Goal: Task Accomplishment & Management: Use online tool/utility

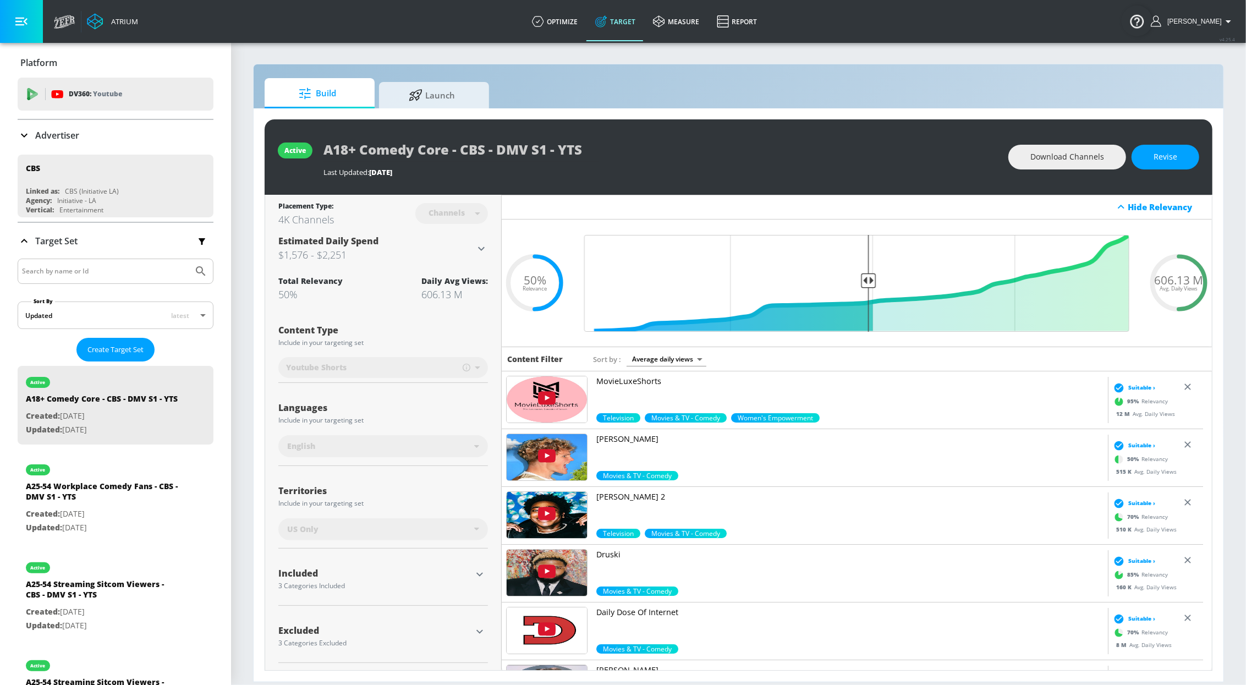
click at [98, 140] on div "Advertiser" at bounding box center [116, 135] width 196 height 13
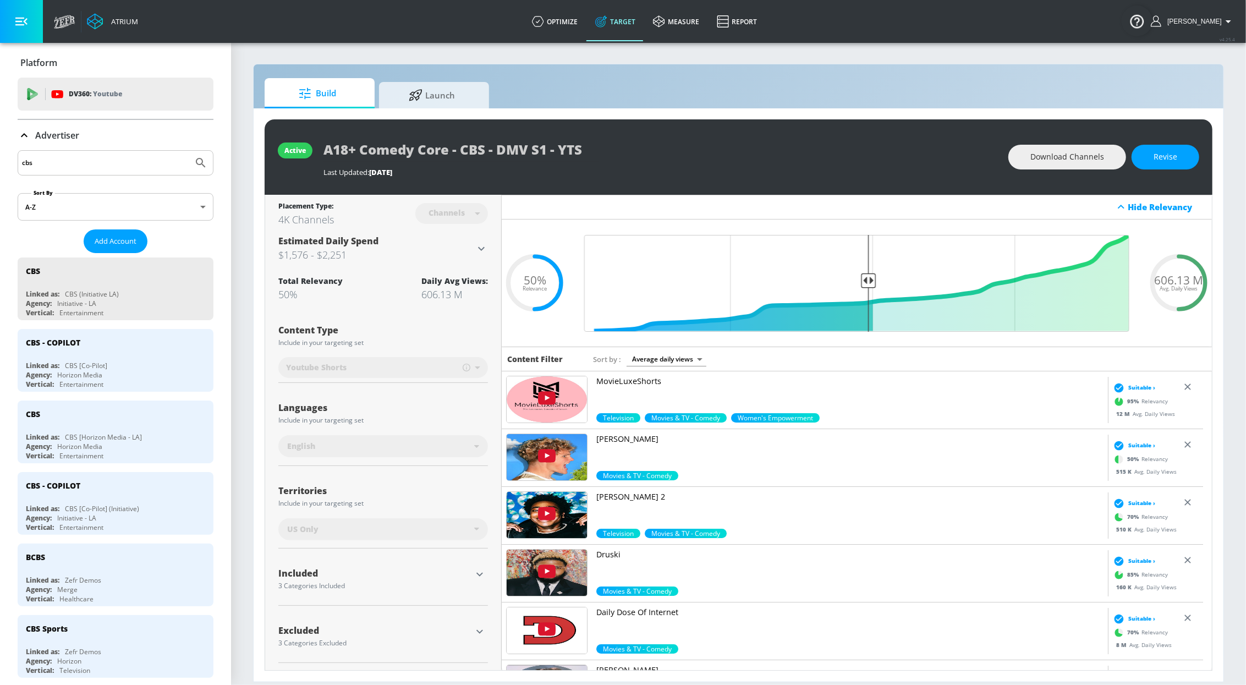
click at [77, 163] on input "cbs" at bounding box center [105, 163] width 167 height 14
click at [101, 517] on div "Agency: Initiative - LA" at bounding box center [118, 517] width 185 height 9
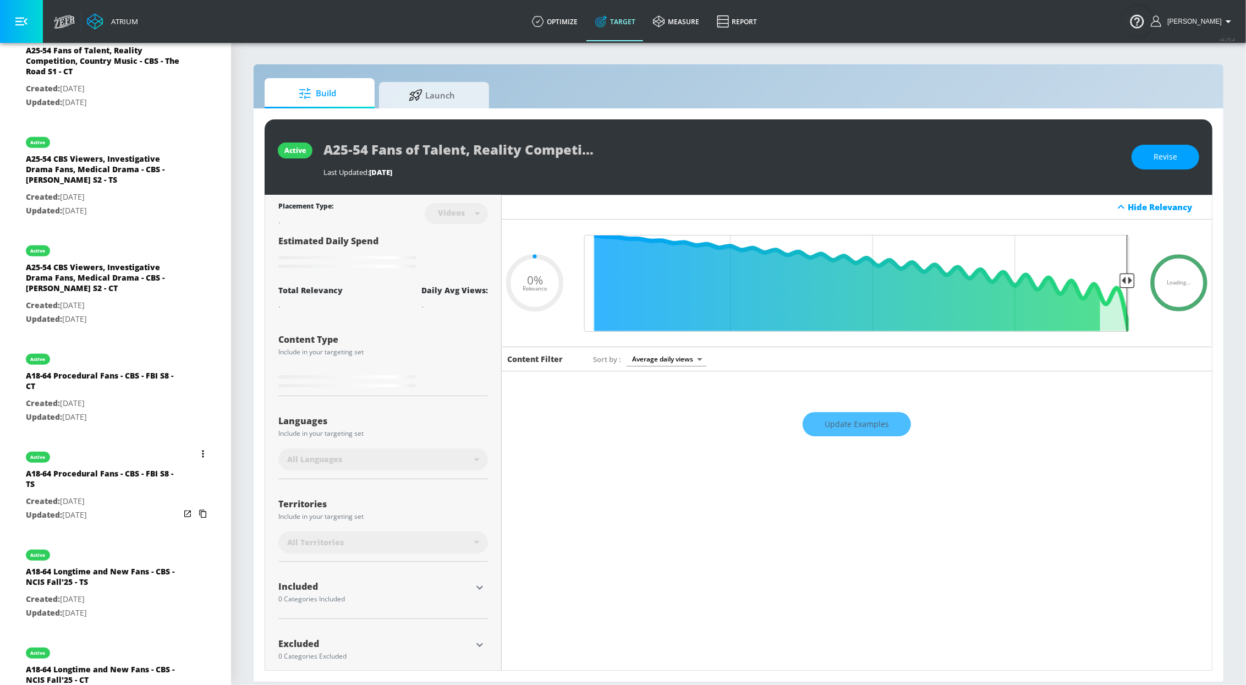
scroll to position [458, 0]
type input "0.5"
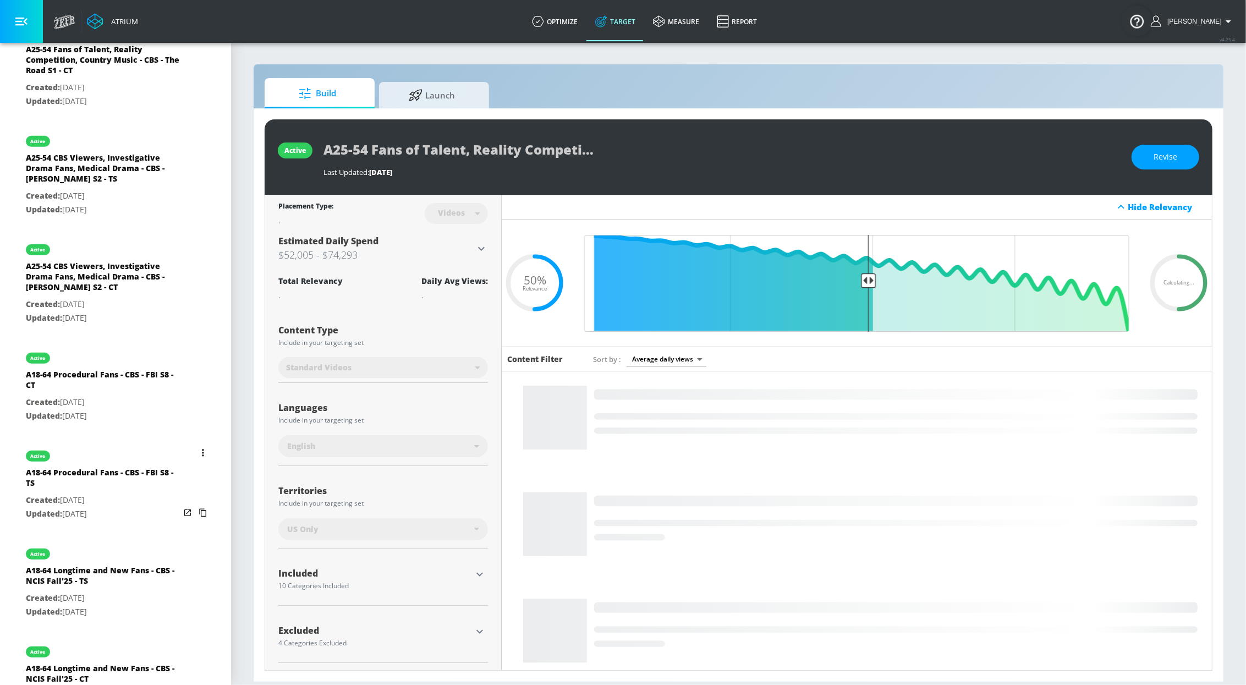
click at [97, 478] on div "A18-64 Procedural Fans - CBS - FBI S8 - TS" at bounding box center [103, 480] width 154 height 26
type input "A18-64 Procedural Fans - CBS - FBI S8 - TS"
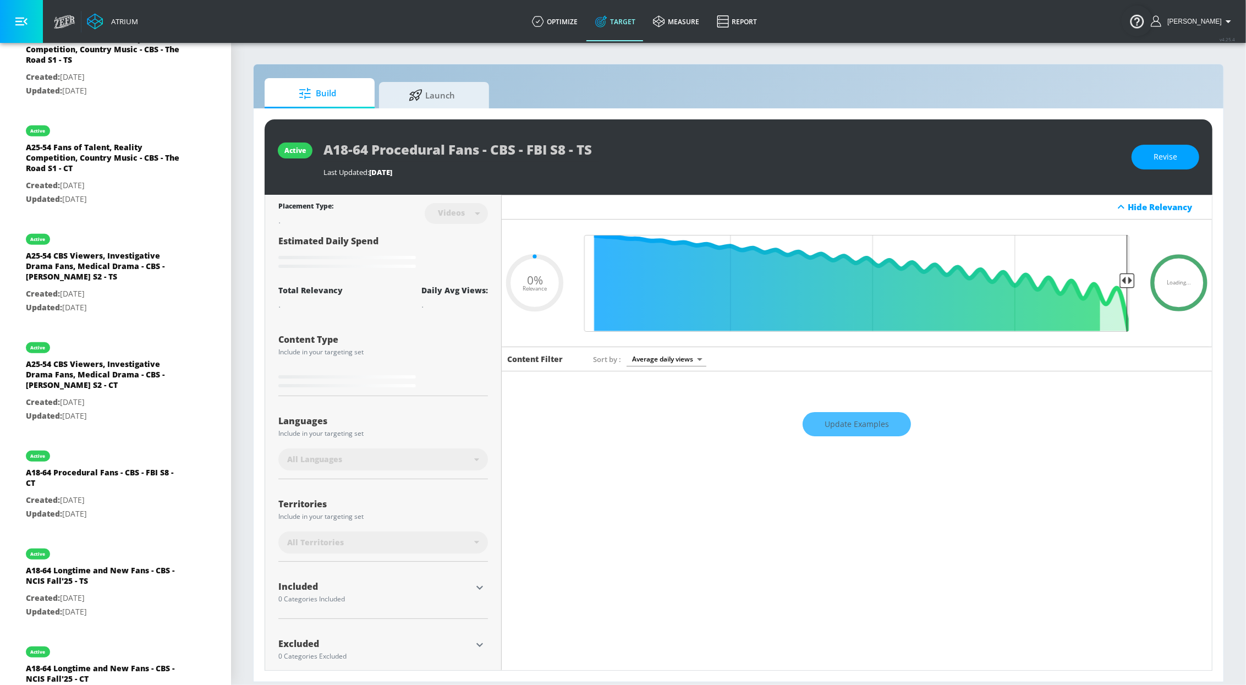
type input "0.5"
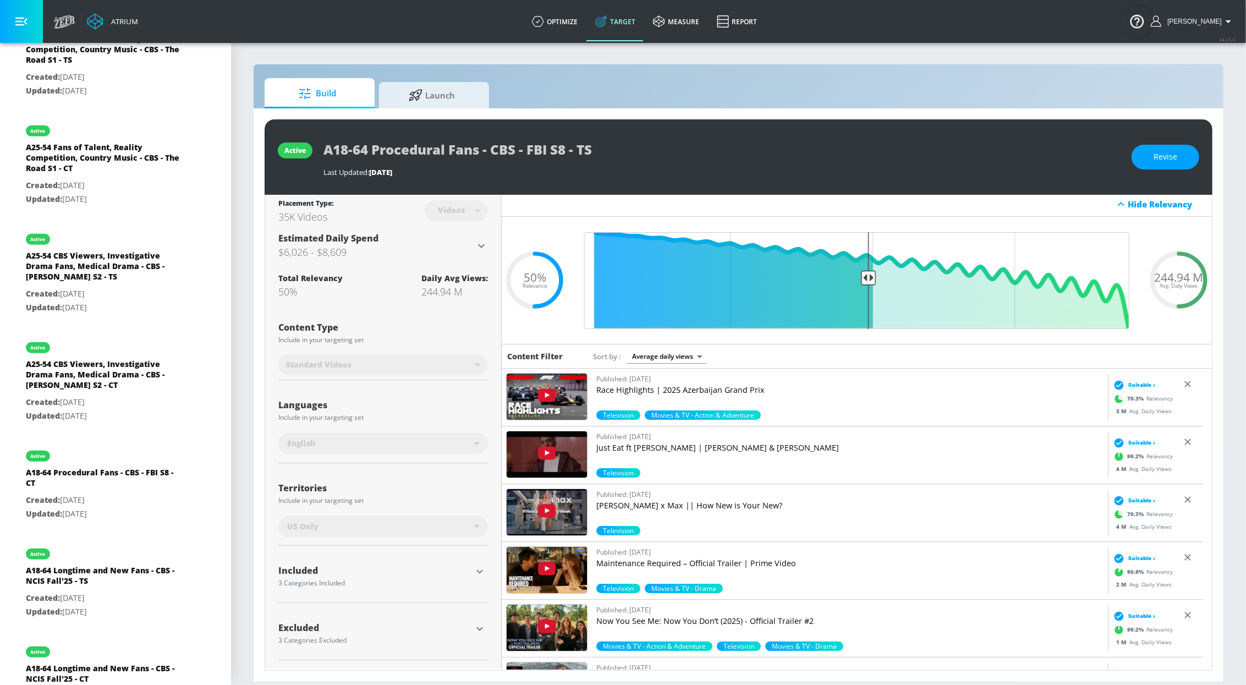
scroll to position [3, 0]
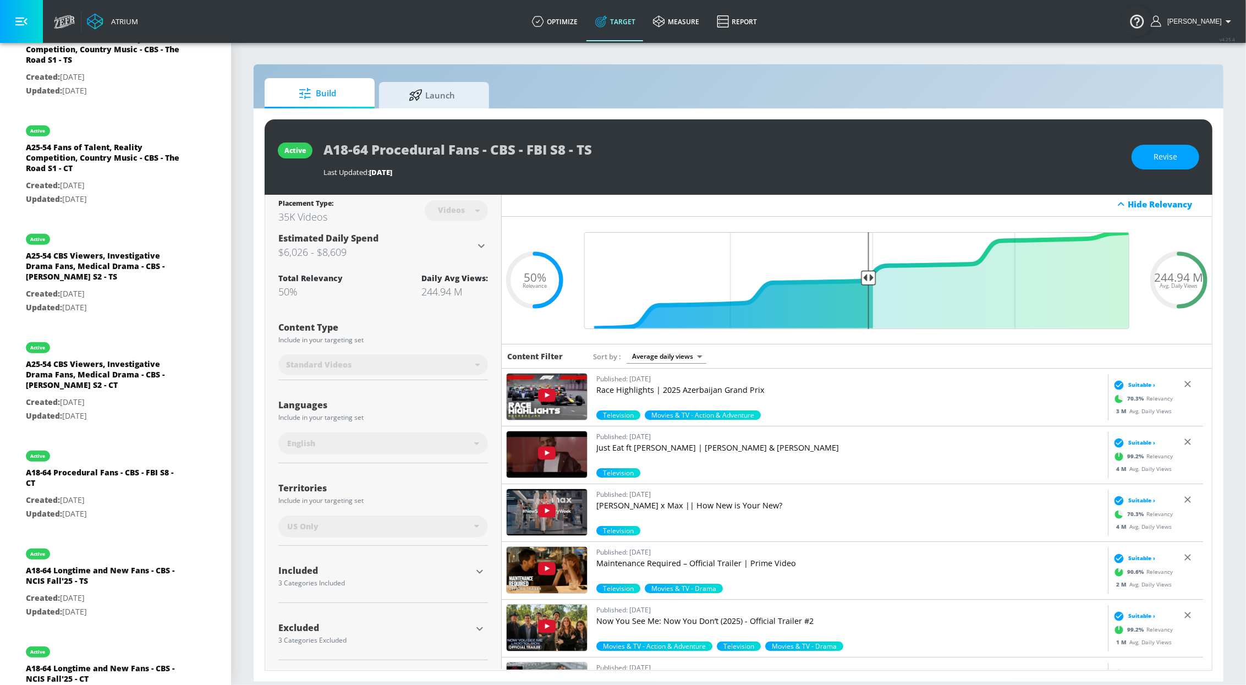
click at [473, 568] on icon "button" at bounding box center [479, 571] width 13 height 13
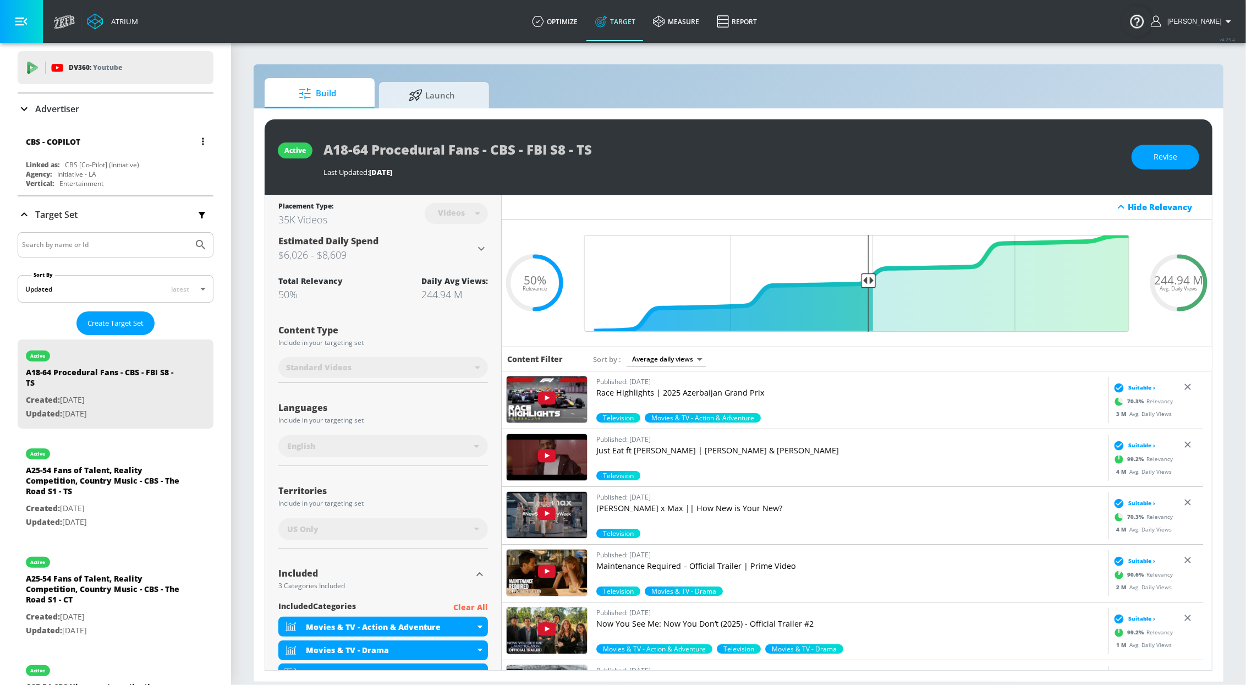
scroll to position [0, 0]
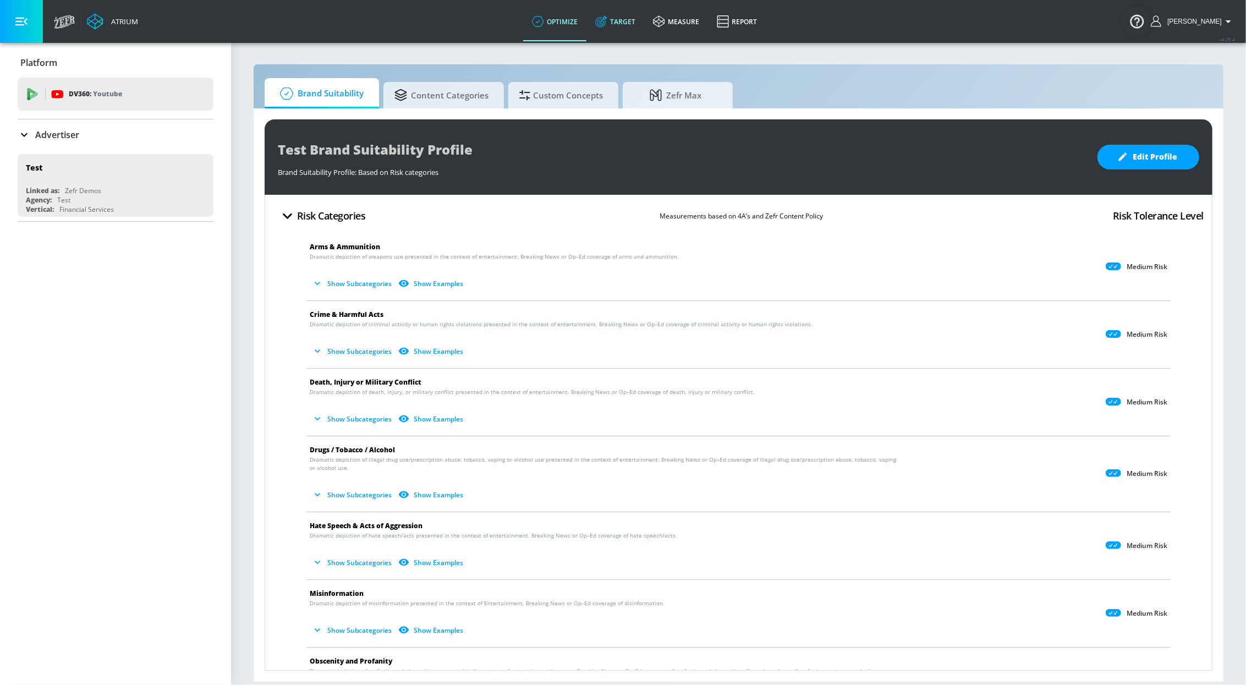
click at [627, 29] on link "Target" at bounding box center [616, 22] width 58 height 40
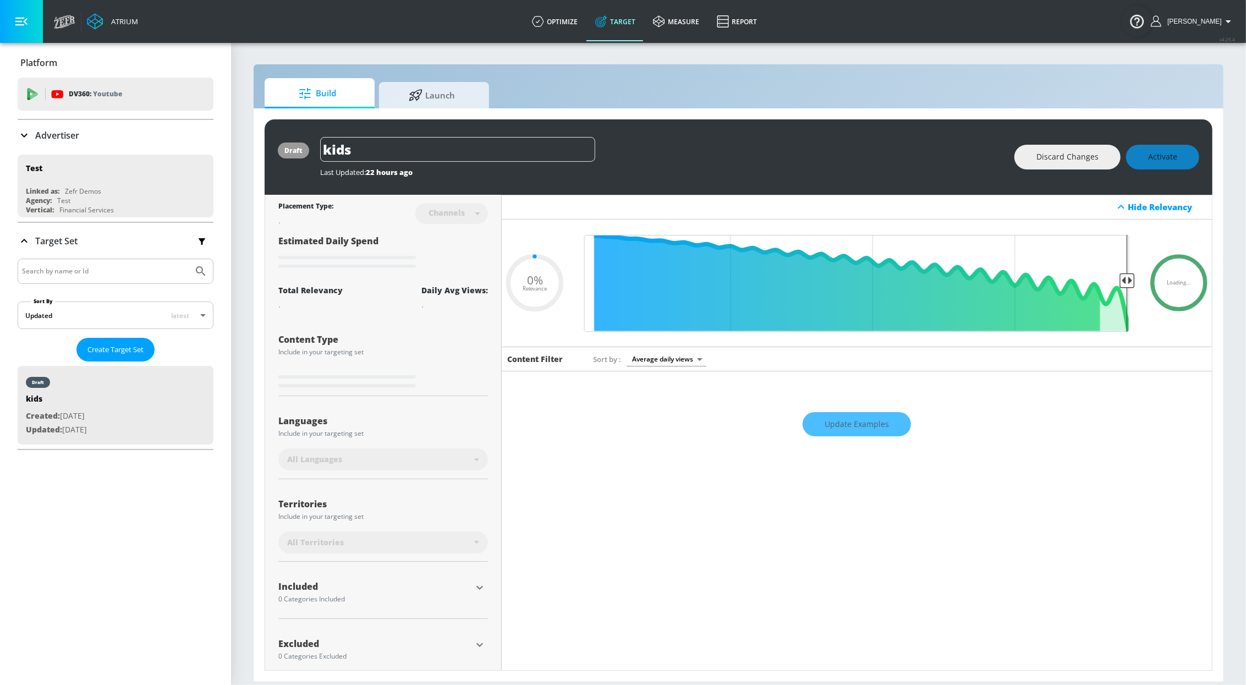
type input "0.59"
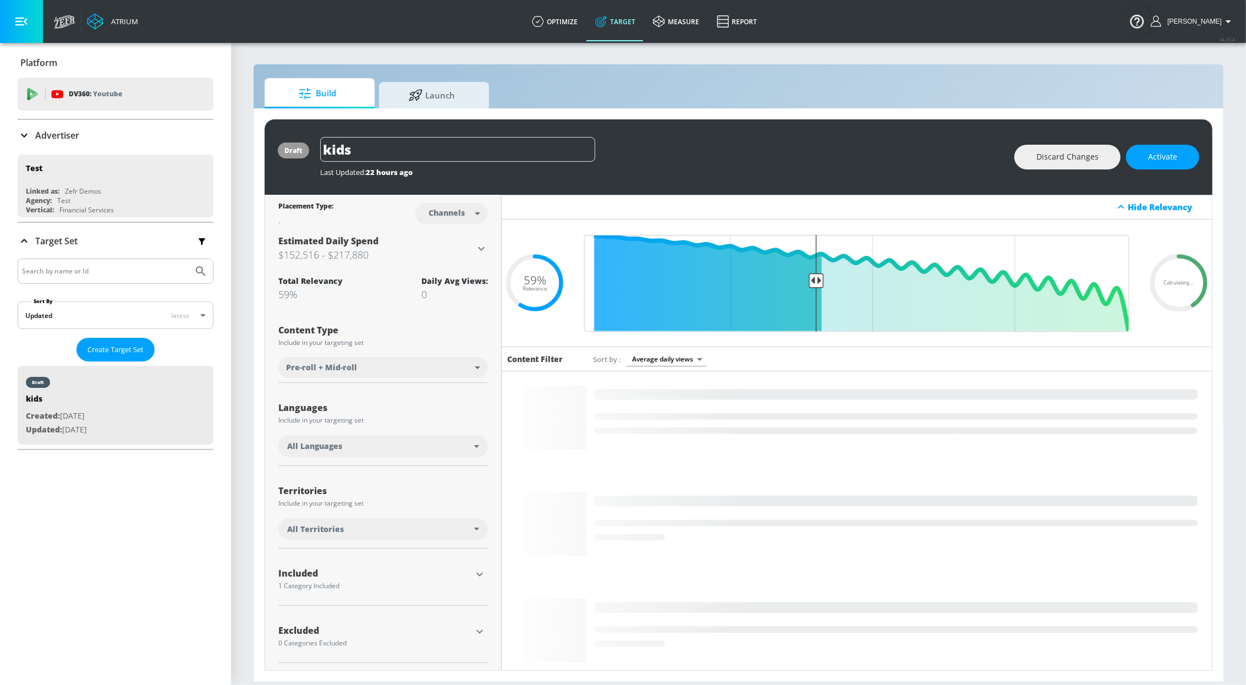
click at [51, 142] on div "Advertiser" at bounding box center [116, 135] width 196 height 31
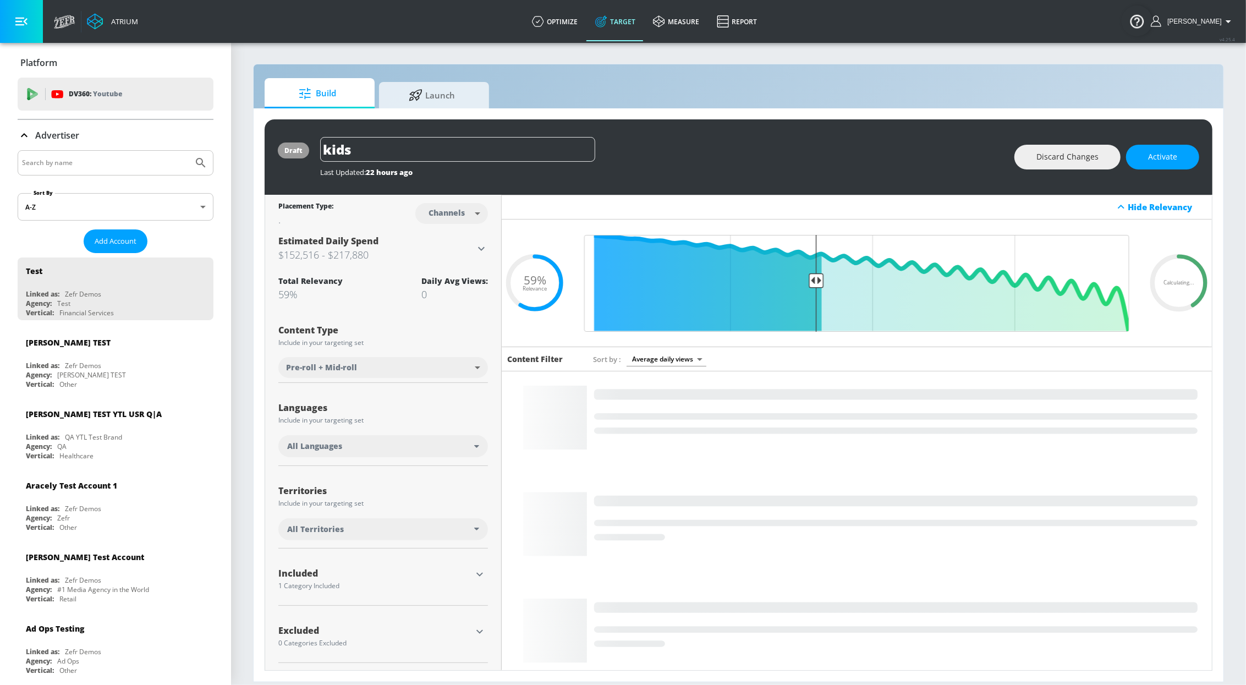
click at [70, 164] on input "Search by name" at bounding box center [105, 163] width 167 height 14
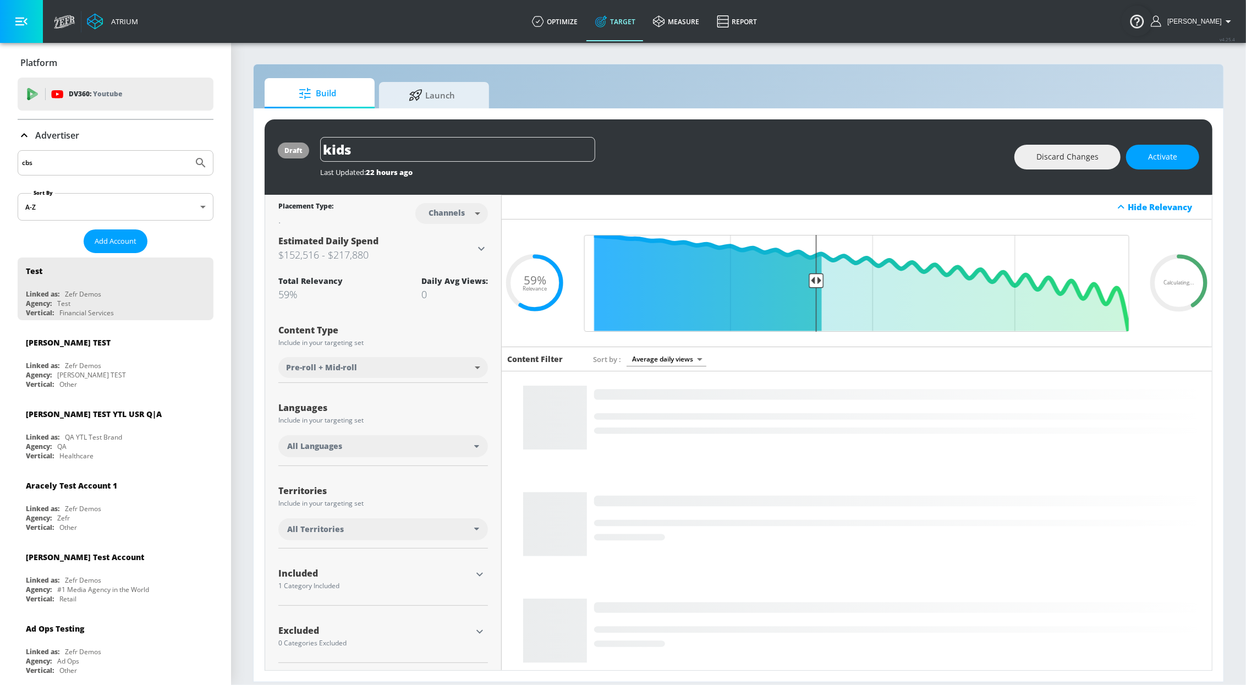
type input "cbs"
click at [189, 151] on button "Submit Search" at bounding box center [201, 163] width 24 height 24
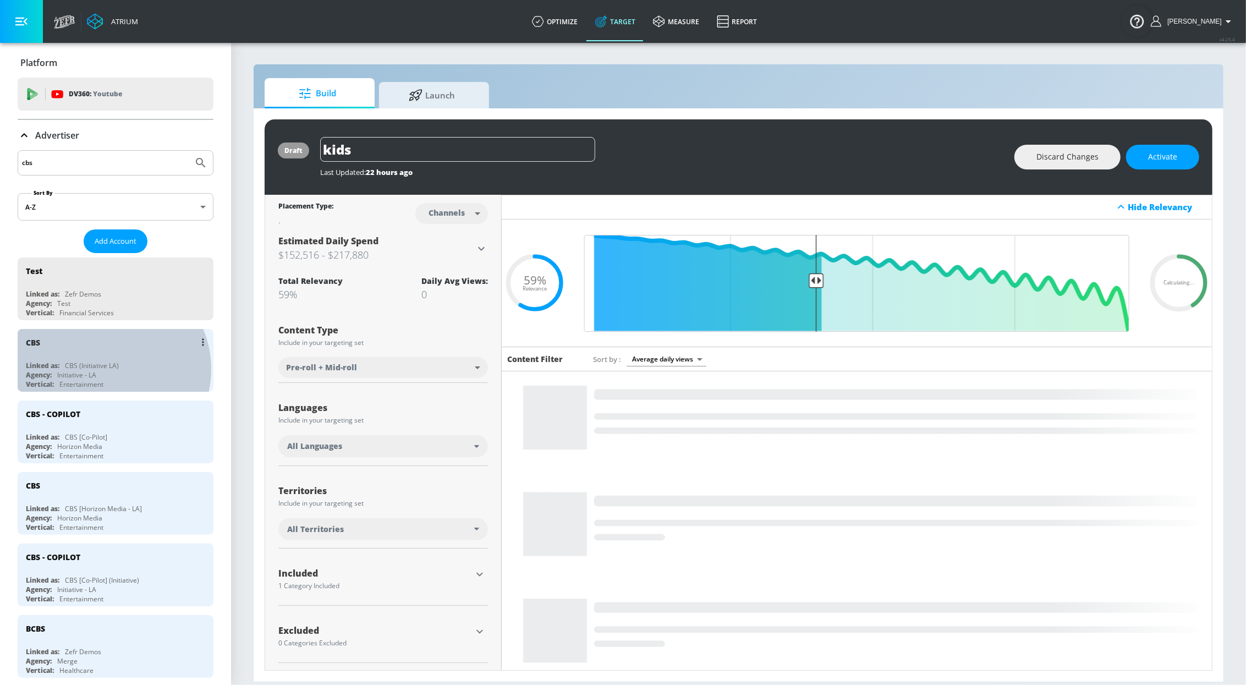
click at [107, 370] on div "CBS (Initiative LA)" at bounding box center [92, 365] width 54 height 9
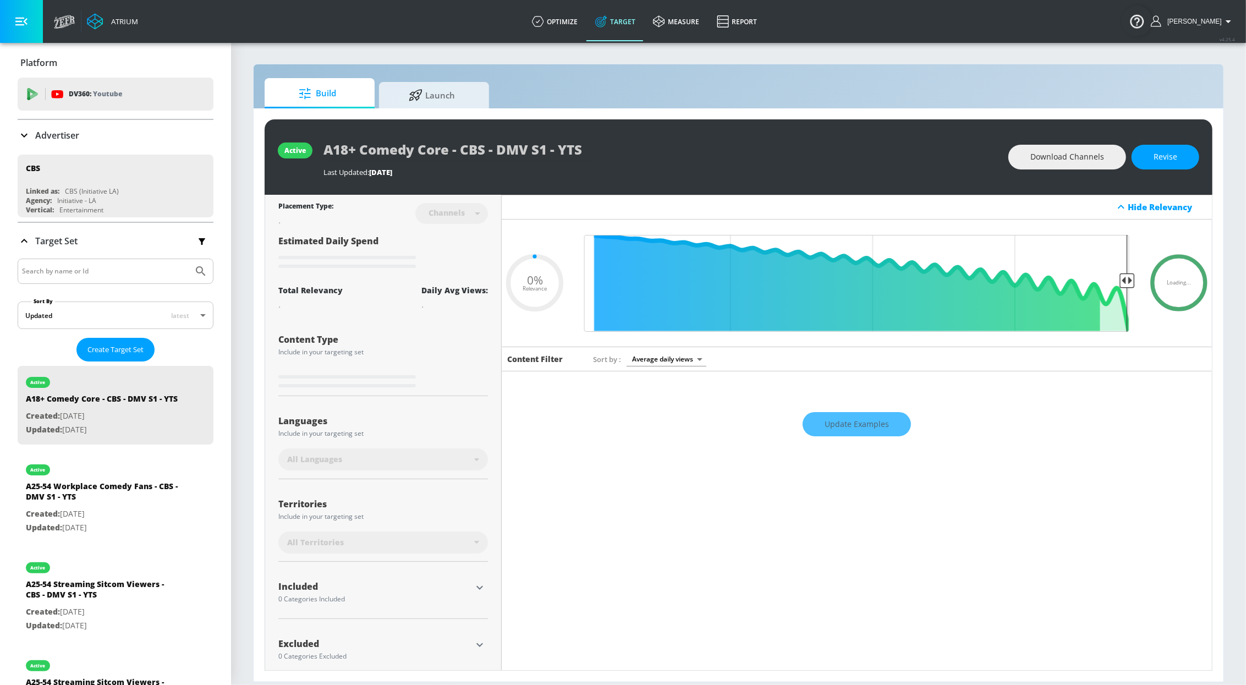
type input "0.05"
click at [121, 349] on span "Create Target Set" at bounding box center [115, 349] width 56 height 13
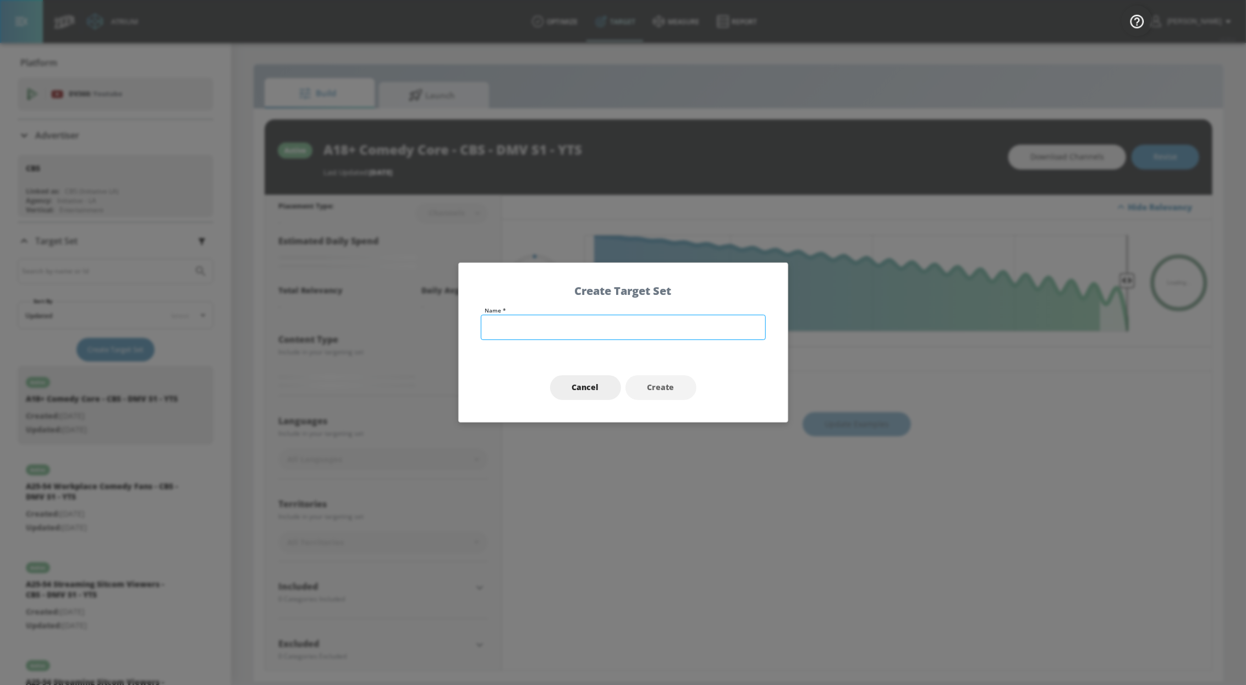
click at [562, 326] on input "text" at bounding box center [623, 327] width 285 height 25
type input "A25-54"
type input "0.5"
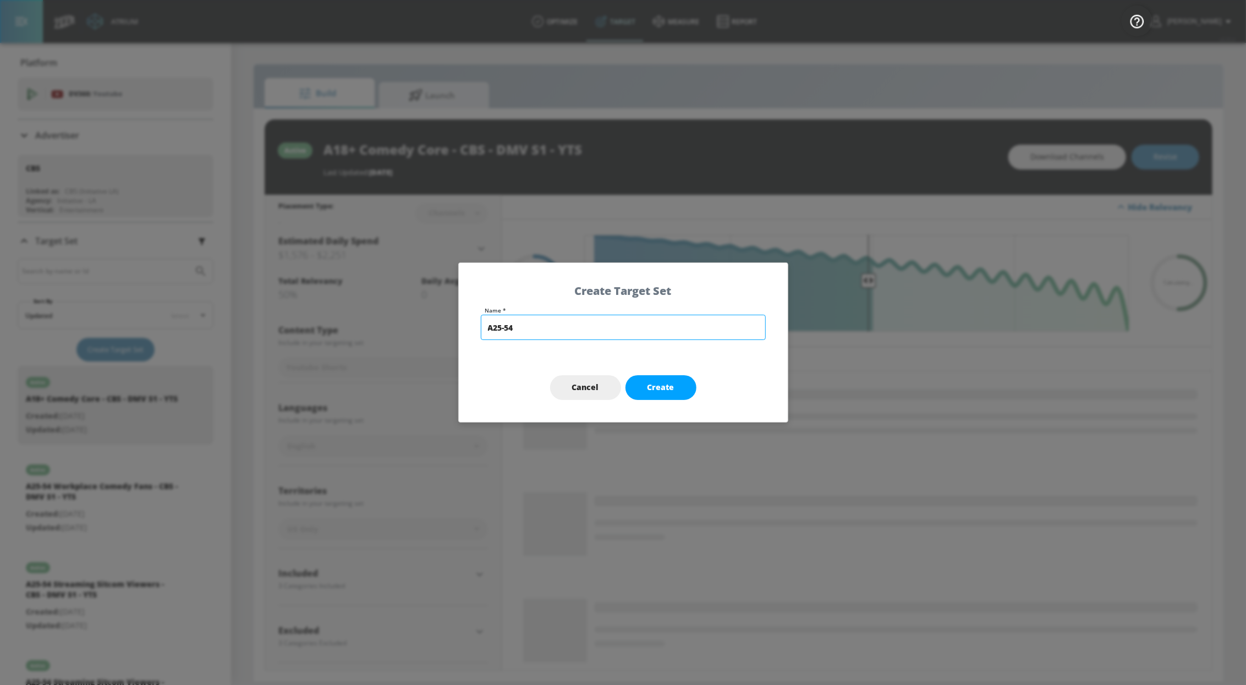
click at [583, 325] on input "A25-54" at bounding box center [623, 327] width 285 height 25
paste input "CBS VIEWERS, FBI BLOCK, AND PROCEDURAL FANS - TS"
drag, startPoint x: 717, startPoint y: 331, endPoint x: 742, endPoint y: 331, distance: 24.8
click at [742, 331] on body "Atrium optimize Target measure Report optimize Target measure Report v 4.25.4 S…" at bounding box center [623, 342] width 1246 height 685
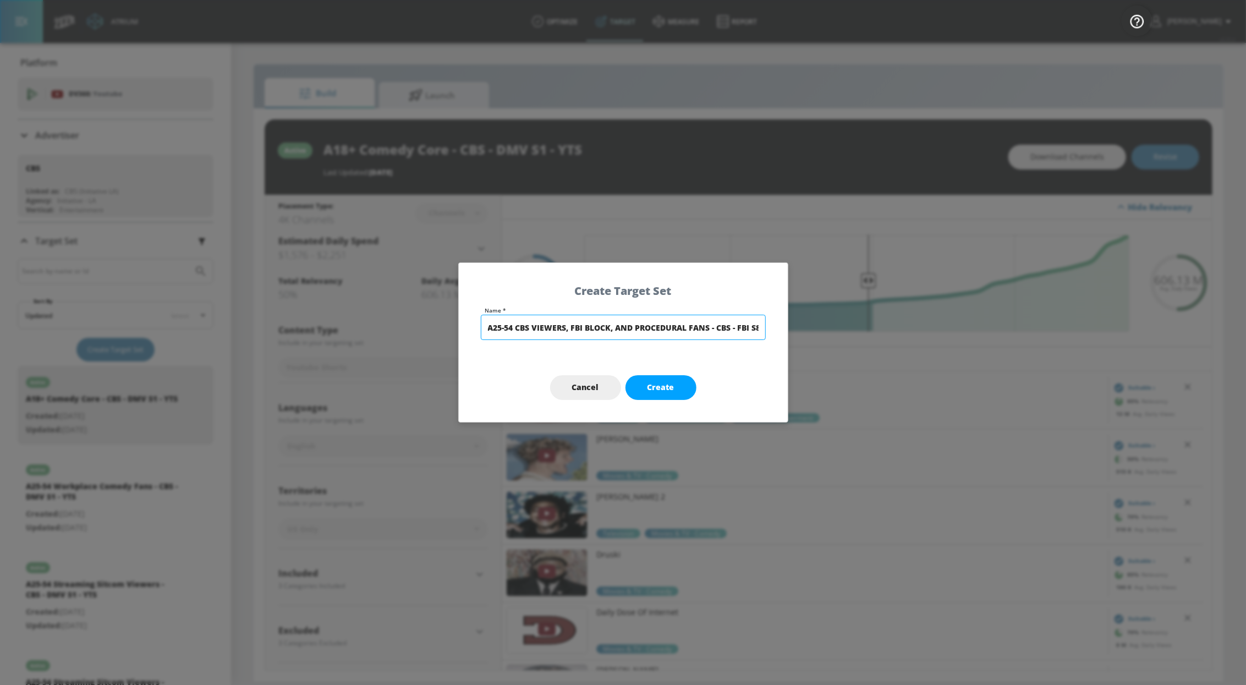
click at [720, 327] on input "A25-54 CBS VIEWERS, FBI BLOCK, AND PROCEDURAL FANS - CBS - FBI S8 -" at bounding box center [623, 327] width 285 height 25
drag, startPoint x: 737, startPoint y: 327, endPoint x: 771, endPoint y: 326, distance: 34.1
click at [796, 328] on div "Create Target Set Name * A25-54 CBS VIEWERS, FBI BLOCK, AND PROCEDURAL FANS - C…" at bounding box center [623, 342] width 1246 height 685
click at [700, 328] on input "A25-54 CBS VIEWERS, FBI BLOCK, AND PROCEDURAL FANS - CBS - FBI S8 -" at bounding box center [623, 327] width 285 height 25
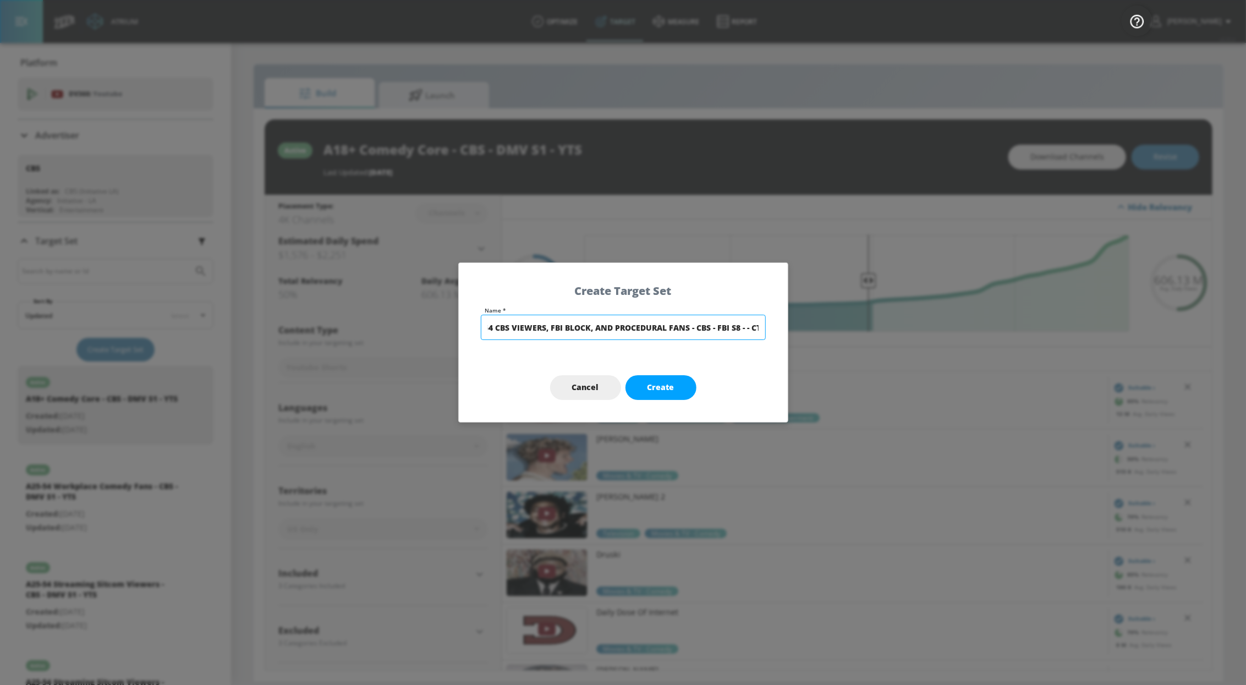
scroll to position [0, 24]
type input "A25-54 CBS VIEWERS, FBI BLOCK, AND PROCEDURAL FANS - CBS - FBI S8 - - CT"
click at [661, 396] on button "Create" at bounding box center [661, 387] width 71 height 25
type input "A25-54 CBS VIEWERS, FBI BLOCK, AND PROCEDURAL FANS - CBS - FBI S8 - - CT"
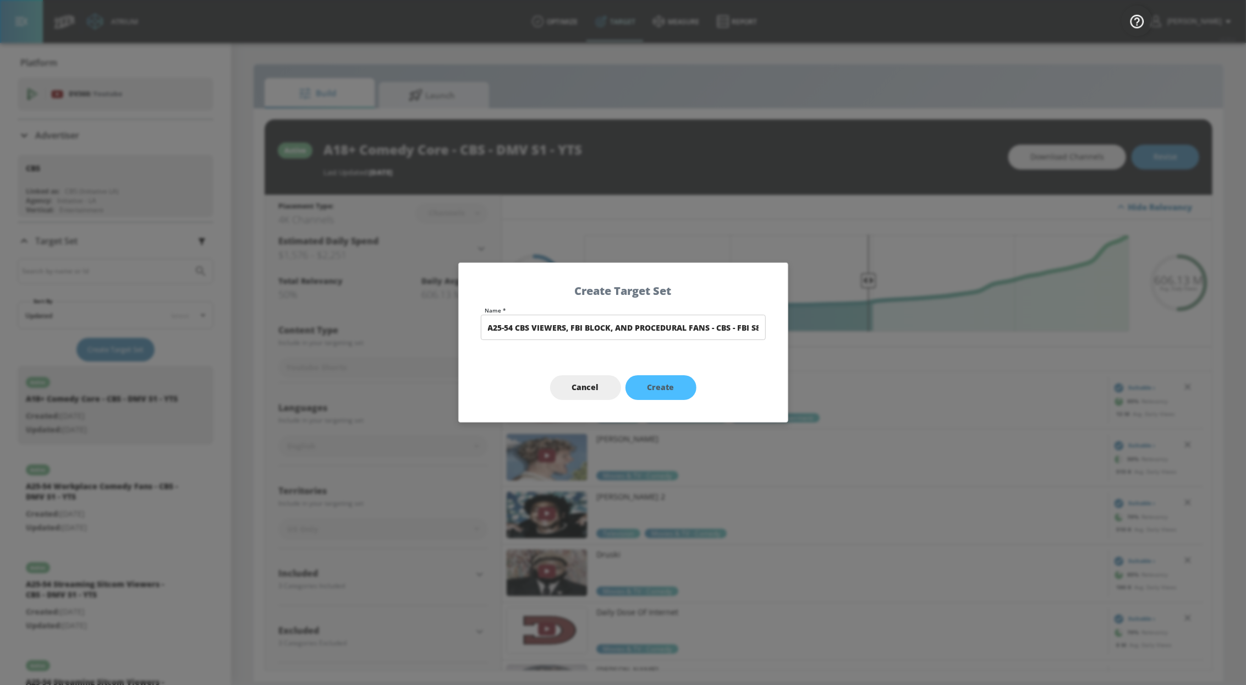
type input "0.05"
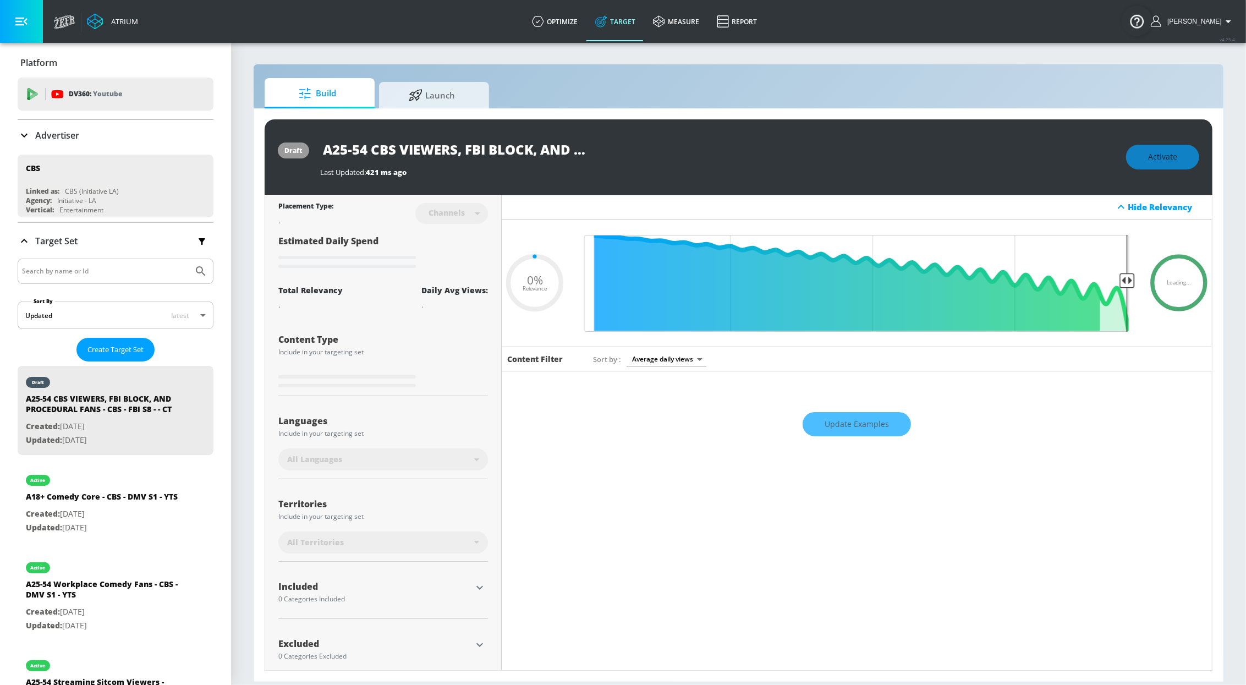
click at [533, 155] on input "A25-54 CBS VIEWERS, FBI BLOCK, AND PROCEDURAL FANS - CBS - FBI S8 - - CT" at bounding box center [457, 149] width 275 height 25
drag, startPoint x: 556, startPoint y: 154, endPoint x: 678, endPoint y: 152, distance: 121.6
click at [699, 155] on div "A25-54 CBS VIEWERS, FBI BLOCK, AND PROCEDURAL FANS - CBS - FBI S8 - - CT" at bounding box center [717, 149] width 795 height 25
click at [567, 155] on input "A25-54 CBS VIEWERS, FBI BLOCK, AND PROCEDURAL FANS - CBS - FBI S8 - - CT" at bounding box center [457, 149] width 275 height 25
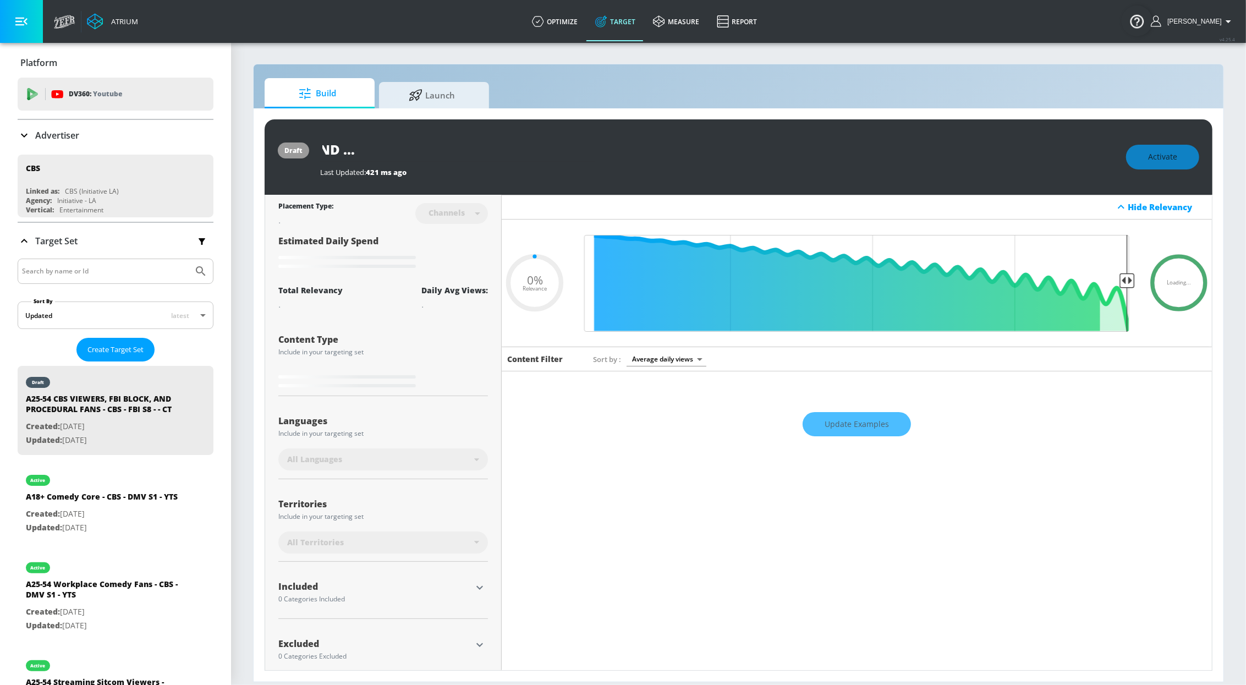
click at [576, 154] on input "A25-54 CBS VIEWERS, FBI BLOCK, AND PROCEDURAL FANS - CBS - FBI S8 - - CT" at bounding box center [457, 149] width 275 height 25
type input "A25-54 CBS VIEWERS, FBI BLOCK, AND PROCEDURAL FANS - CBS - FBI S8 - -CT"
type input "0.05"
type input "A25-54 CBS VIEWERS, FBI BLOCK, AND PROCEDURAL FANS - CBS - FBI S8 - CT"
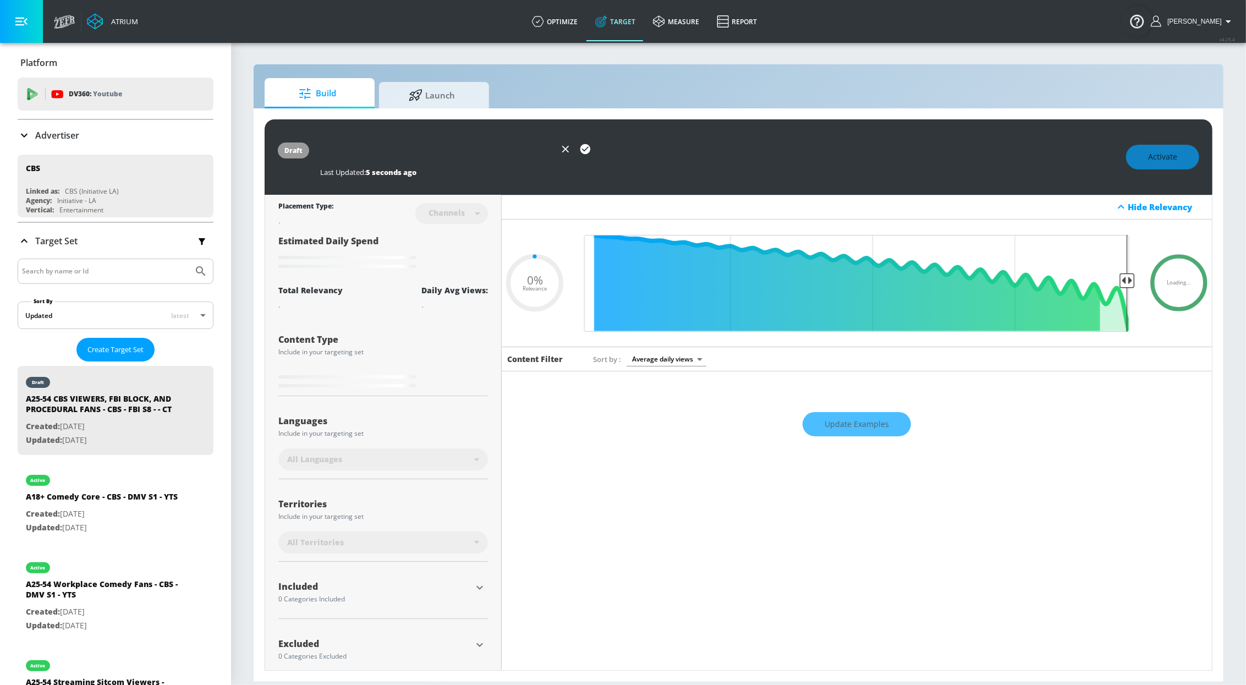
type input "0.05"
click at [585, 150] on icon "button" at bounding box center [585, 149] width 12 height 12
type input "A25-54 CBS VIEWERS, FBI BLOCK, AND PROCEDURAL FANS - CBS - FBI S8 - CT"
type input "0.05"
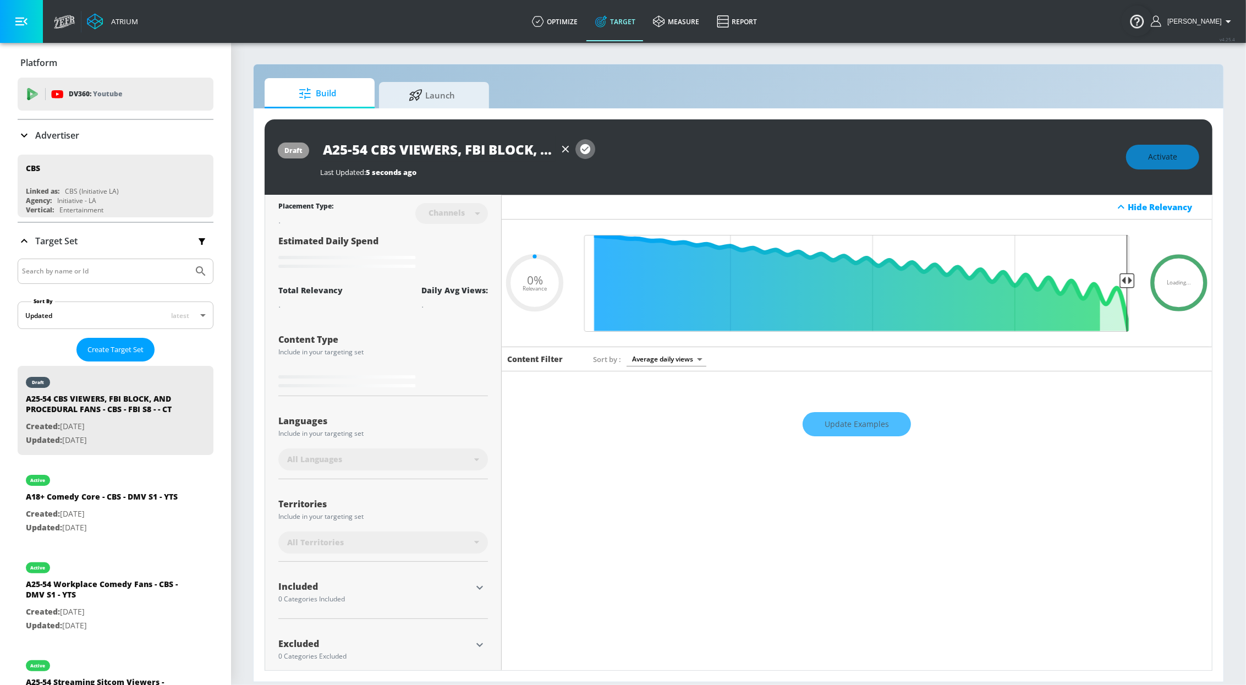
type input "A25-54 CBS VIEWERS, FBI BLOCK, AND PROCEDURAL FANS - CBS - FBI S8 - - CT"
type input "0.6"
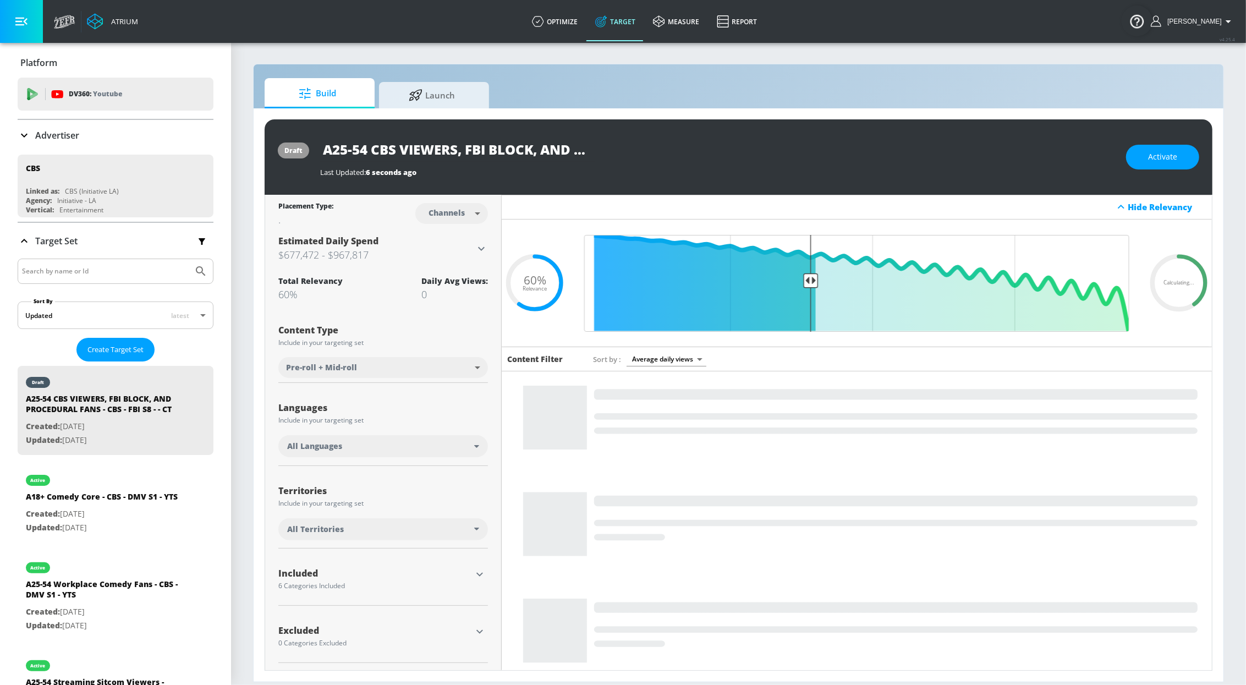
type input "A25-54 CBS VIEWERS, FBI BLOCK, AND PROCEDURAL FANS - CBS - FBI S8 - CT"
type input "0.5"
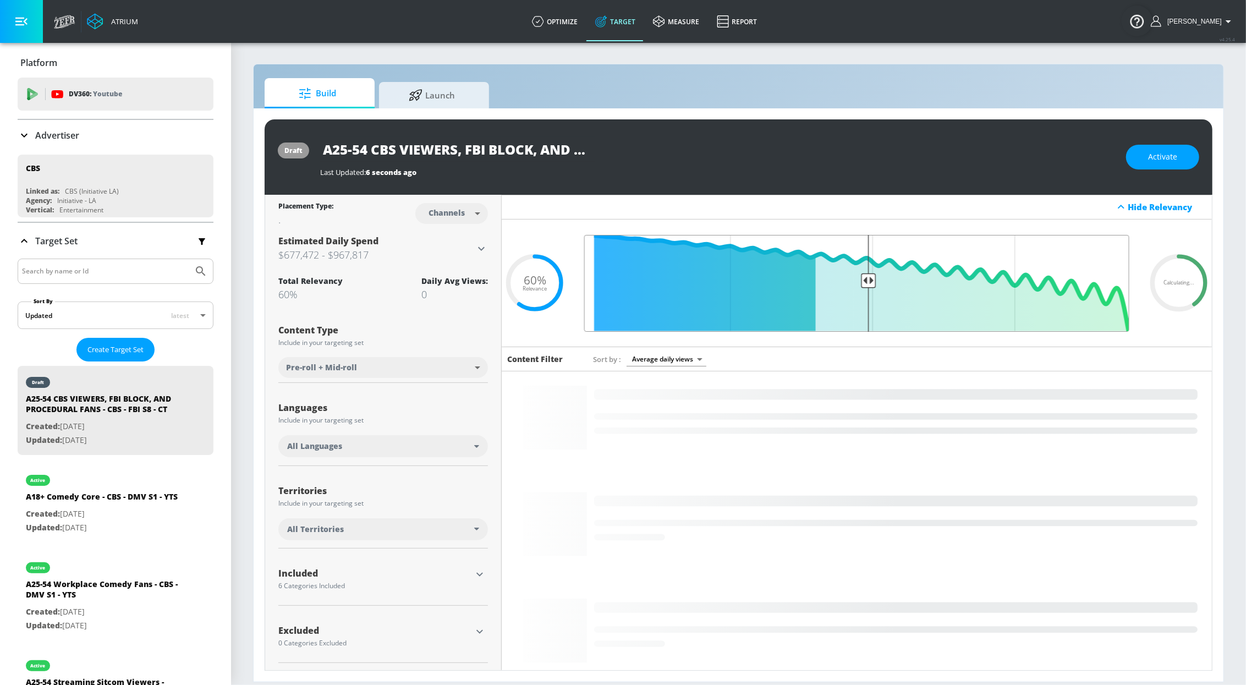
click at [862, 275] on input "Final Threshold" at bounding box center [857, 283] width 556 height 97
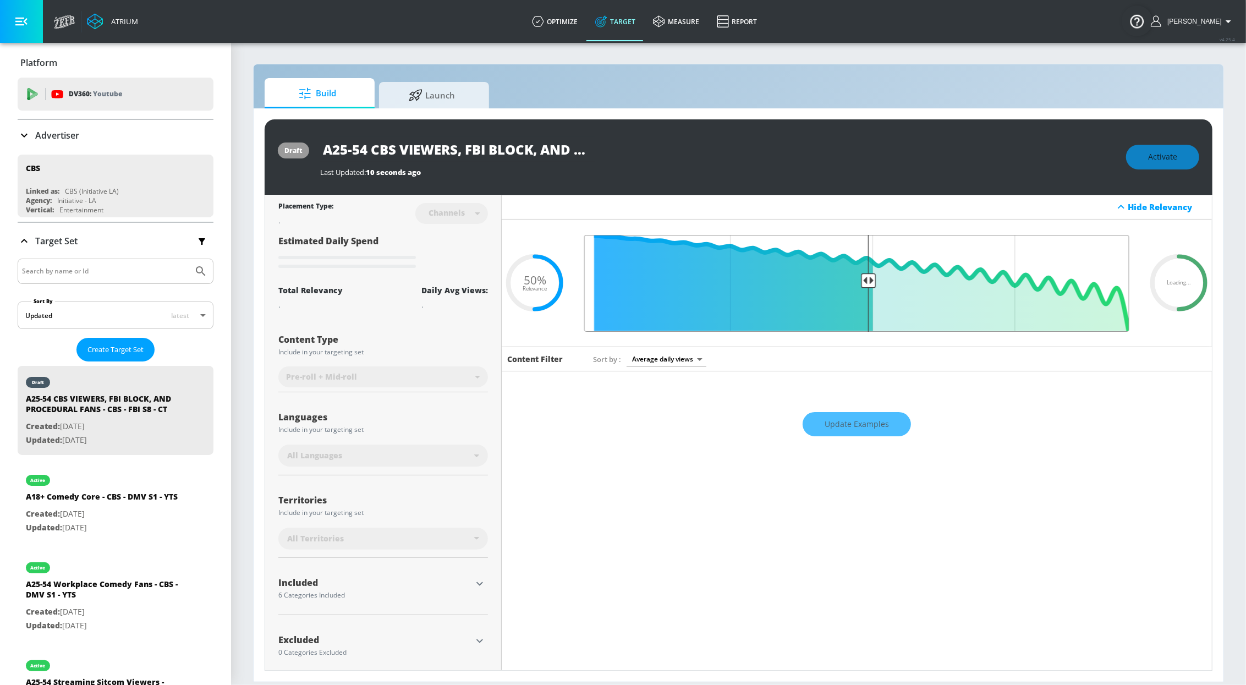
type input "A25-54 CBS VIEWERS, FBI BLOCK, AND PROCEDURAL FANS - CBS - FBI S8 - - CT"
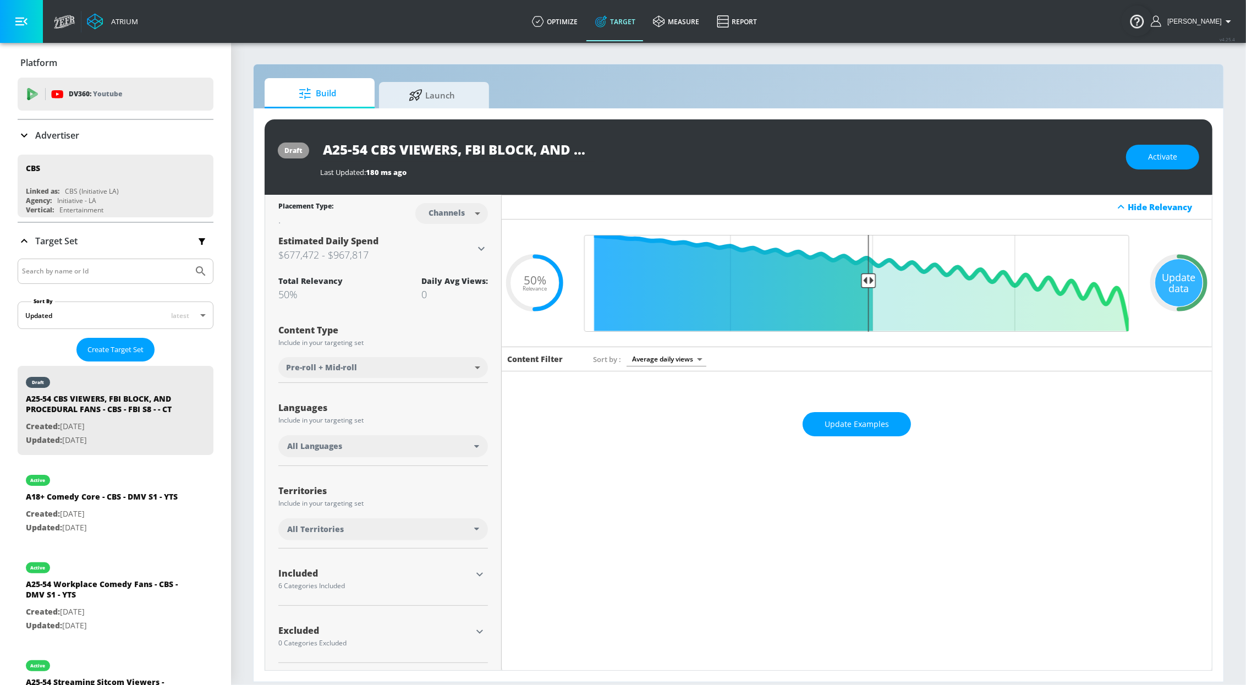
click at [391, 445] on div "All Languages" at bounding box center [380, 446] width 187 height 11
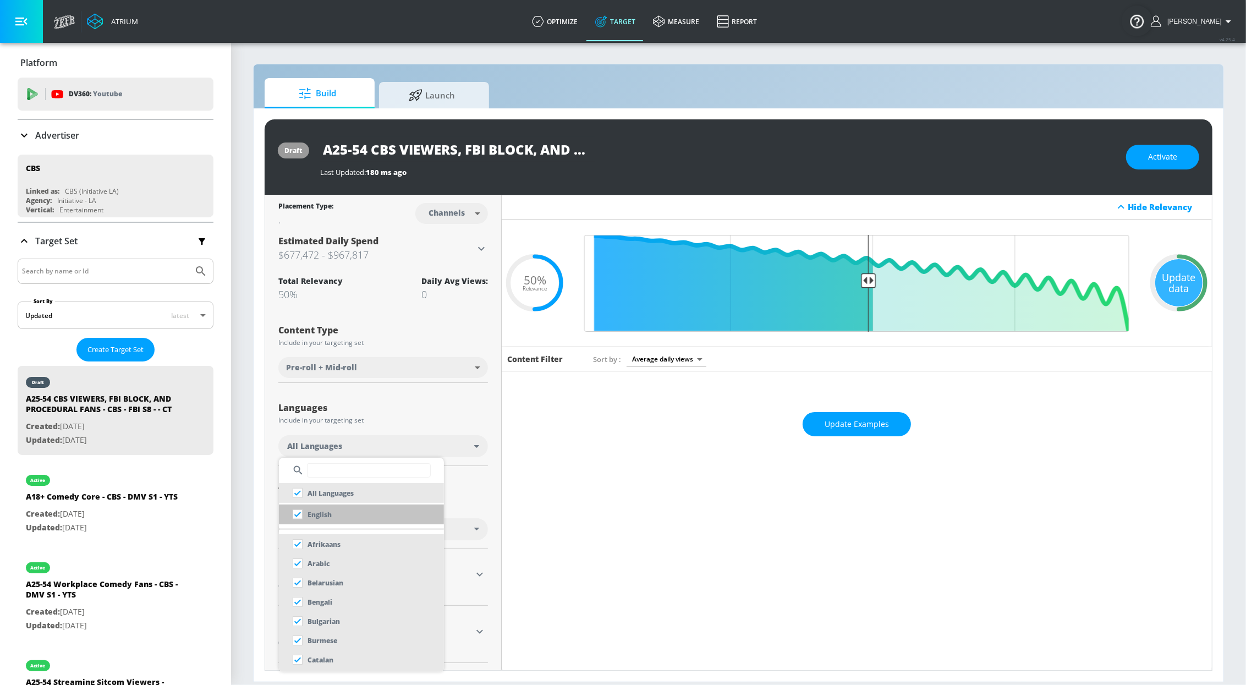
click at [335, 508] on li "English" at bounding box center [361, 515] width 165 height 20
checkbox input "false"
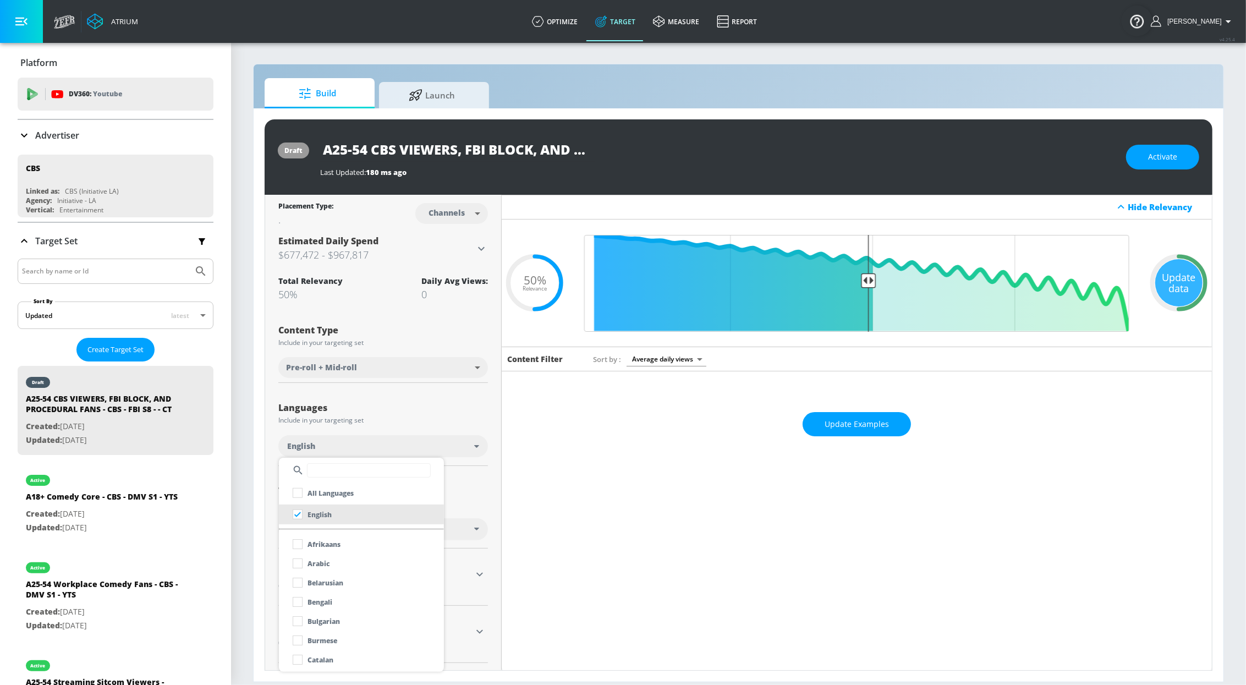
click at [367, 410] on div at bounding box center [623, 342] width 1246 height 685
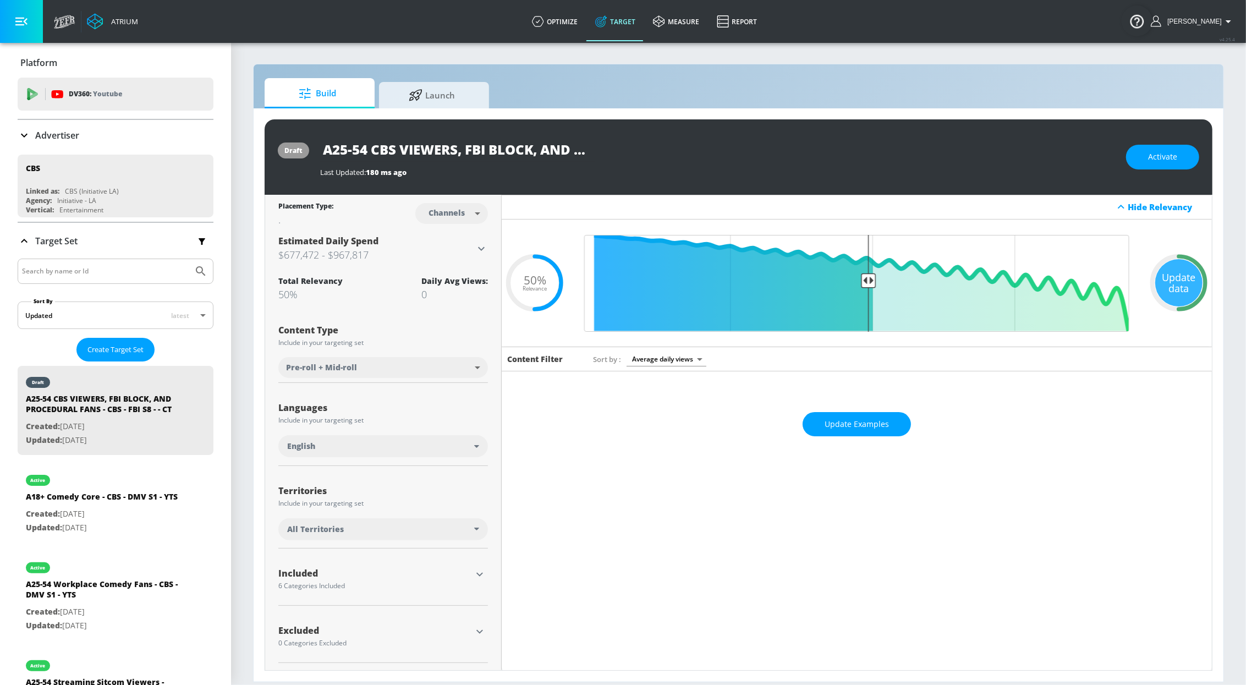
click at [417, 531] on div "All Territories" at bounding box center [380, 529] width 187 height 11
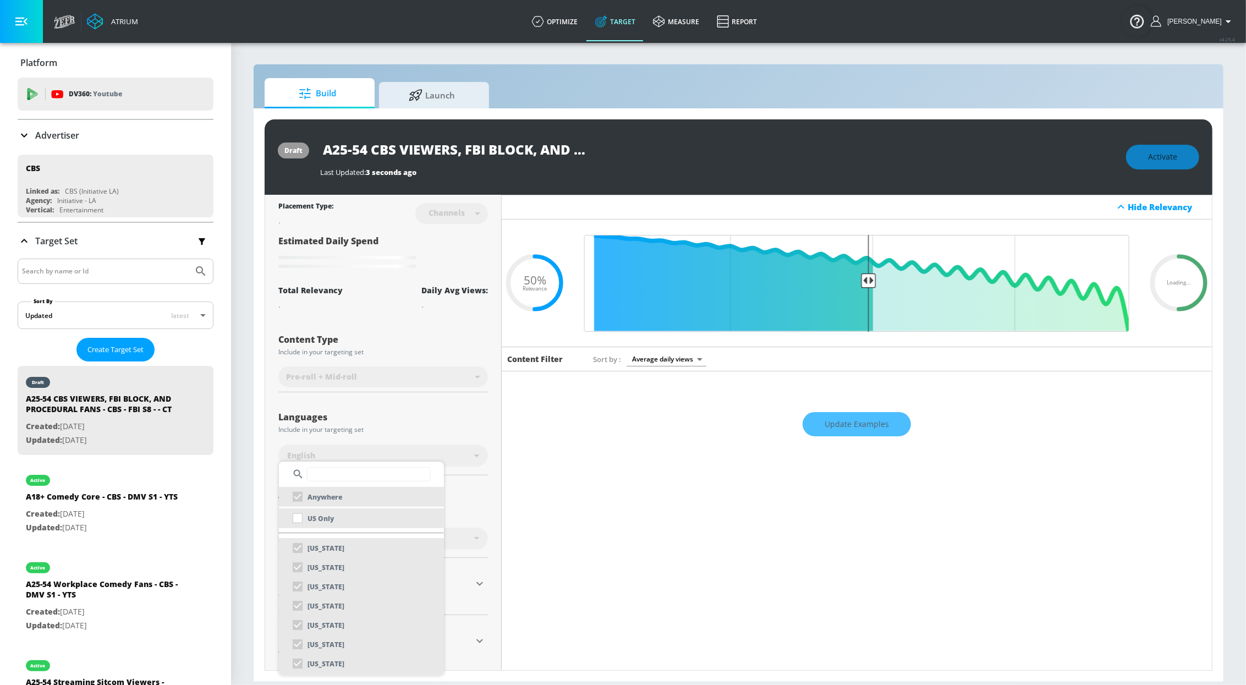
click at [367, 514] on li "US Only" at bounding box center [361, 518] width 165 height 20
click at [374, 425] on div at bounding box center [623, 342] width 1246 height 685
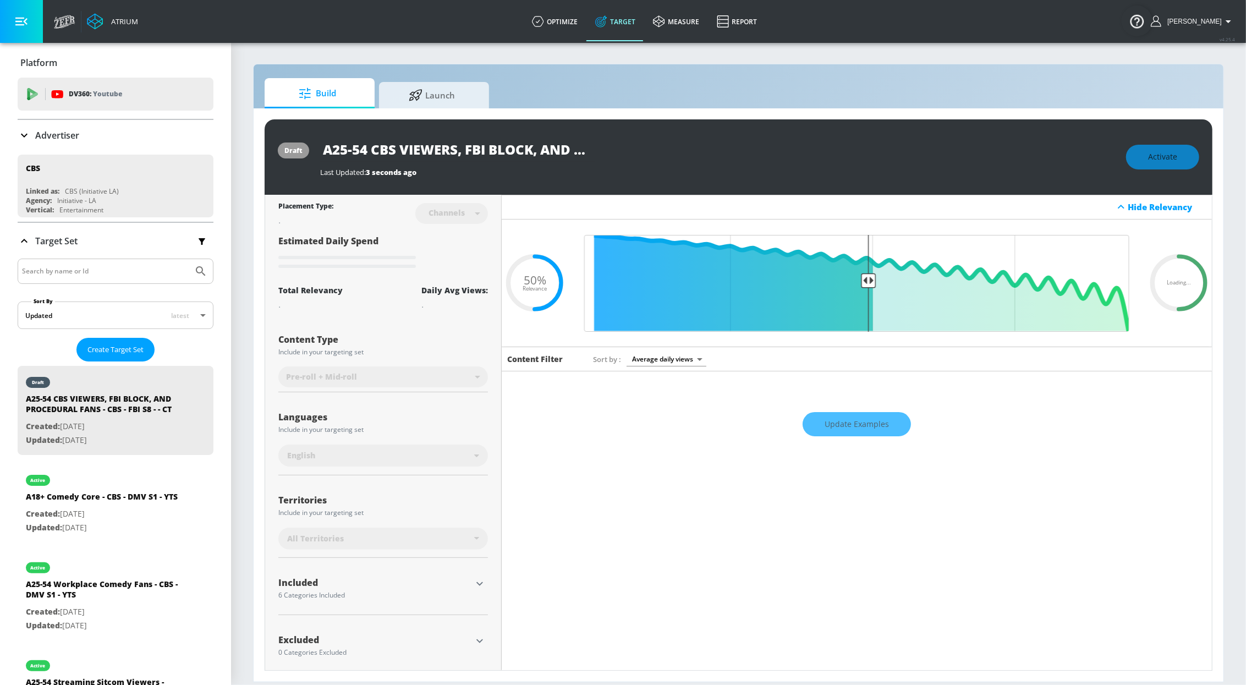
click at [542, 156] on input "A25-54 CBS VIEWERS, FBI BLOCK, AND PROCEDURAL FANS - CBS - FBI S8 - - CT" at bounding box center [457, 149] width 275 height 25
drag, startPoint x: 574, startPoint y: 152, endPoint x: 588, endPoint y: 149, distance: 14.8
click at [693, 155] on div "A25-54 CBS VIEWERS, FBI BLOCK, AND PROCEDURAL FANS - CBS - FBI S8 - - CT" at bounding box center [717, 149] width 795 height 25
drag, startPoint x: 567, startPoint y: 149, endPoint x: 657, endPoint y: 150, distance: 90.2
click at [689, 152] on div "A25-54 CBS VIEWERS, FBI BLOCK, AND PROCEDURAL FANS - CBS - FBI S8 - - CT" at bounding box center [717, 149] width 795 height 25
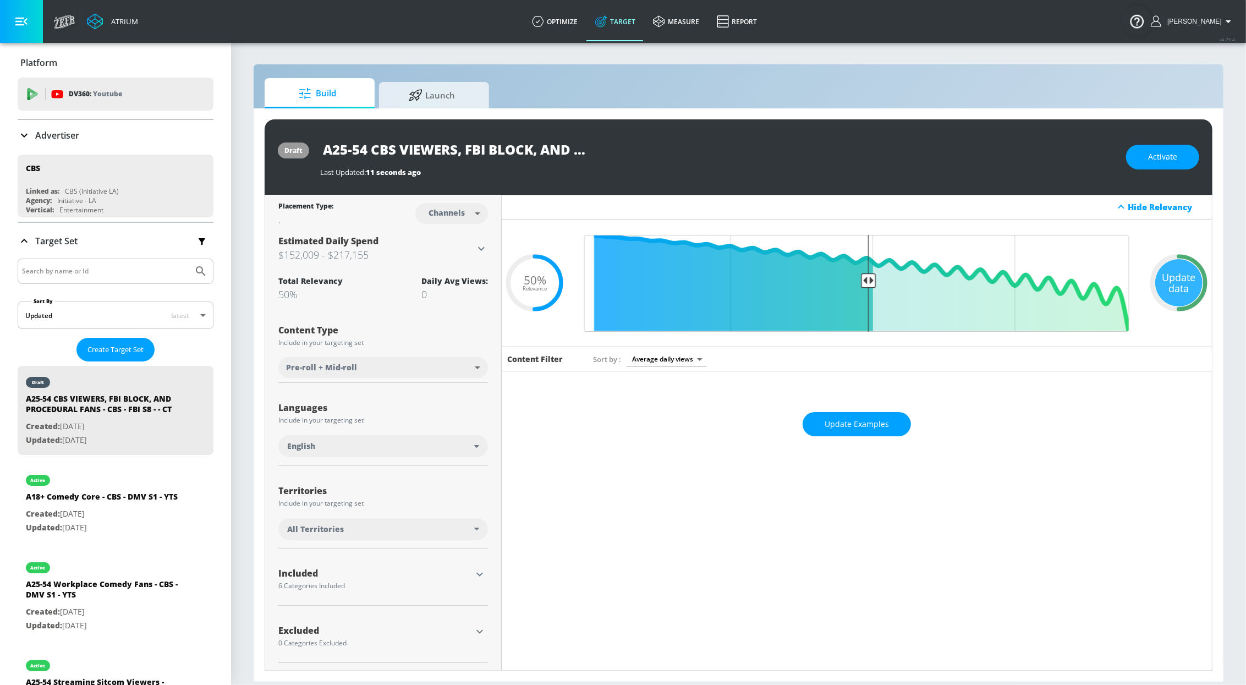
click at [547, 156] on input "A25-54 CBS VIEWERS, FBI BLOCK, AND PROCEDURAL FANS - CBS - FBI S8 - - CT" at bounding box center [457, 149] width 275 height 25
drag, startPoint x: 632, startPoint y: 155, endPoint x: 667, endPoint y: 155, distance: 35.2
click at [744, 156] on div "A25-54 CBS VIEWERS, FBI BLOCK, AND PROCEDURAL FANS - CBS - FBI S8 - - CT" at bounding box center [717, 149] width 795 height 25
click at [588, 152] on input "A25-54 CBS VIEWERS, FBI BLOCK, AND PROCEDURAL FANS - CBS - FBI S8 - - CT" at bounding box center [457, 149] width 275 height 25
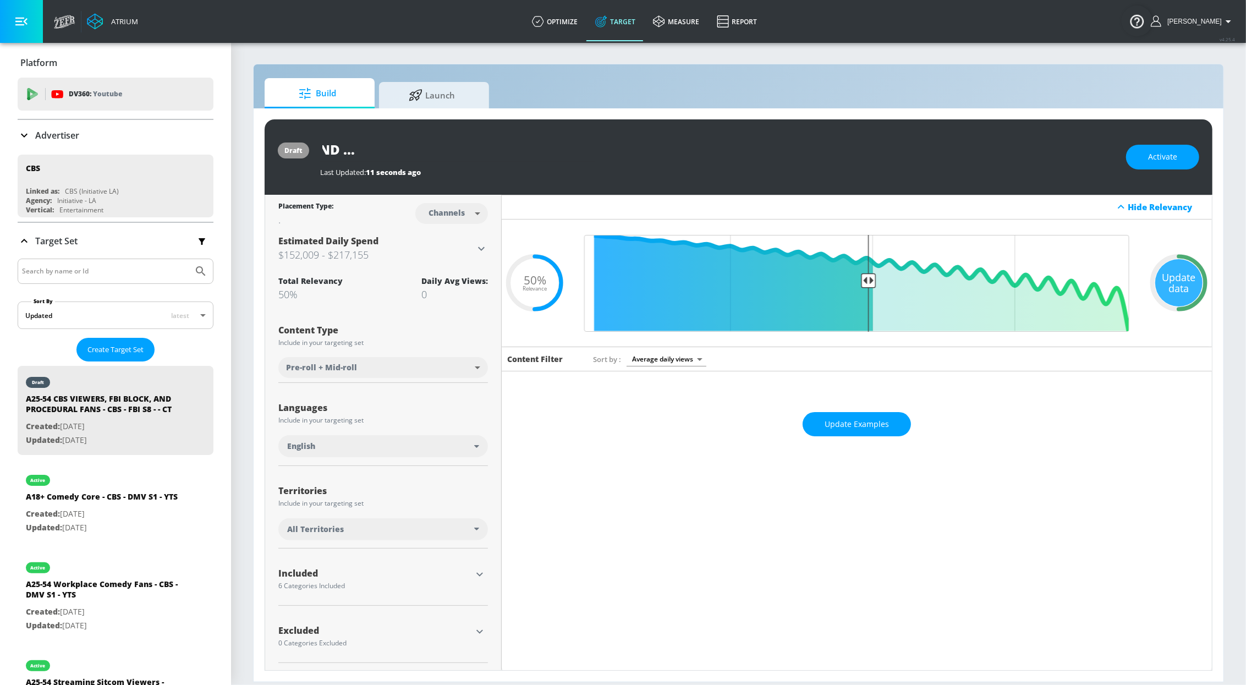
click at [576, 151] on input "A25-54 CBS VIEWERS, FBI BLOCK, AND PROCEDURAL FANS - CBS - FBI S8 - - CT" at bounding box center [457, 149] width 275 height 25
click at [582, 151] on icon "button" at bounding box center [585, 149] width 10 height 10
type input "A25-54 CBS VIEWERS, FBI BLOCK, AND PROCEDURAL FANS - CBS - FBI S8 - CT"
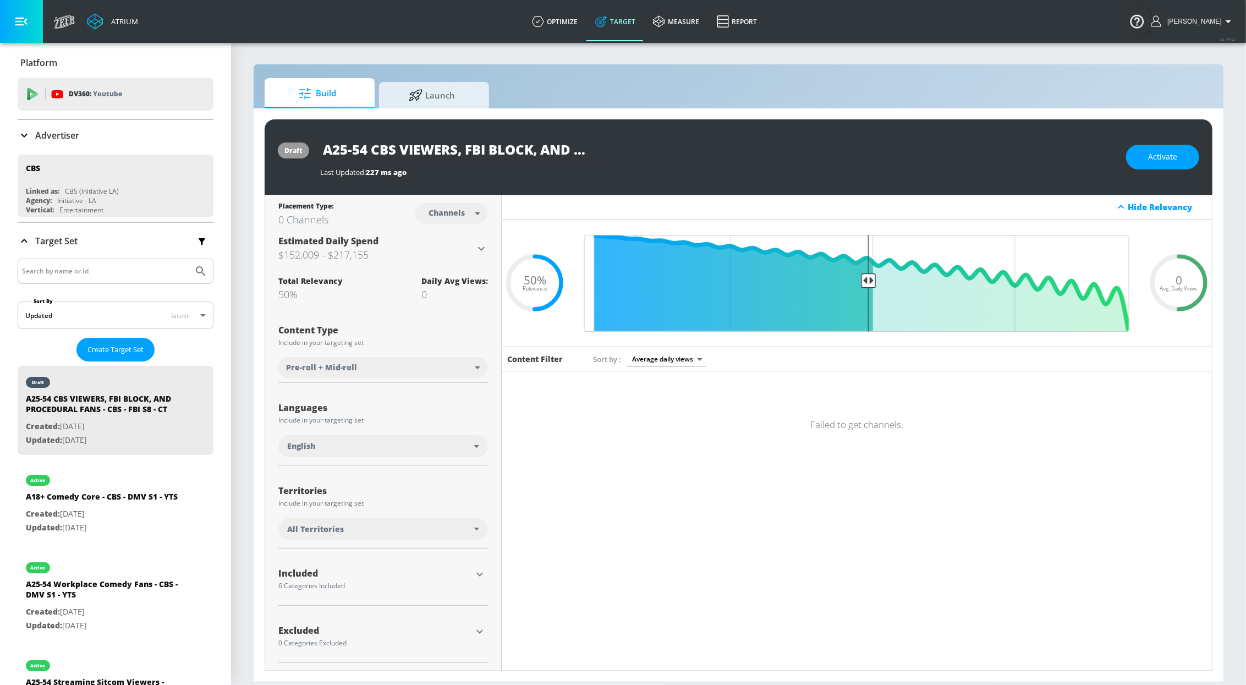
click at [404, 532] on div "All Territories" at bounding box center [380, 529] width 187 height 11
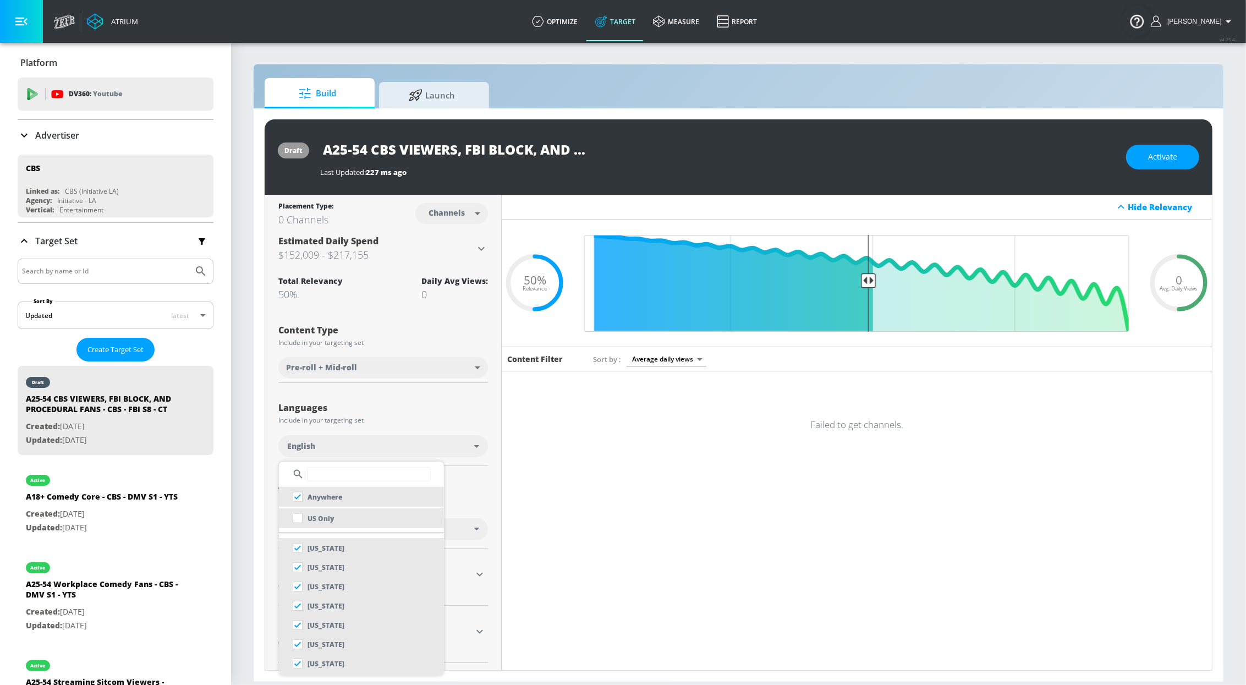
click at [348, 514] on li "US Only" at bounding box center [361, 518] width 165 height 20
checkbox input "false"
checkbox input "true"
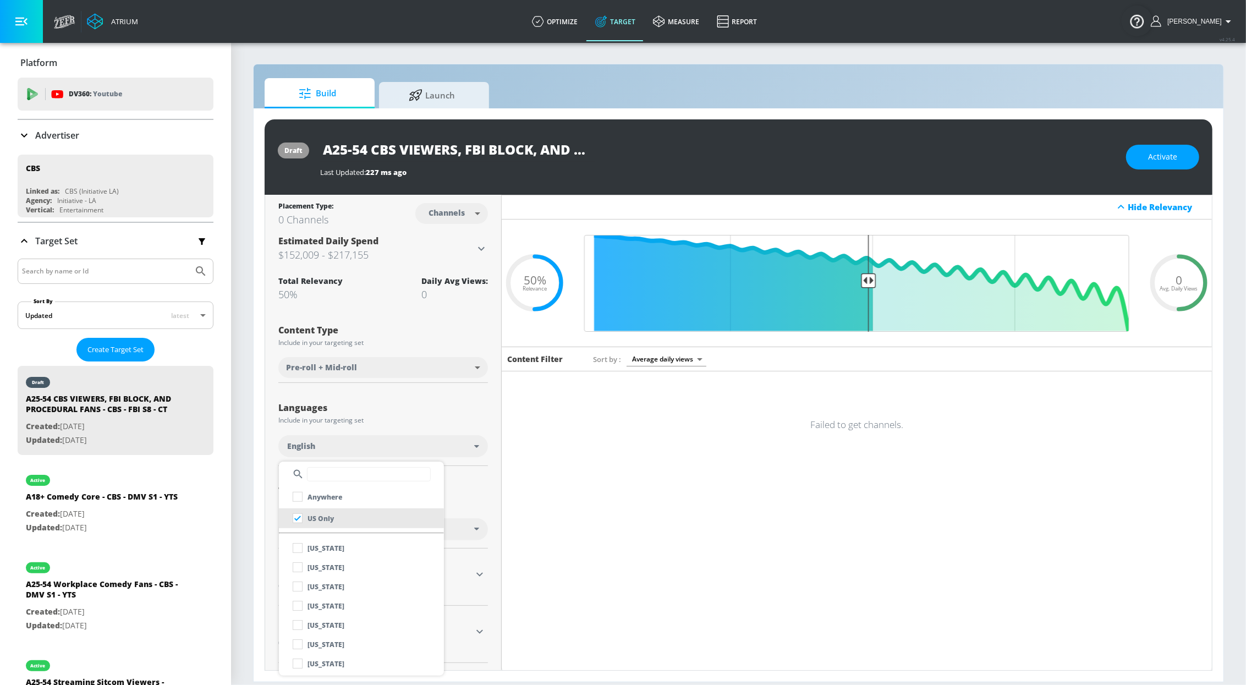
click at [392, 439] on div at bounding box center [623, 342] width 1246 height 685
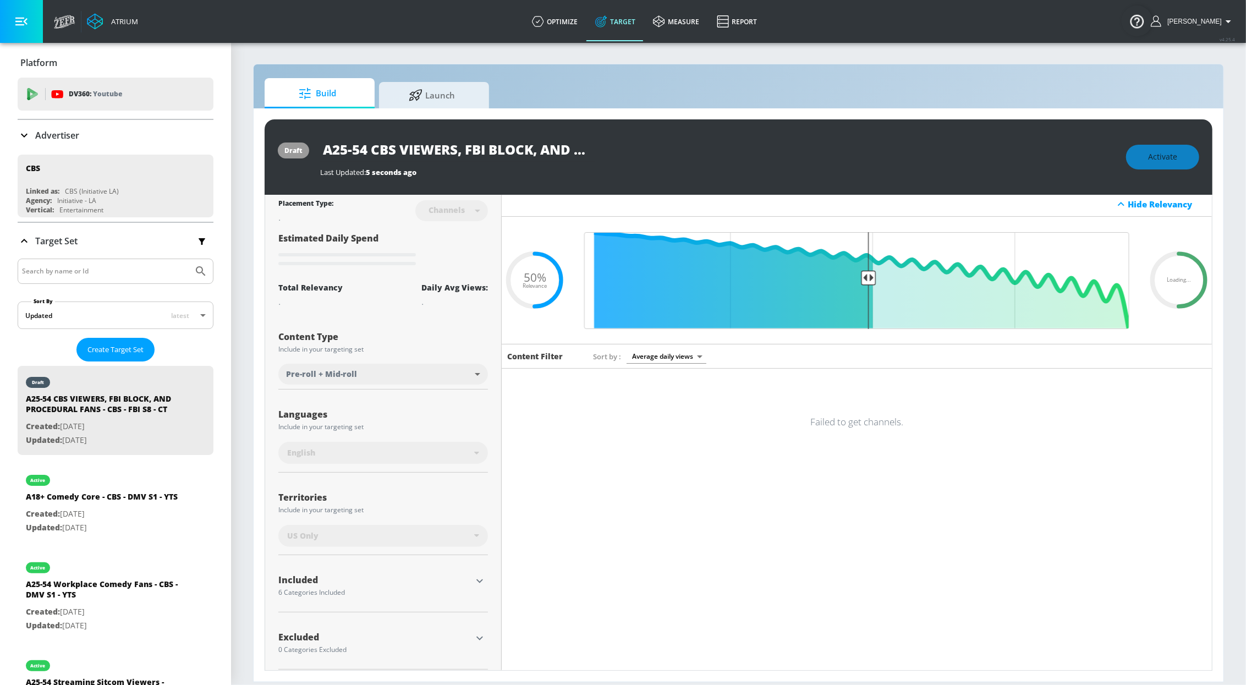
click at [473, 569] on div "Included 6 Categories Included included Categories Clear All Children's Enterta…" at bounding box center [383, 588] width 210 height 48
click at [477, 584] on icon "button" at bounding box center [479, 580] width 13 height 13
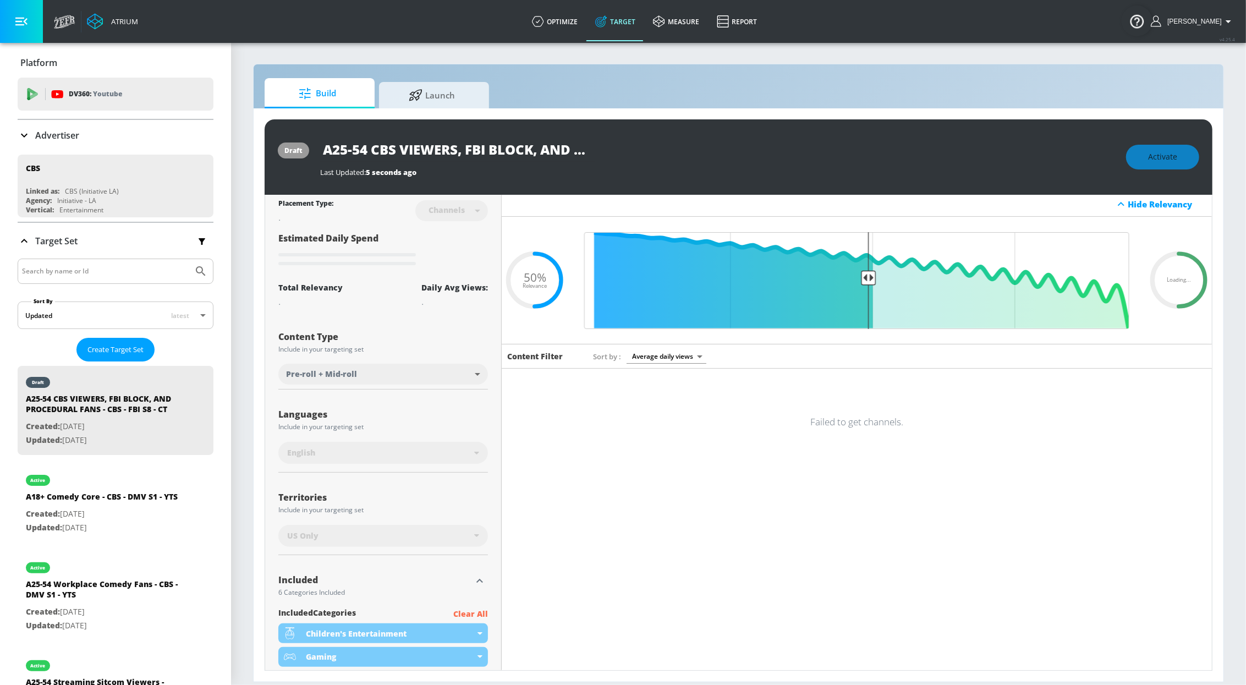
click at [466, 613] on p "Clear All" at bounding box center [470, 614] width 35 height 14
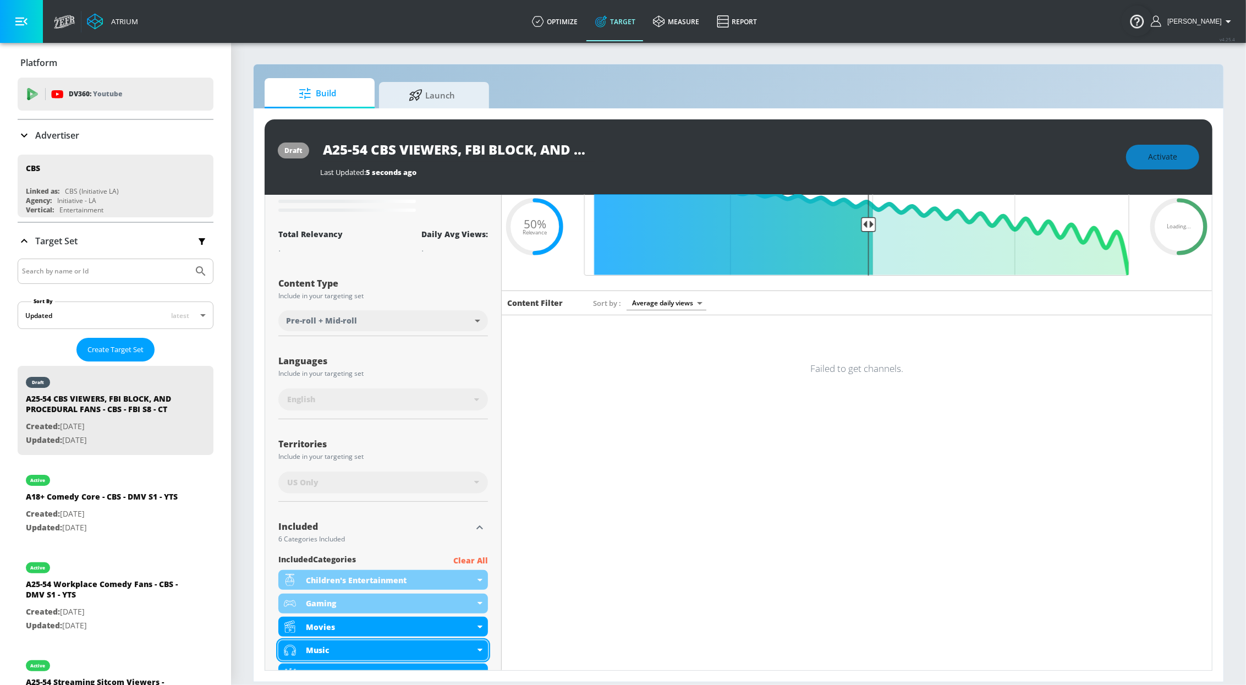
scroll to position [193, 0]
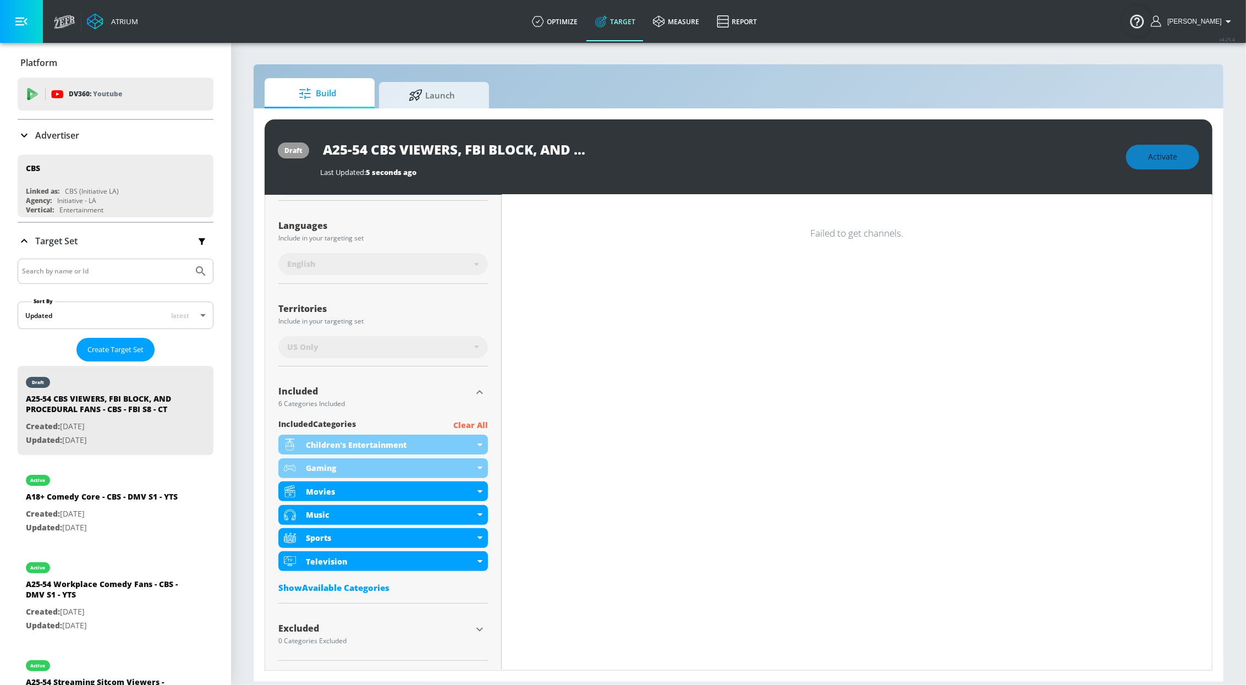
click at [465, 422] on p "Clear All" at bounding box center [470, 426] width 35 height 14
click at [463, 422] on p "Clear All" at bounding box center [470, 426] width 35 height 14
drag, startPoint x: 478, startPoint y: 629, endPoint x: 435, endPoint y: 556, distance: 84.6
click at [478, 629] on icon "button" at bounding box center [479, 629] width 13 height 13
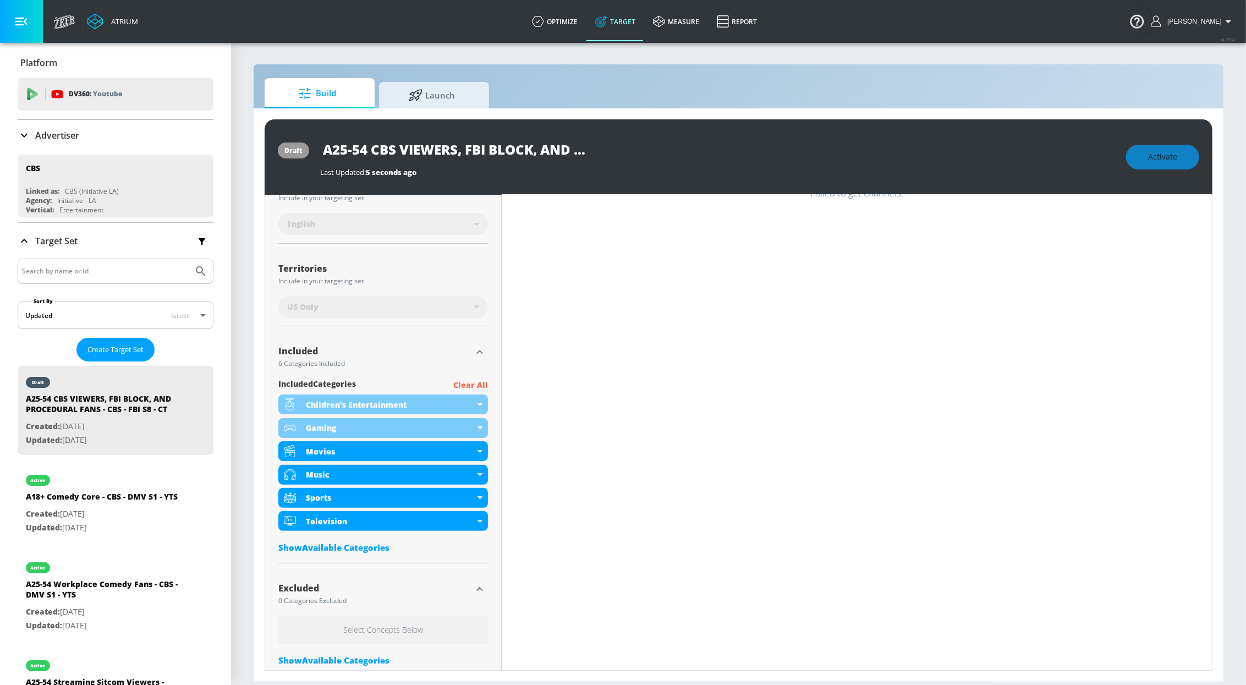
scroll to position [291, 0]
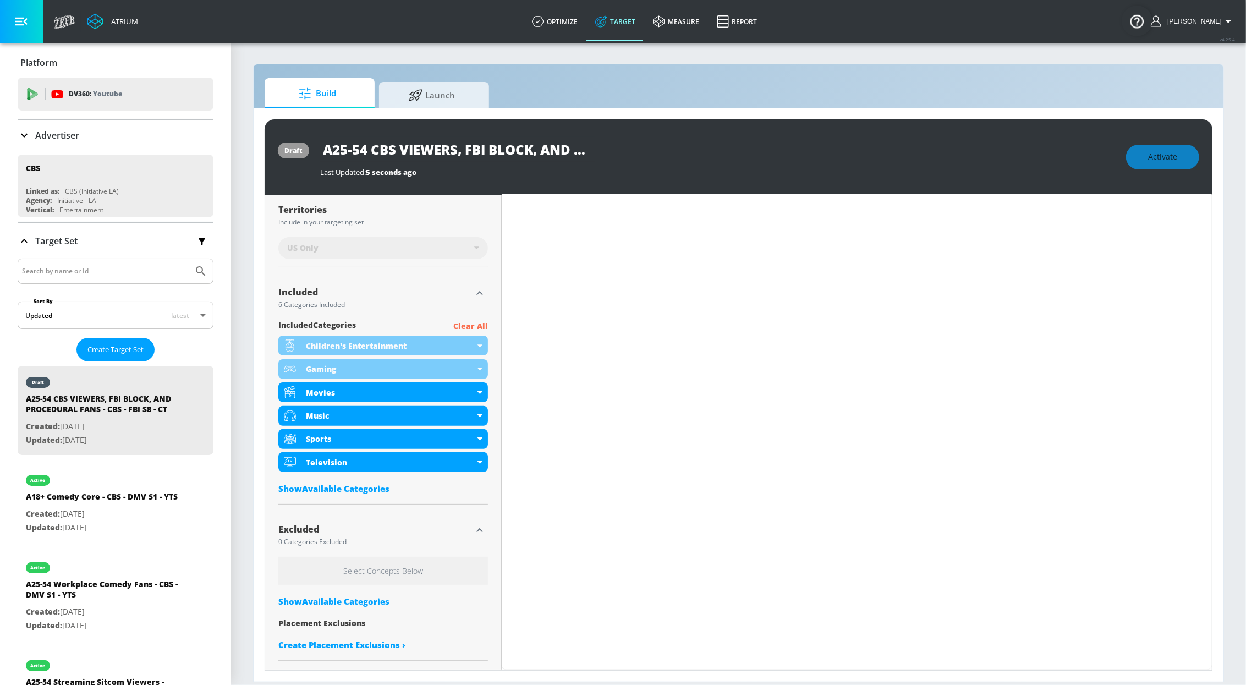
click at [352, 601] on div "Show Available Categories" at bounding box center [383, 601] width 210 height 11
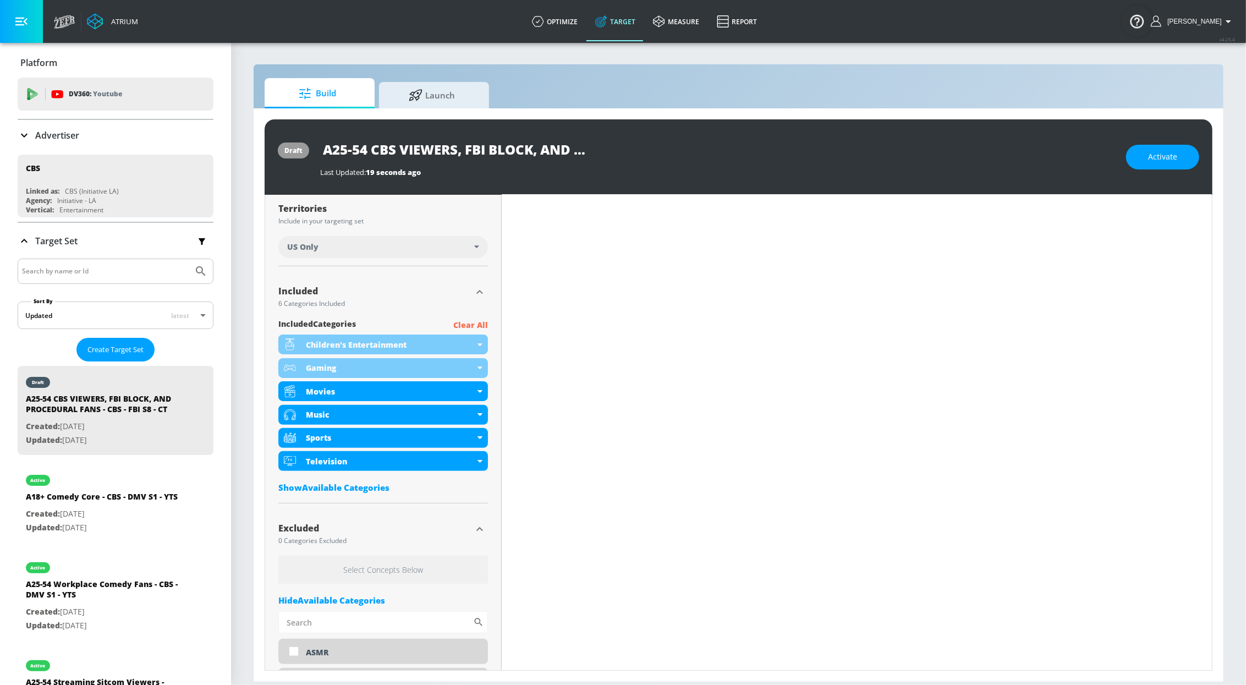
scroll to position [288, 0]
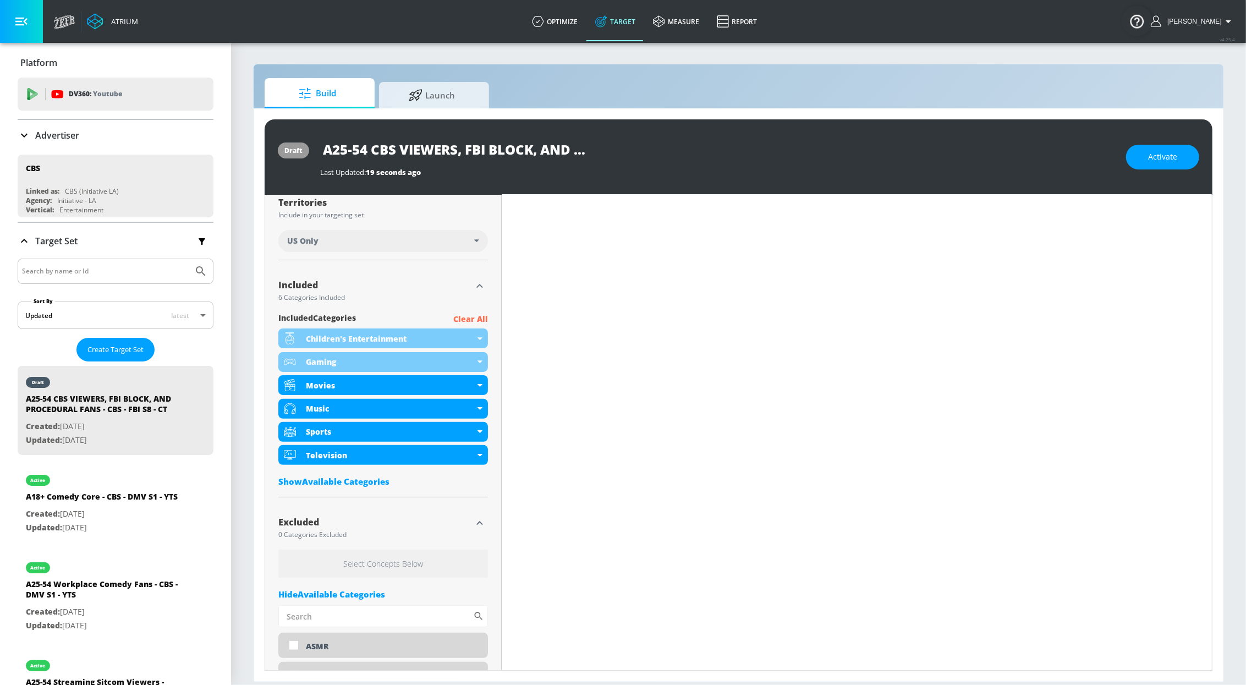
click at [472, 323] on p "Clear All" at bounding box center [470, 320] width 35 height 14
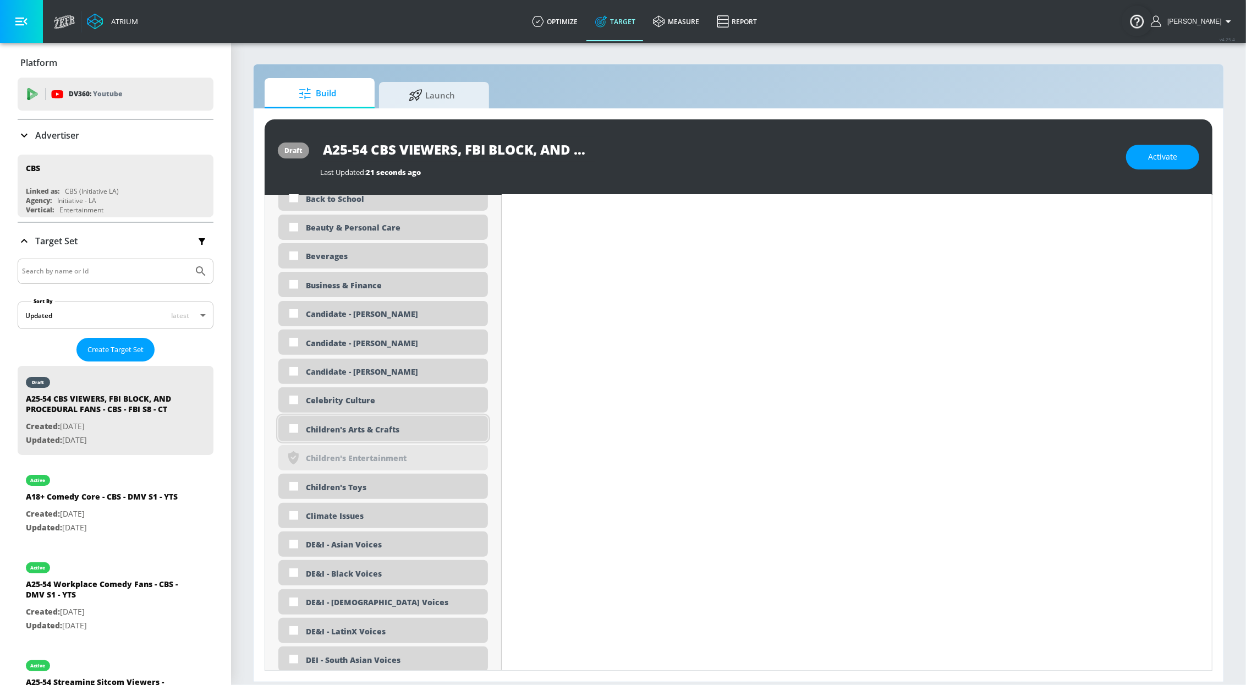
scroll to position [775, 0]
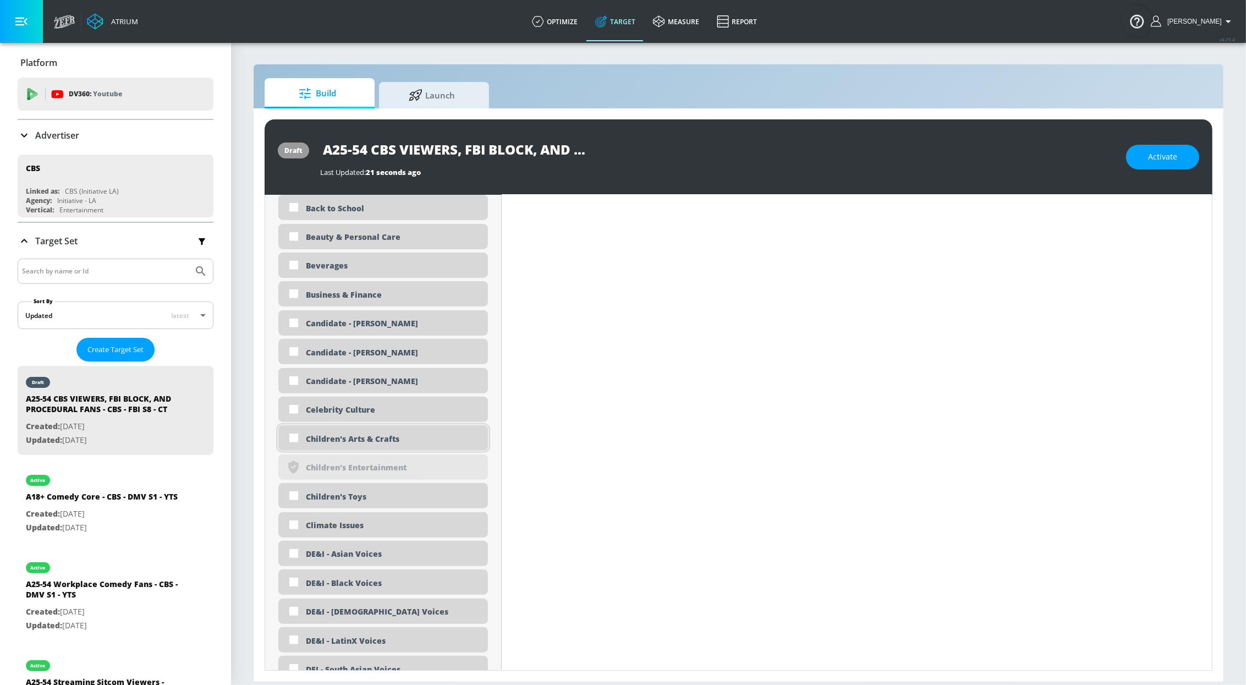
click at [310, 442] on div "Children's Arts & Crafts" at bounding box center [393, 439] width 174 height 10
checkbox input "true"
click at [332, 498] on div "Children's Toys" at bounding box center [393, 496] width 174 height 10
checkbox input "true"
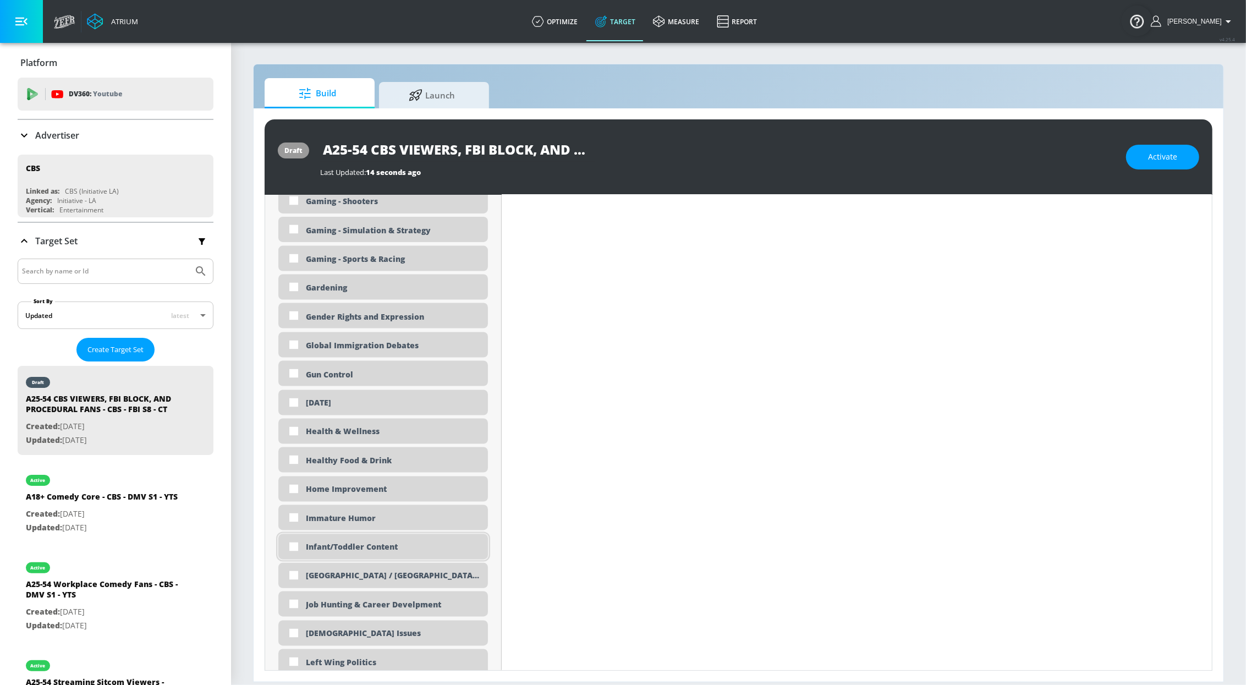
scroll to position [1668, 0]
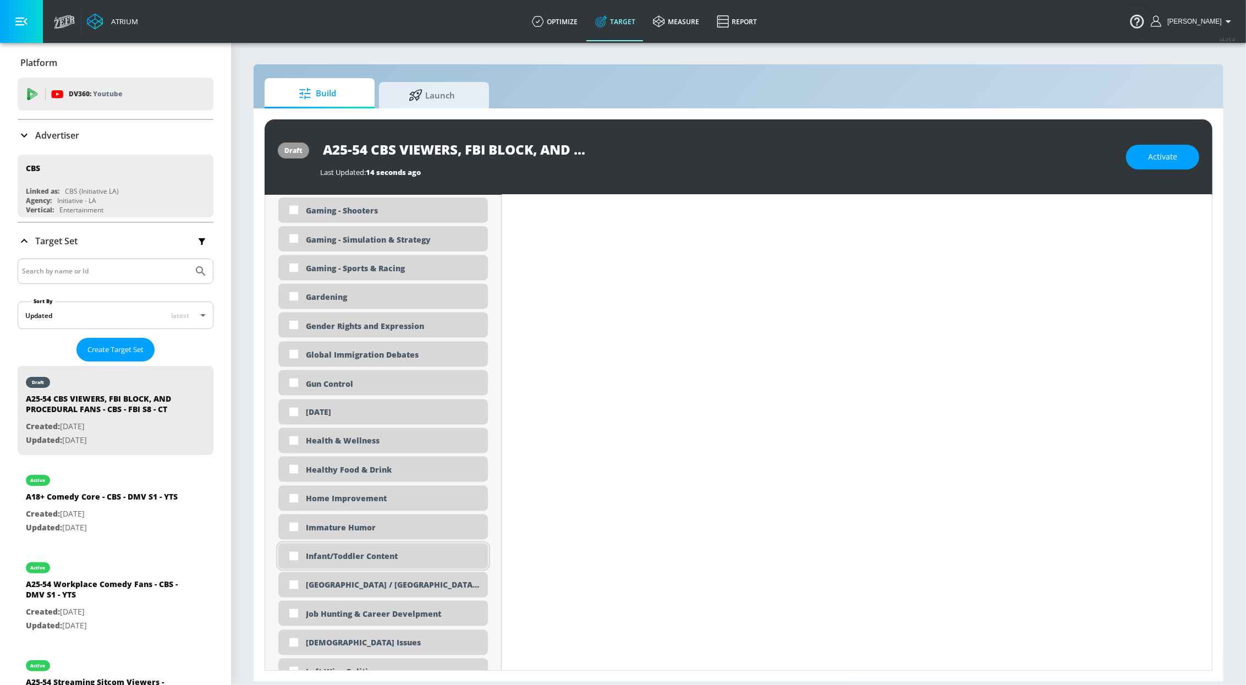
click at [386, 567] on div "Infant/Toddler Content" at bounding box center [383, 556] width 210 height 25
checkbox input "true"
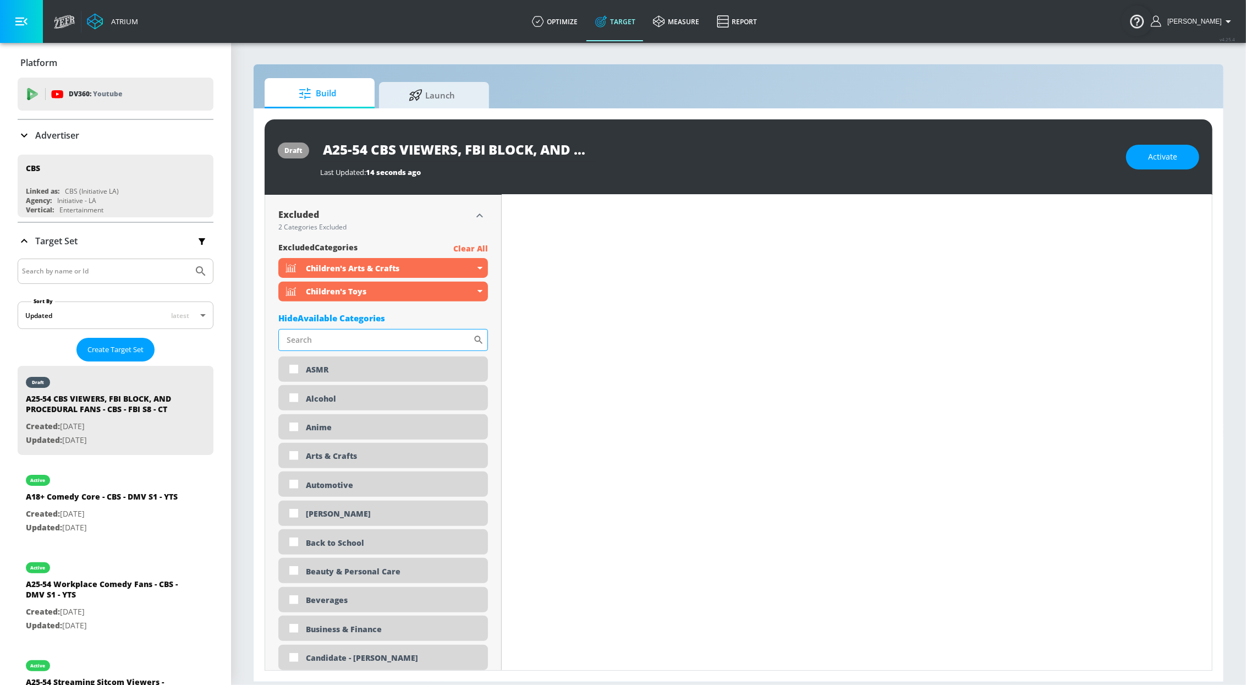
scroll to position [481, 0]
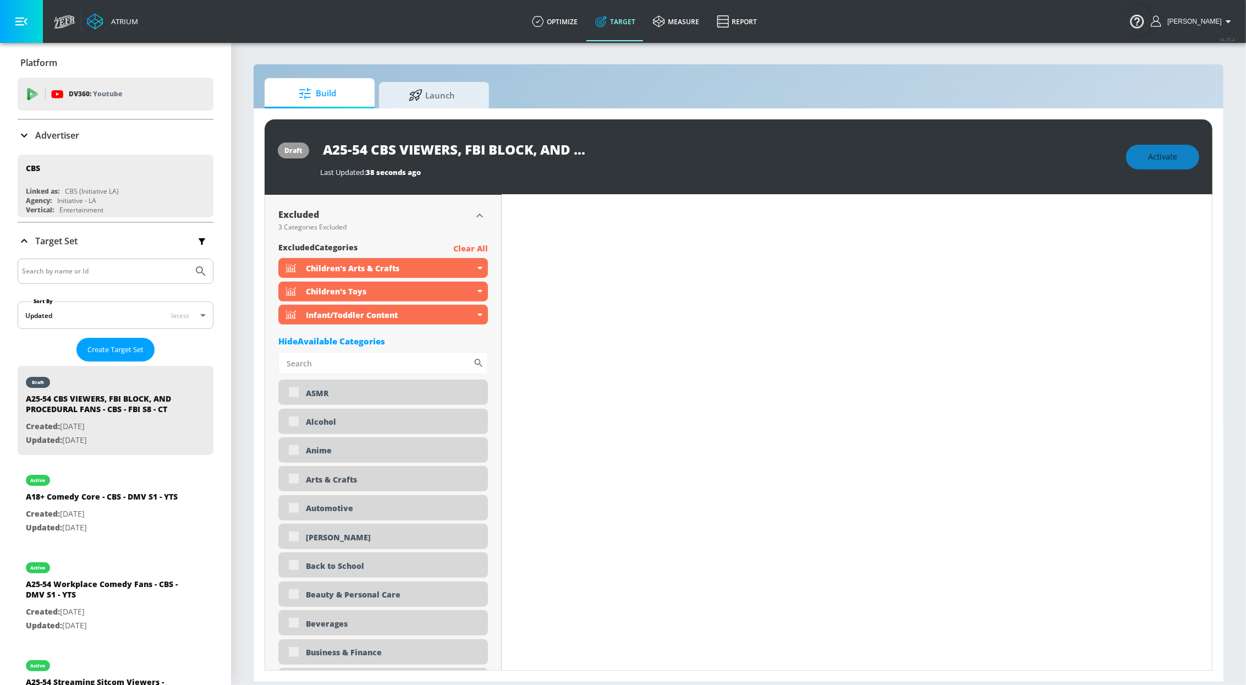
click at [480, 220] on icon "button" at bounding box center [479, 215] width 13 height 13
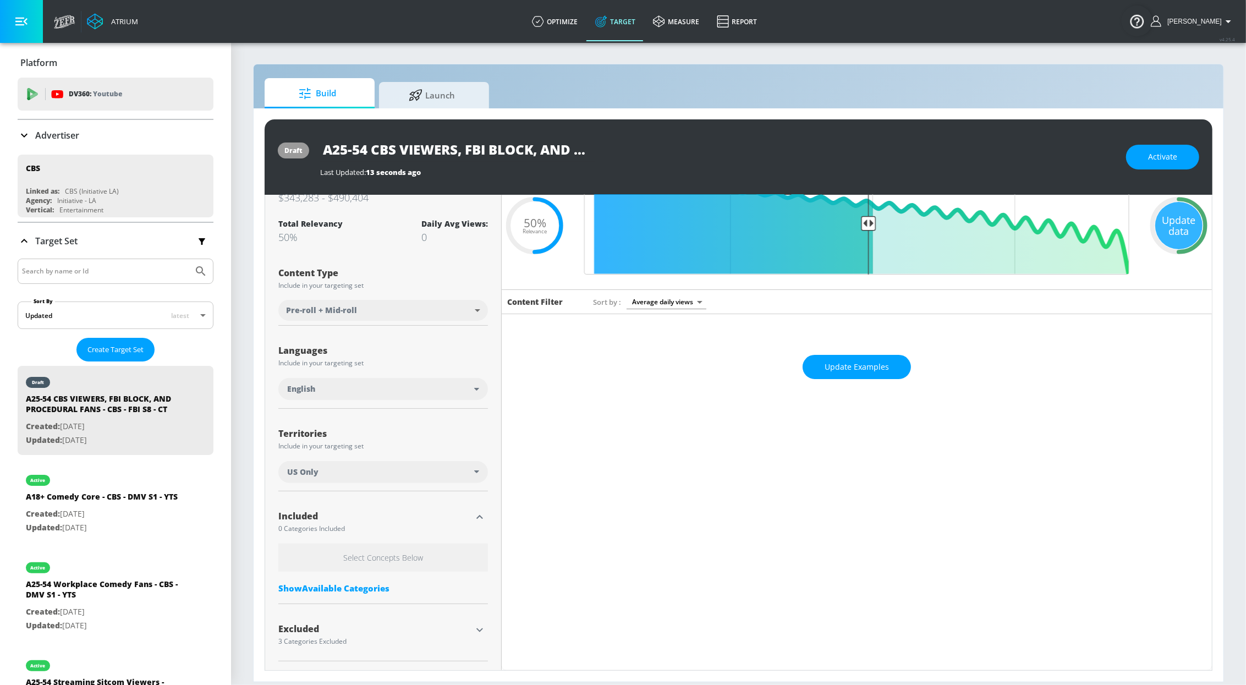
scroll to position [58, 0]
click at [350, 588] on div "Show Available Categories" at bounding box center [383, 588] width 210 height 11
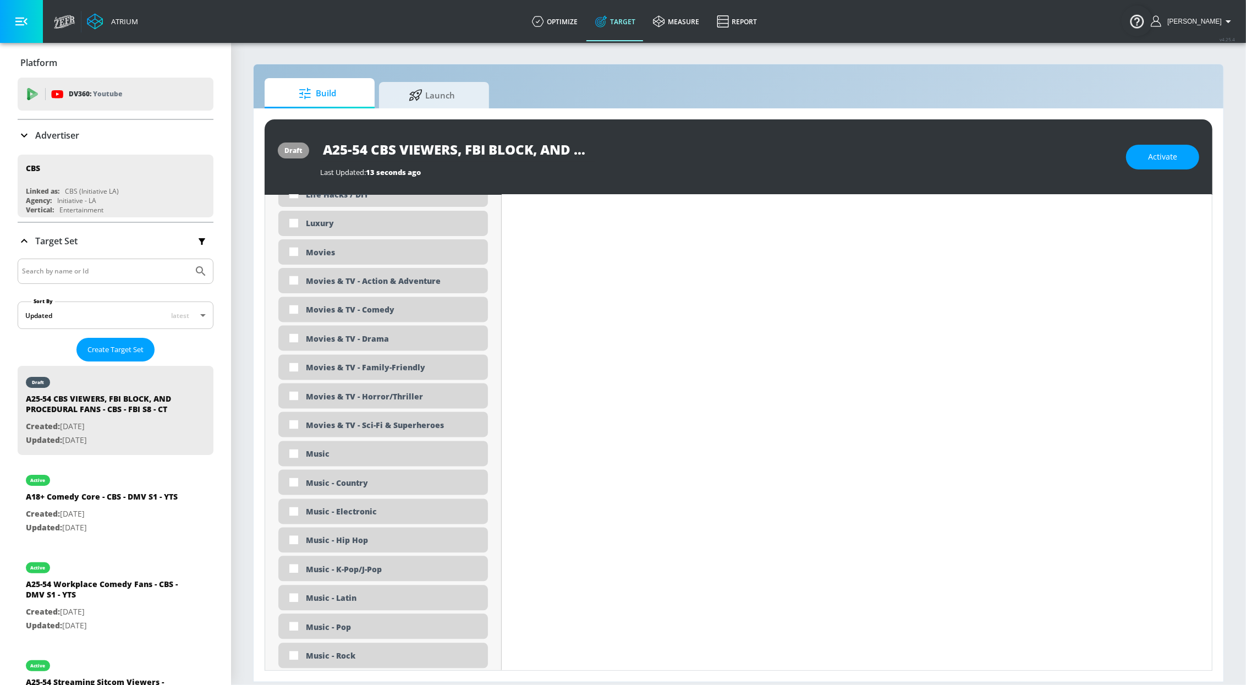
scroll to position [2052, 0]
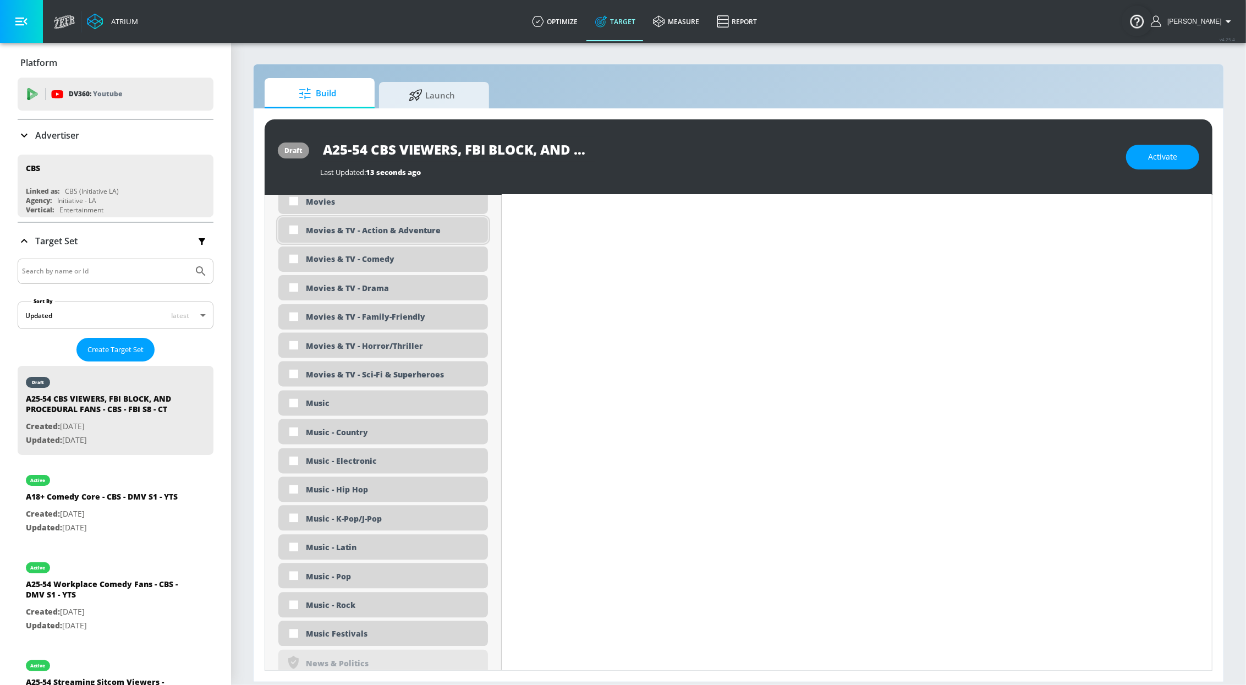
click at [338, 235] on div "Movies & TV - Action & Adventure" at bounding box center [393, 231] width 174 height 10
checkbox input "true"
click at [349, 286] on div "Movies & TV - Drama" at bounding box center [393, 288] width 174 height 10
checkbox input "true"
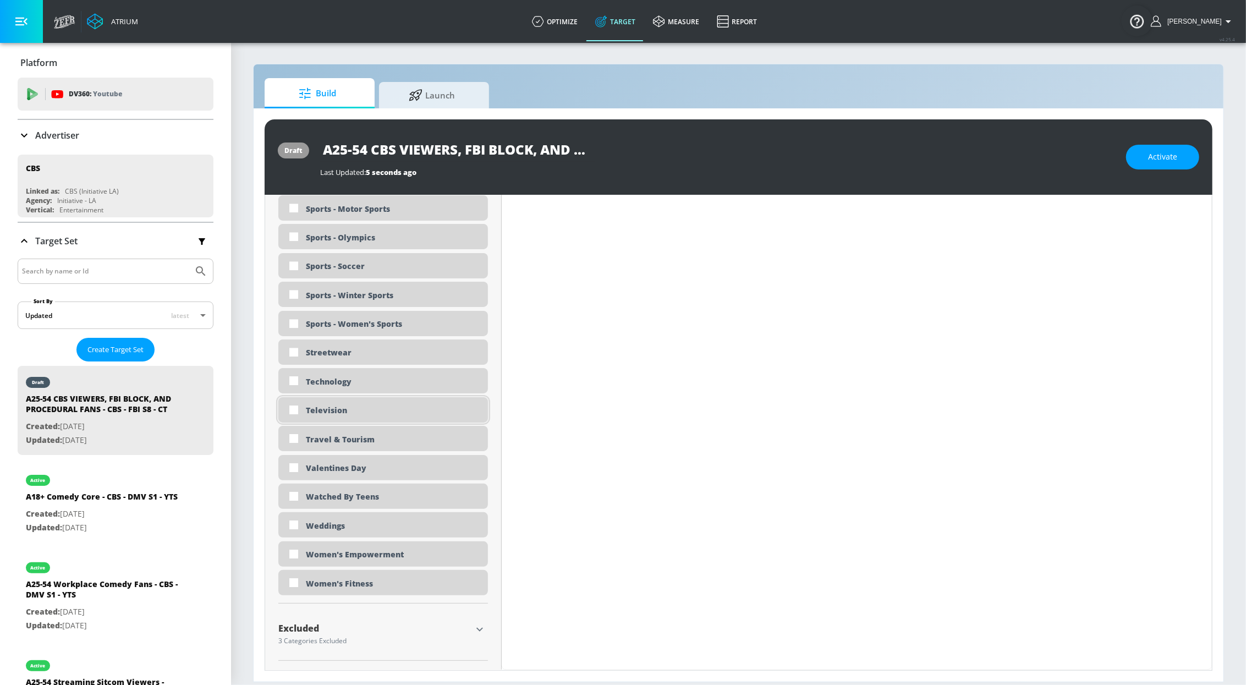
scroll to position [3115, 0]
click at [350, 412] on div "Television" at bounding box center [393, 410] width 174 height 10
checkbox input "true"
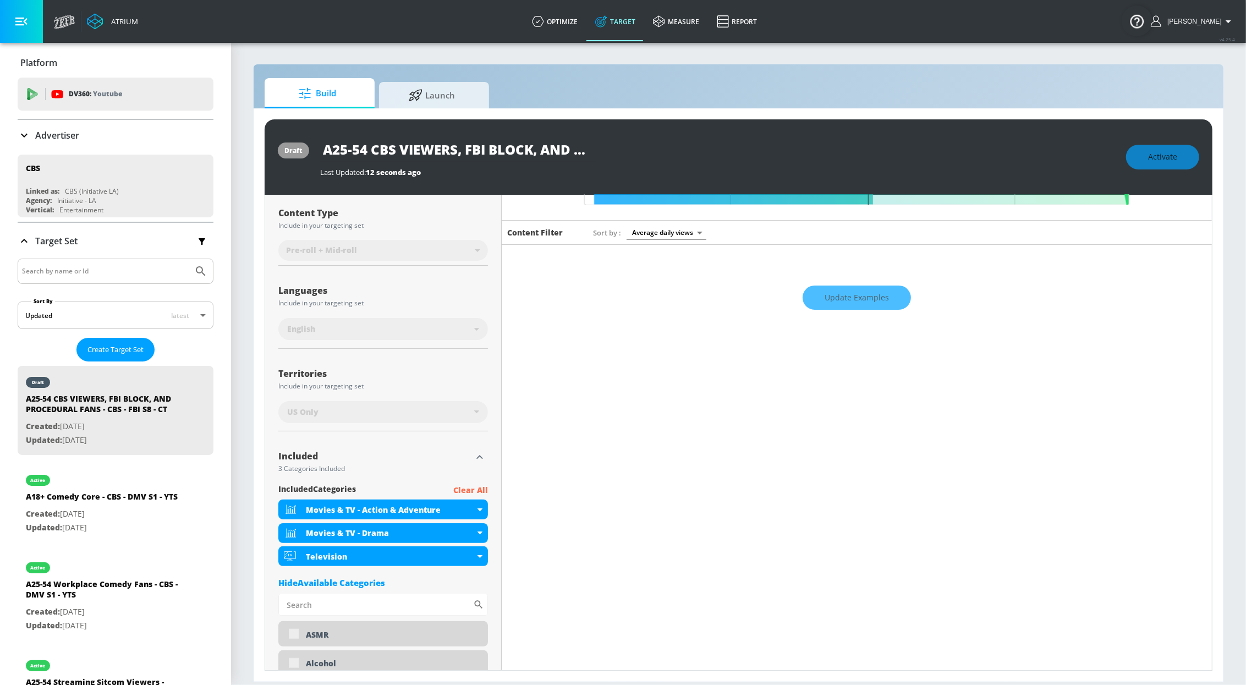
scroll to position [0, 0]
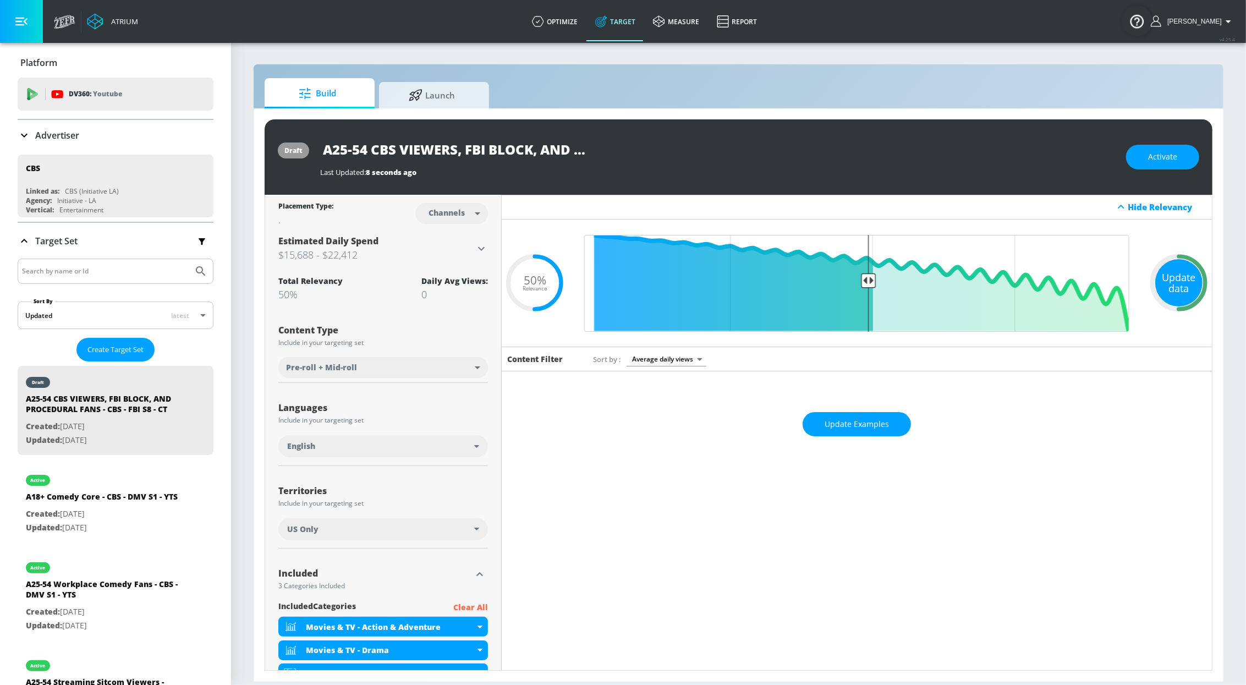
click at [1178, 292] on div "Update data" at bounding box center [1178, 282] width 47 height 47
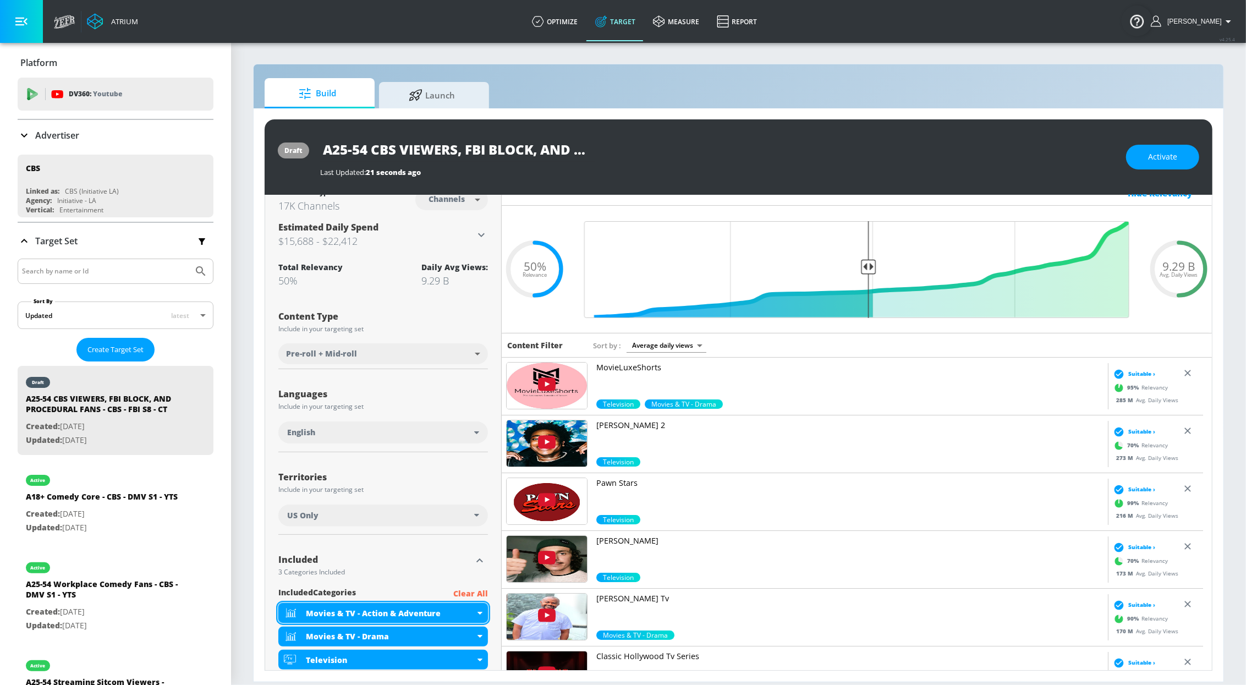
scroll to position [324, 0]
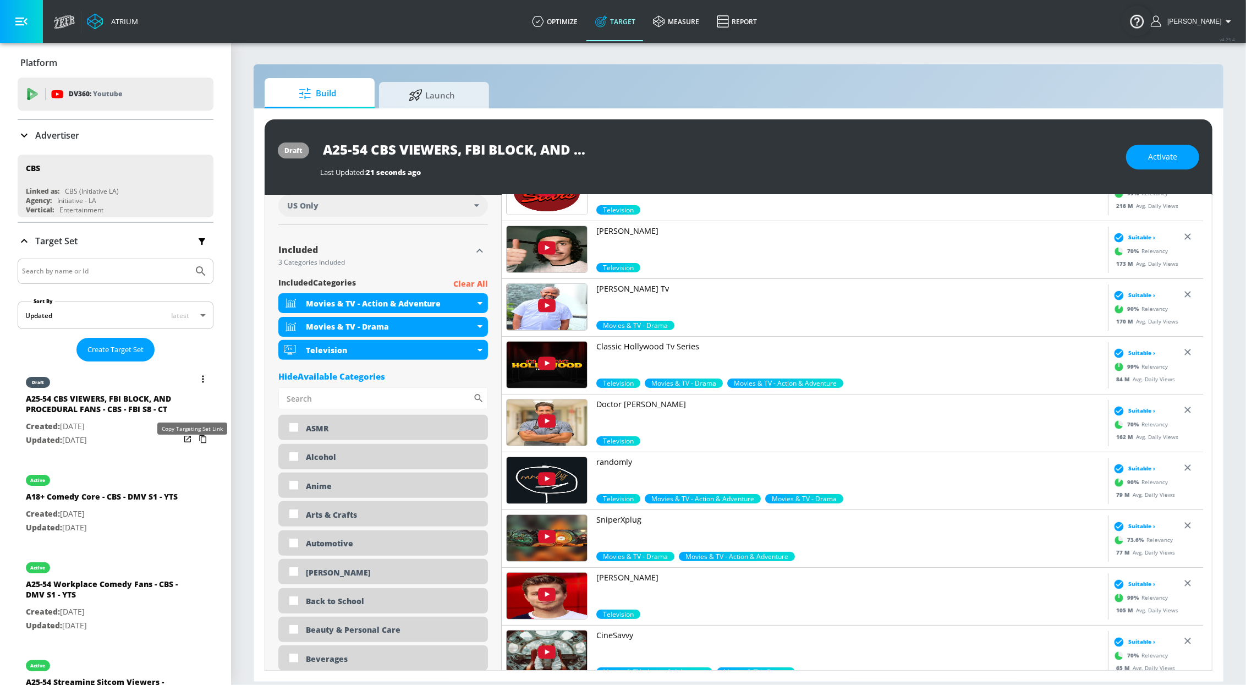
click at [194, 448] on icon "list of Target Set" at bounding box center [203, 439] width 18 height 18
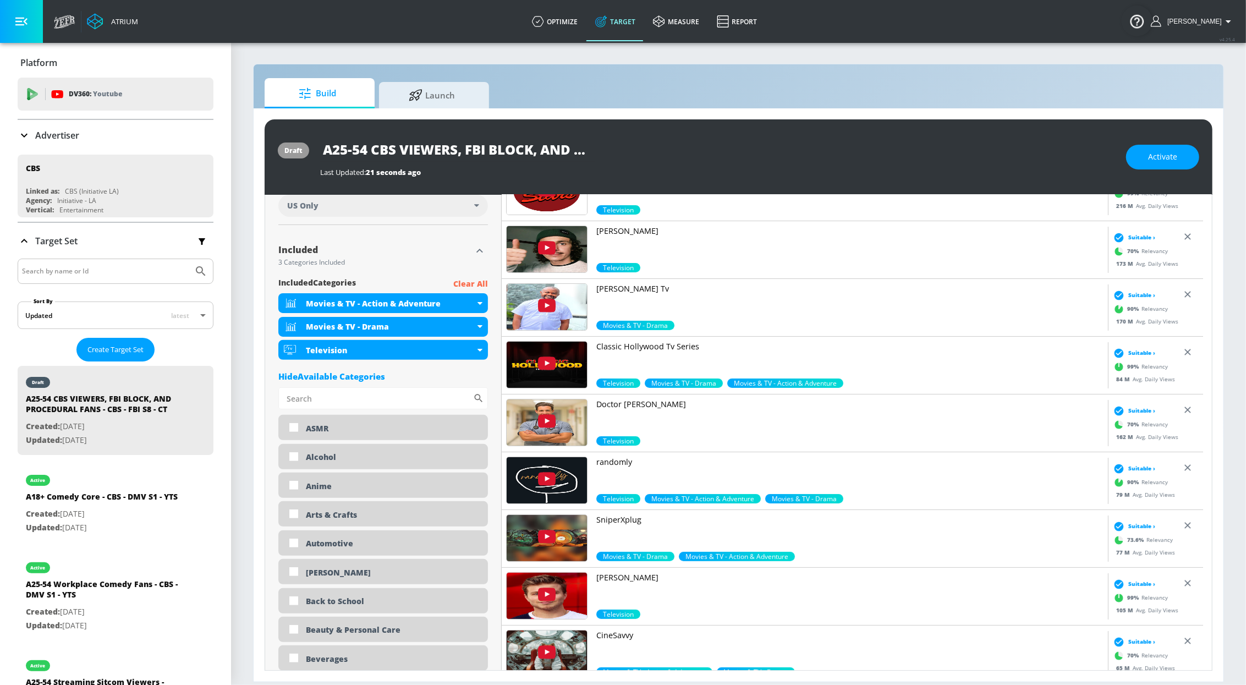
scroll to position [0, 0]
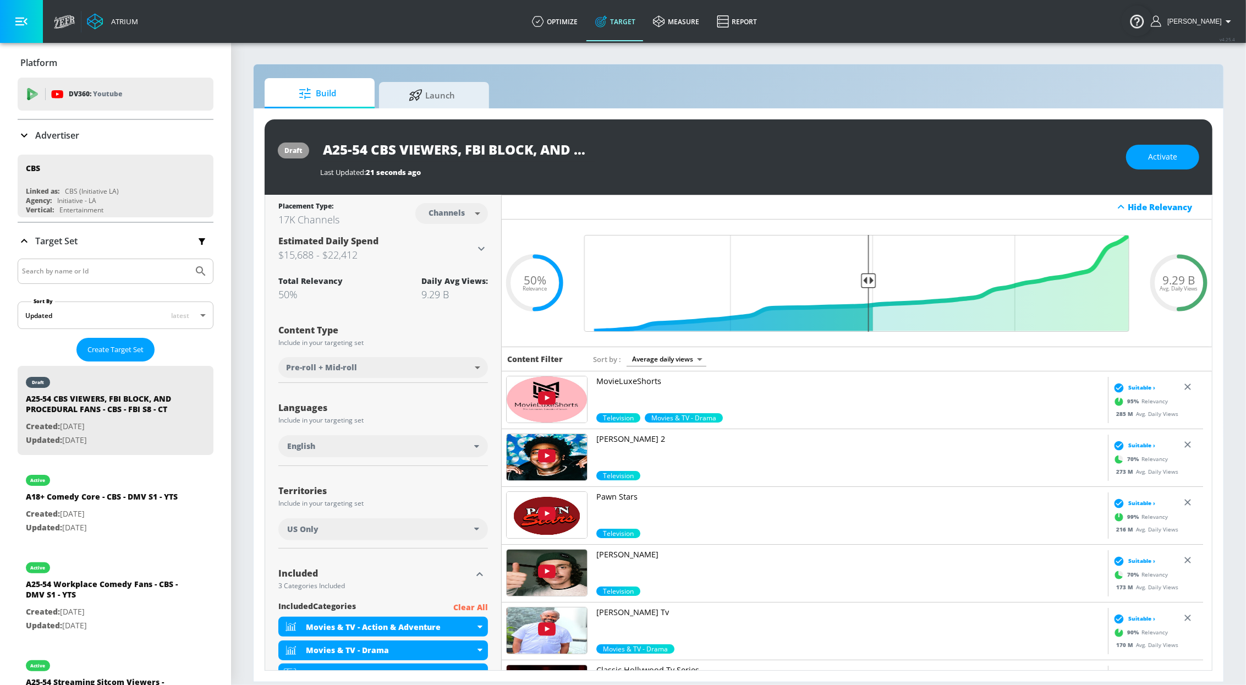
click at [344, 257] on h3 "$15,688 - $22,412" at bounding box center [376, 254] width 196 height 15
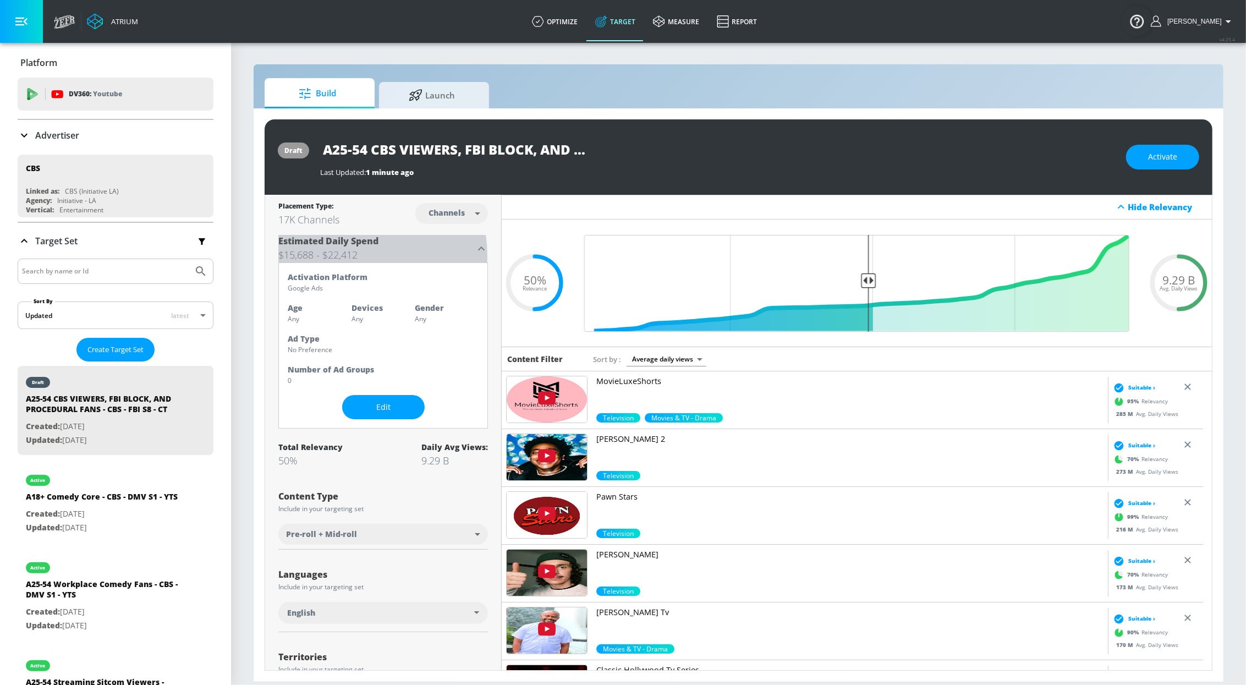
click at [347, 256] on h3 "$15,688 - $22,412" at bounding box center [376, 254] width 196 height 15
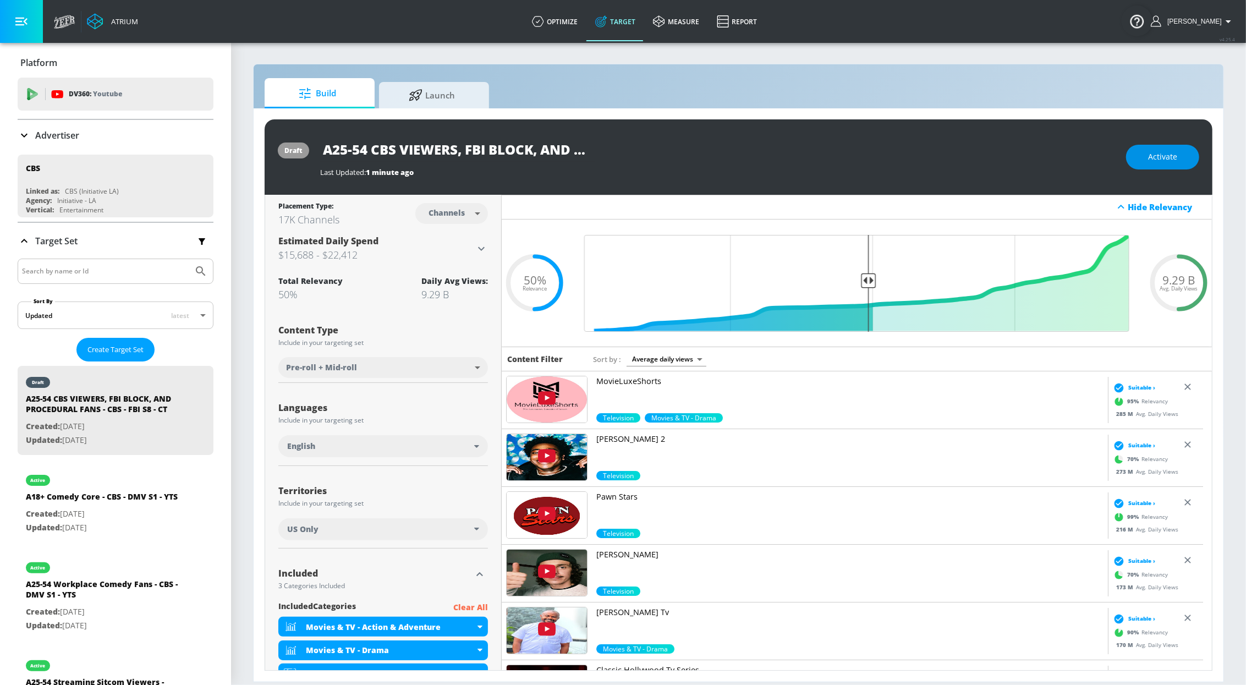
click at [1168, 163] on span "Activate" at bounding box center [1162, 157] width 29 height 14
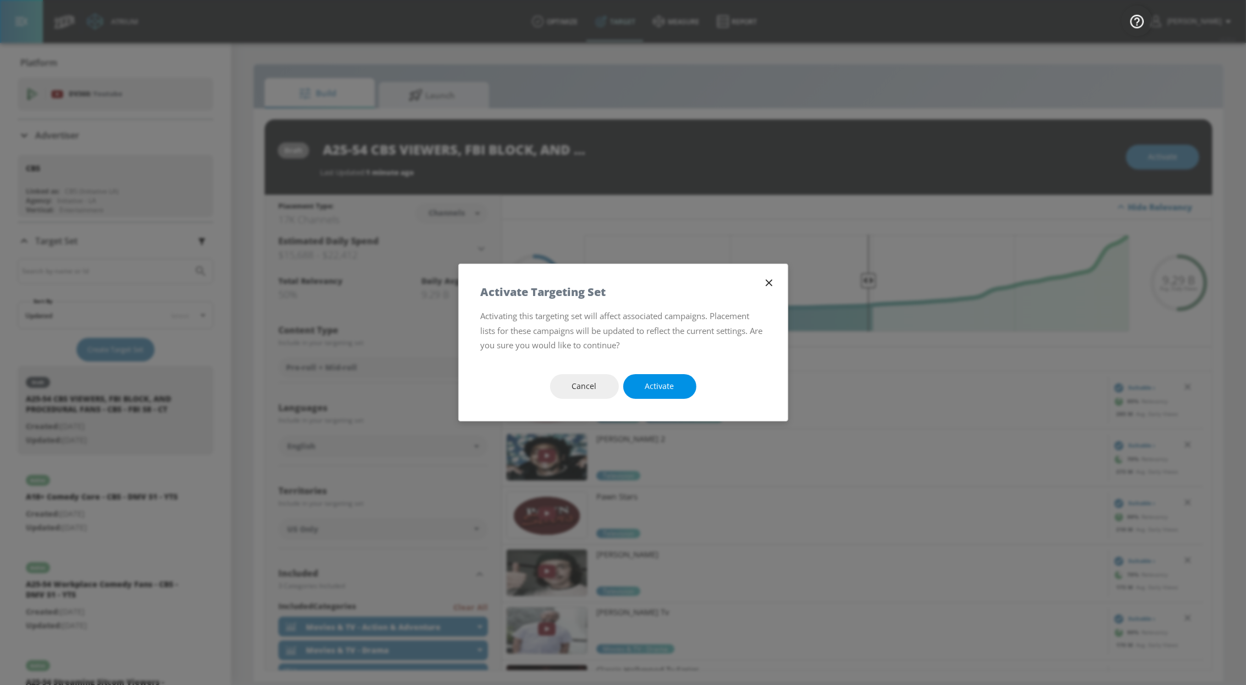
click at [667, 388] on span "Activate" at bounding box center [659, 387] width 29 height 14
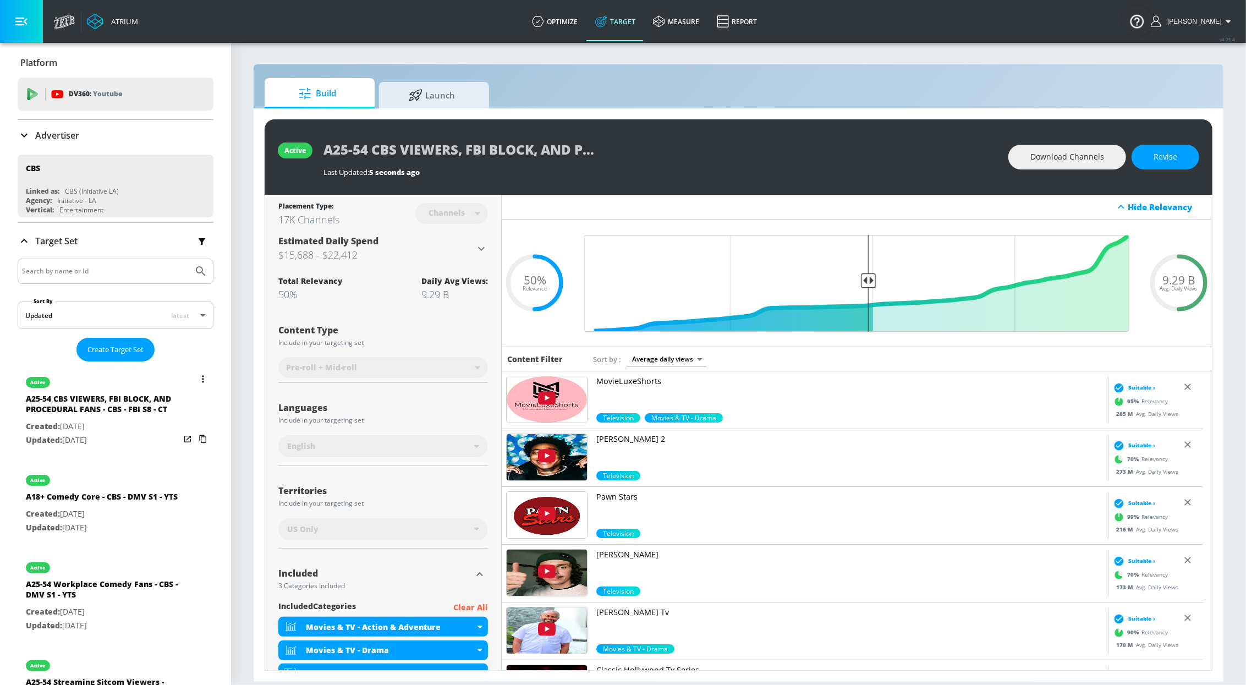
click at [195, 380] on button "list of Target Set" at bounding box center [202, 378] width 15 height 15
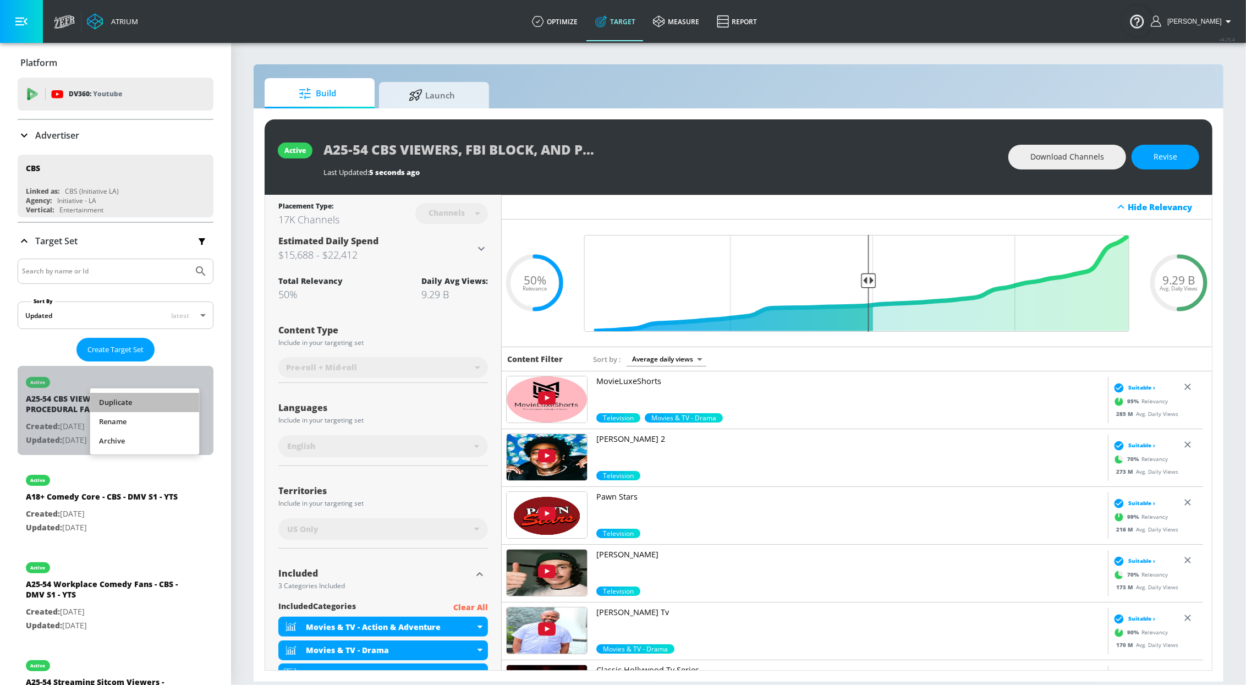
click at [149, 404] on li "Duplicate" at bounding box center [144, 402] width 109 height 19
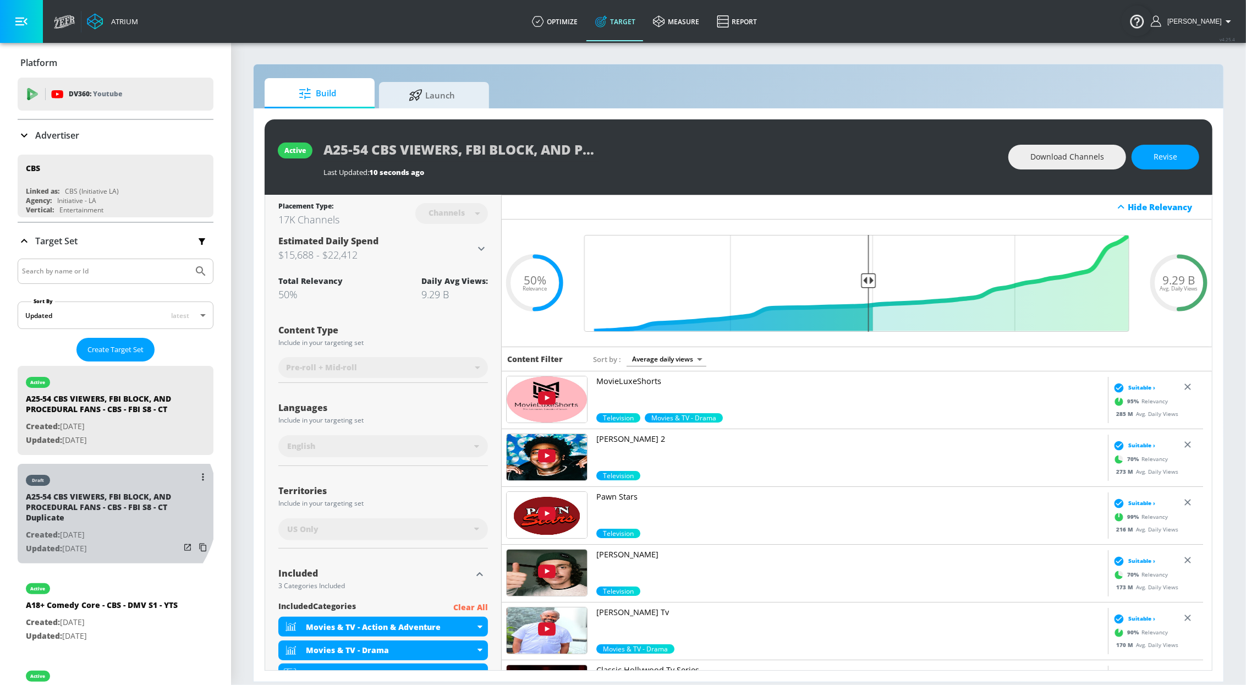
click at [105, 517] on div "A25-54 CBS VIEWERS, FBI BLOCK, AND PROCEDURAL FANS - CBS - FBI S8 - CT Duplicate" at bounding box center [103, 509] width 154 height 37
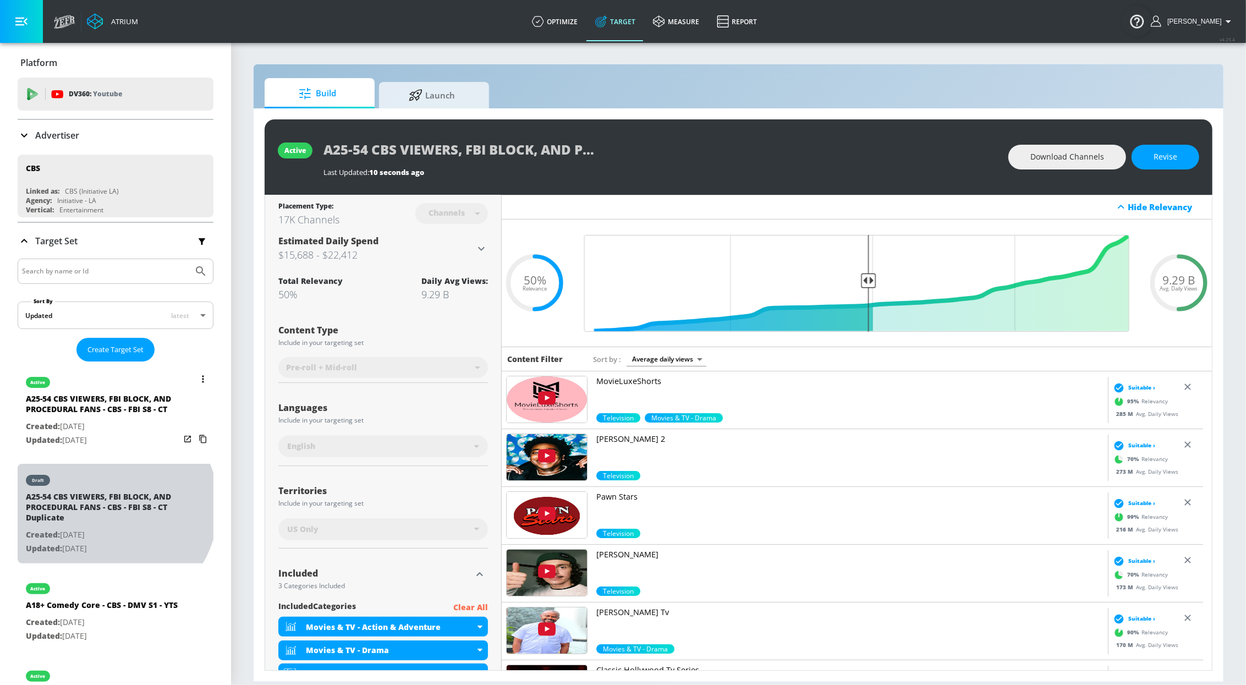
type input "A25-54 CBS VIEWERS, FBI BLOCK, AND PROCEDURAL FANS - CBS - FBI S8 - CT Duplicate"
type input "0.05"
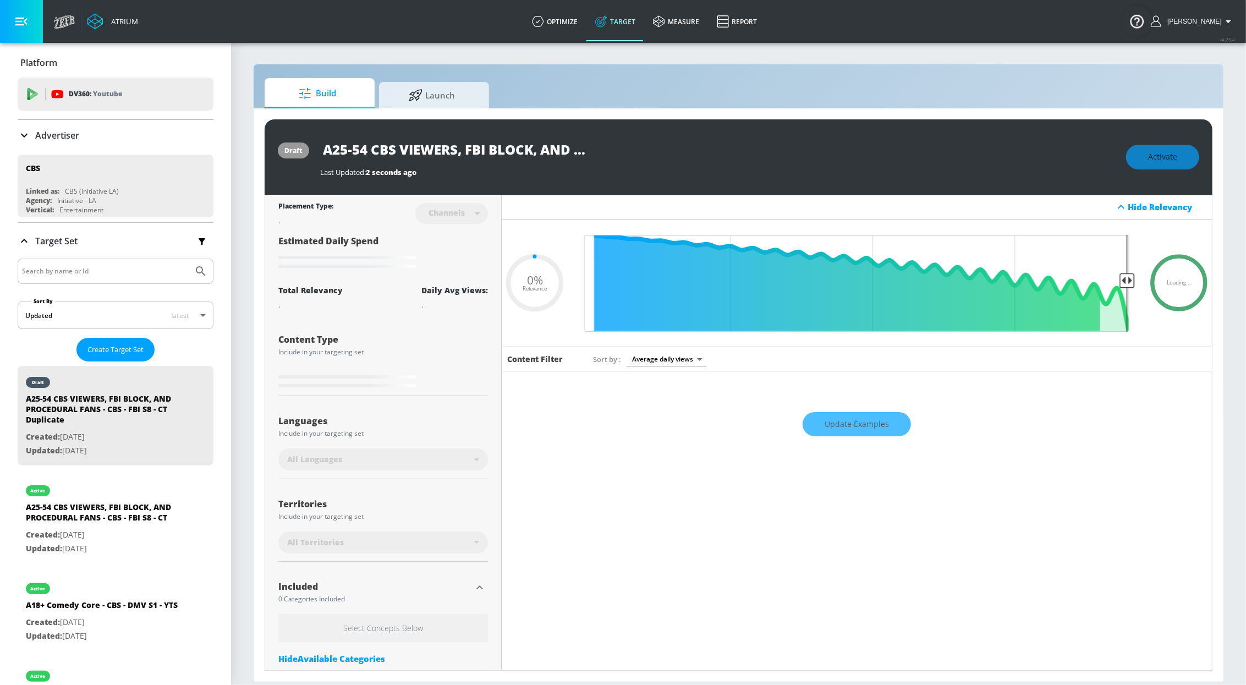
click at [567, 145] on input "A25-54 CBS VIEWERS, FBI BLOCK, AND PROCEDURAL FANS - CBS - FBI S8 - CT Duplicate" at bounding box center [457, 149] width 275 height 25
drag, startPoint x: 571, startPoint y: 147, endPoint x: 713, endPoint y: 153, distance: 142.1
click at [713, 153] on div "A25-54 CBS VIEWERS, FBI BLOCK, AND PROCEDURAL FANS - CBS - FBI S8 - CT Duplicate" at bounding box center [717, 149] width 795 height 25
click at [575, 153] on input "A25-54 CBS VIEWERS, FBI BLOCK, AND PROCEDURAL FANS - CBS - FBI S8 - CT Duplicate" at bounding box center [457, 149] width 275 height 25
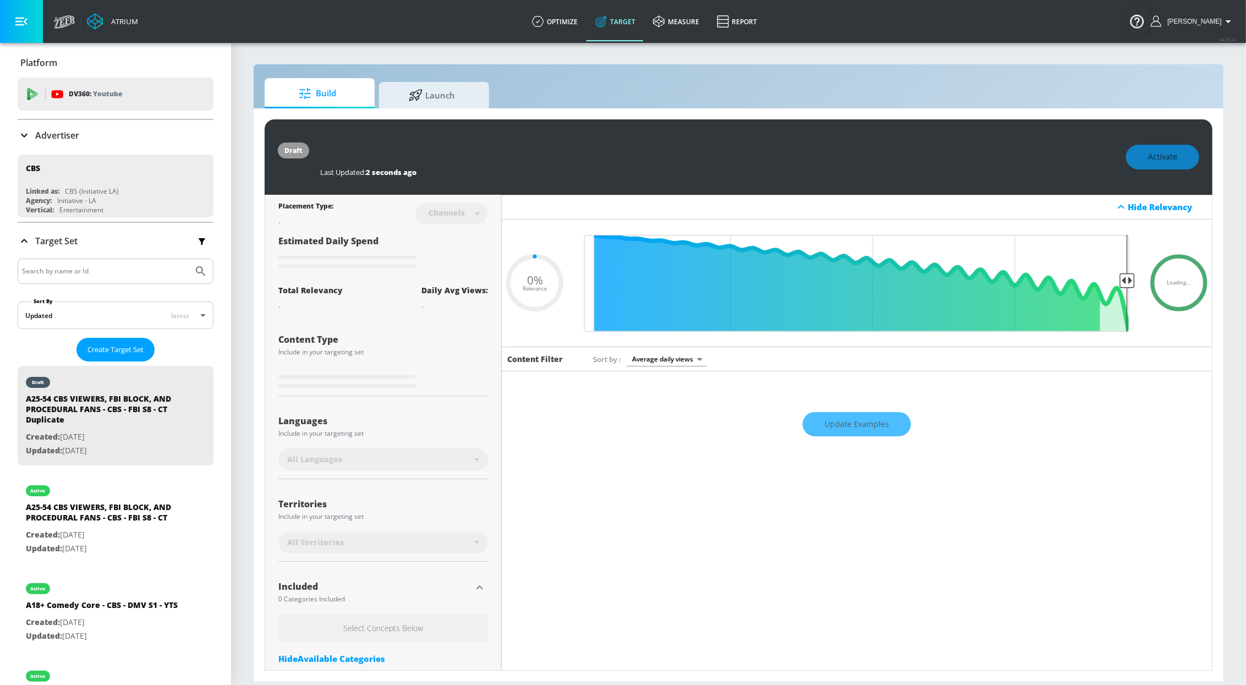
drag, startPoint x: 578, startPoint y: 151, endPoint x: 652, endPoint y: 152, distance: 73.7
click at [652, 152] on div "A25-54 CBS VIEWERS, FBI BLOCK, AND PROCEDURAL FANS - CBS - FBI S8 - CT Duplicate" at bounding box center [717, 149] width 795 height 25
type input "A25-54 CBS VIEWERS, FBI BLOCK, AND PROCEDURAL FANS - CBS - FBI S8 - T"
type input "0.05"
type input "A25-54 CBS VIEWERS, FBI BLOCK, AND PROCEDURAL FANS - CBS - FBI S8 - TS"
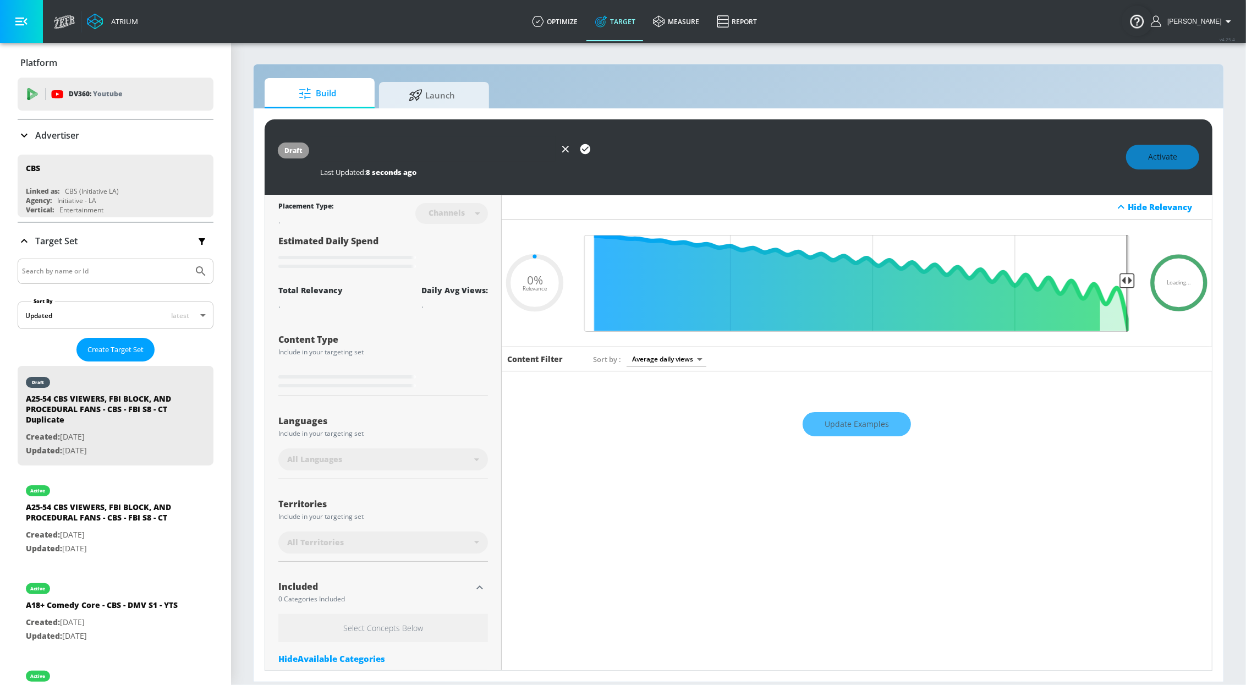
type input "0.05"
type input "A25-54 CBS VIEWERS, FBI BLOCK, AND PROCEDURAL FANS - CBS - FBI S8 - TS"
click at [579, 149] on icon "button" at bounding box center [585, 149] width 12 height 12
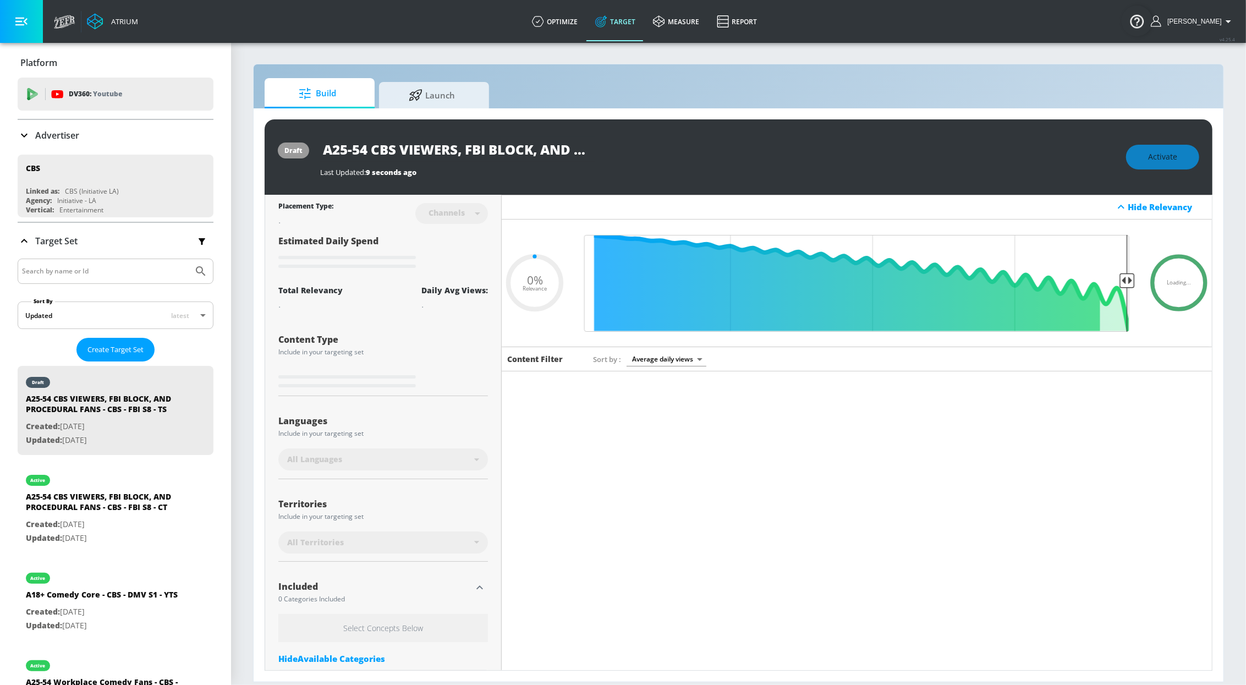
type input "0.05"
type input "A25-54 CBS VIEWERS, FBI BLOCK, AND PROCEDURAL FANS - CBS - FBI S8 - CT Duplicate"
type input "0.5"
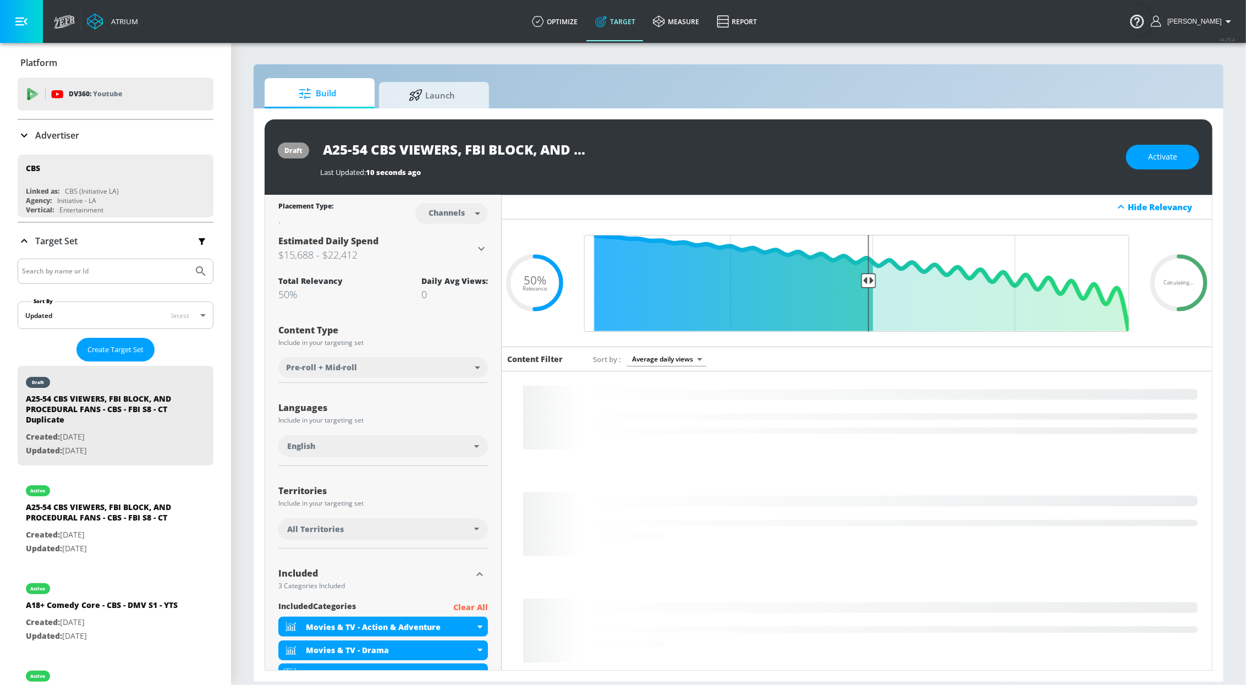
click at [546, 148] on input "A25-54 CBS VIEWERS, FBI BLOCK, AND PROCEDURAL FANS - CBS - FBI S8 - CT Duplicate" at bounding box center [457, 149] width 275 height 25
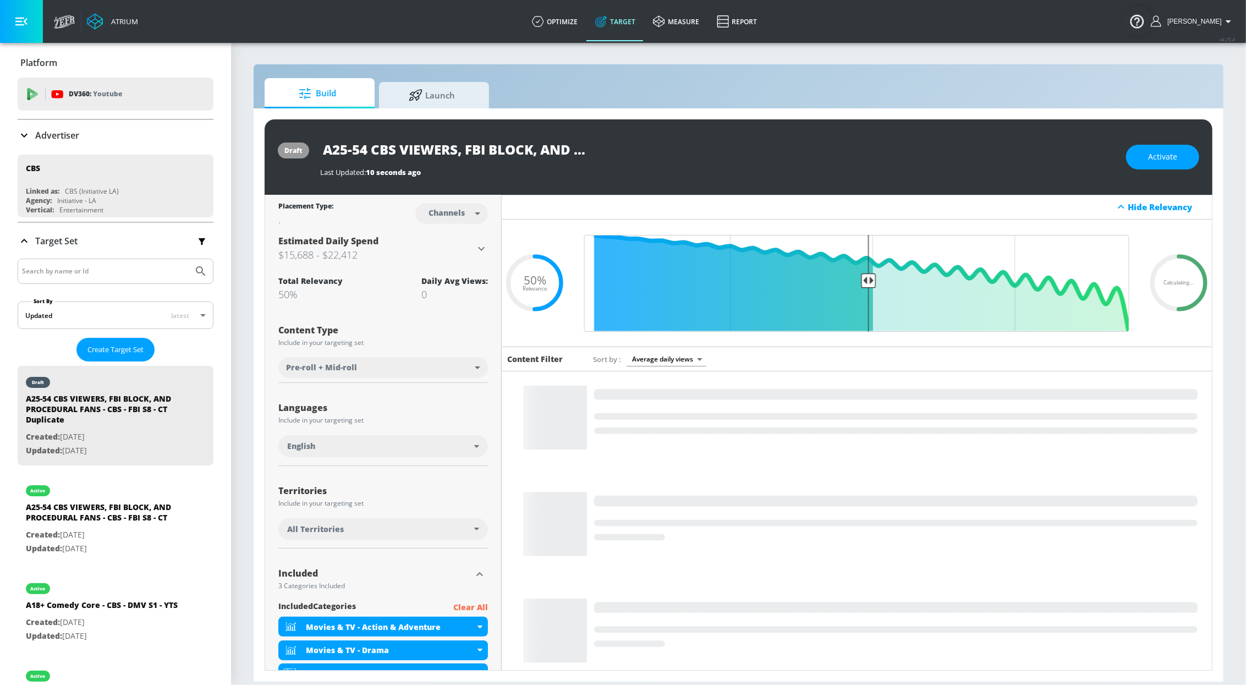
scroll to position [0, 293]
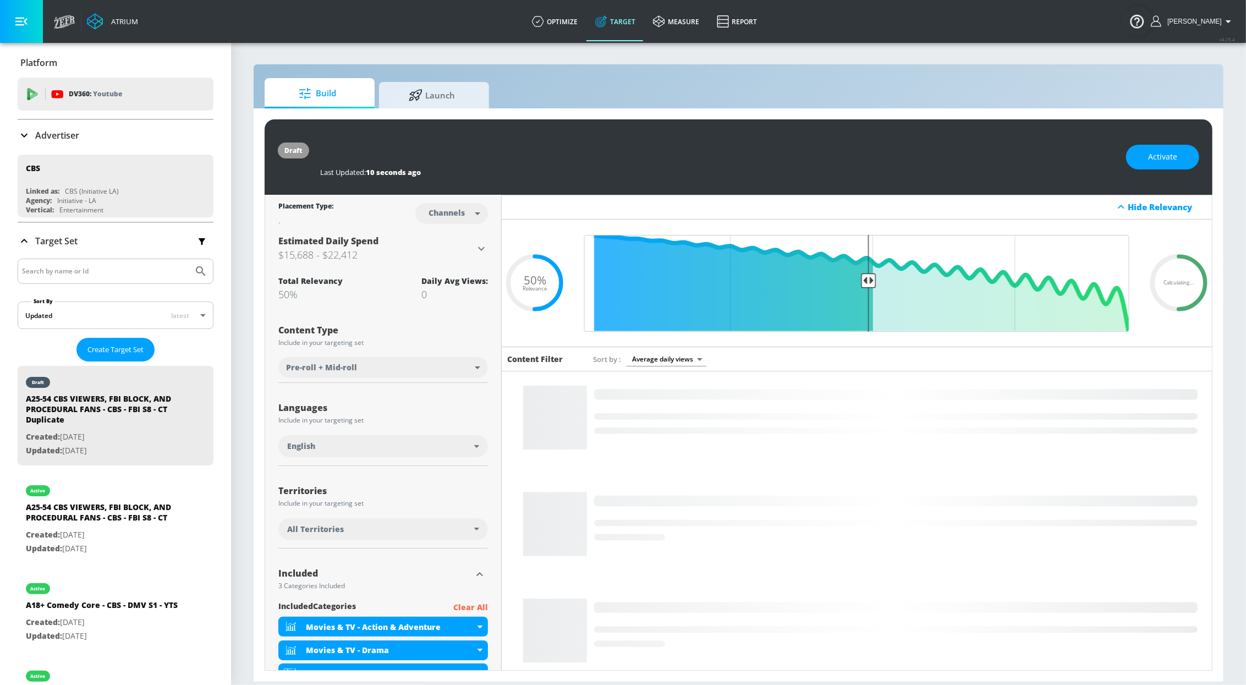
drag, startPoint x: 552, startPoint y: 149, endPoint x: 585, endPoint y: 150, distance: 32.5
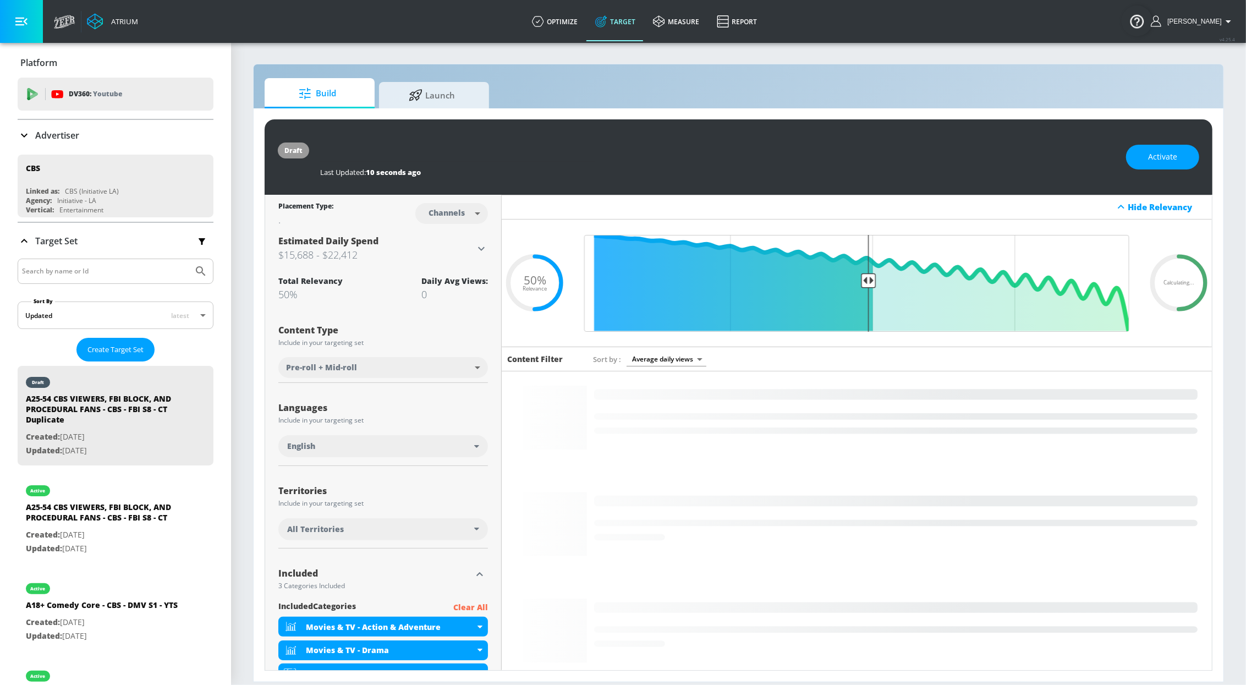
click at [675, 150] on div "A25-54 CBS VIEWERS, FBI BLOCK, AND PROCEDURAL FANS - CBS - FBI S8 - CT Duplicate" at bounding box center [717, 149] width 795 height 25
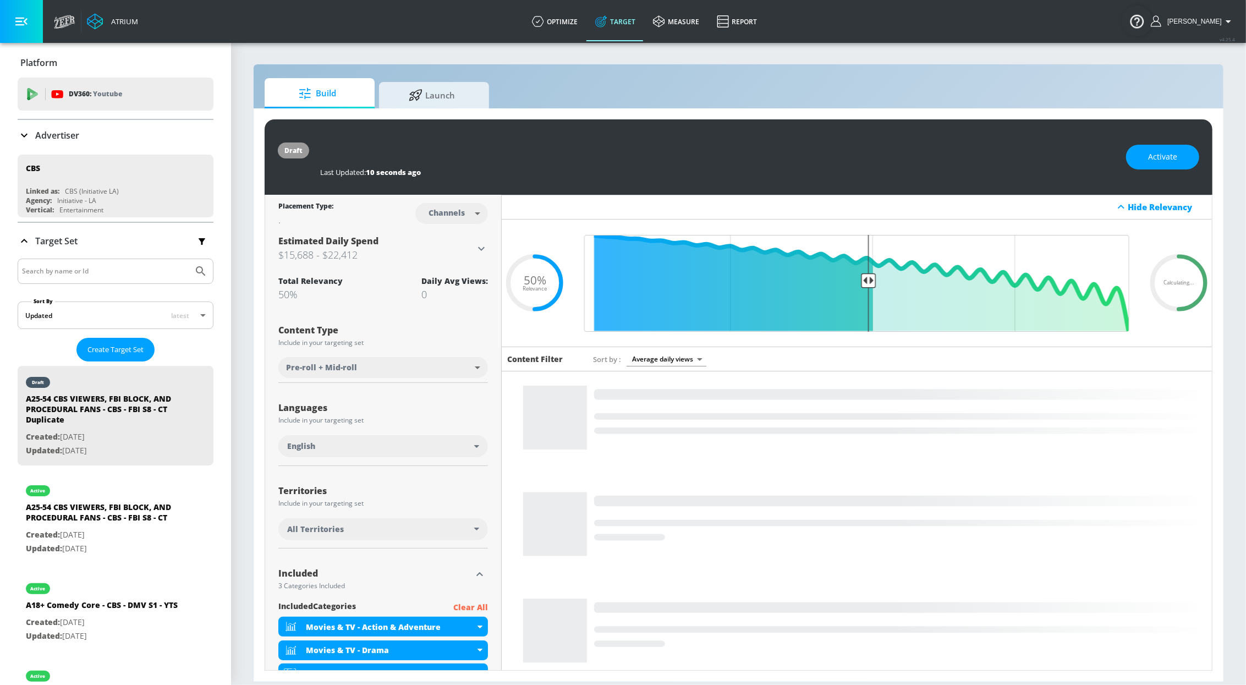
drag, startPoint x: 568, startPoint y: 150, endPoint x: 536, endPoint y: 150, distance: 32.5
click at [568, 150] on input "A25-54 CBS VIEWERS, FBI BLOCK, AND PROCEDURAL FANS - CBS - FBI S8 - CT Duplicate" at bounding box center [457, 149] width 275 height 25
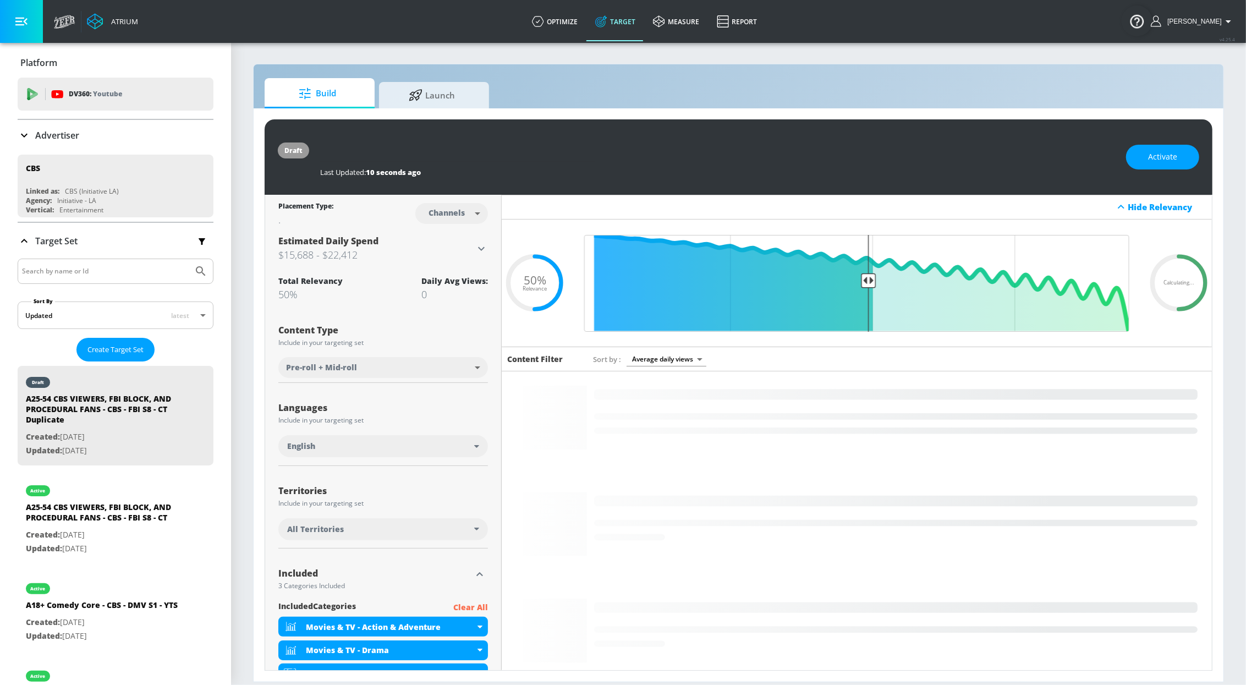
drag, startPoint x: 512, startPoint y: 150, endPoint x: 695, endPoint y: 155, distance: 183.3
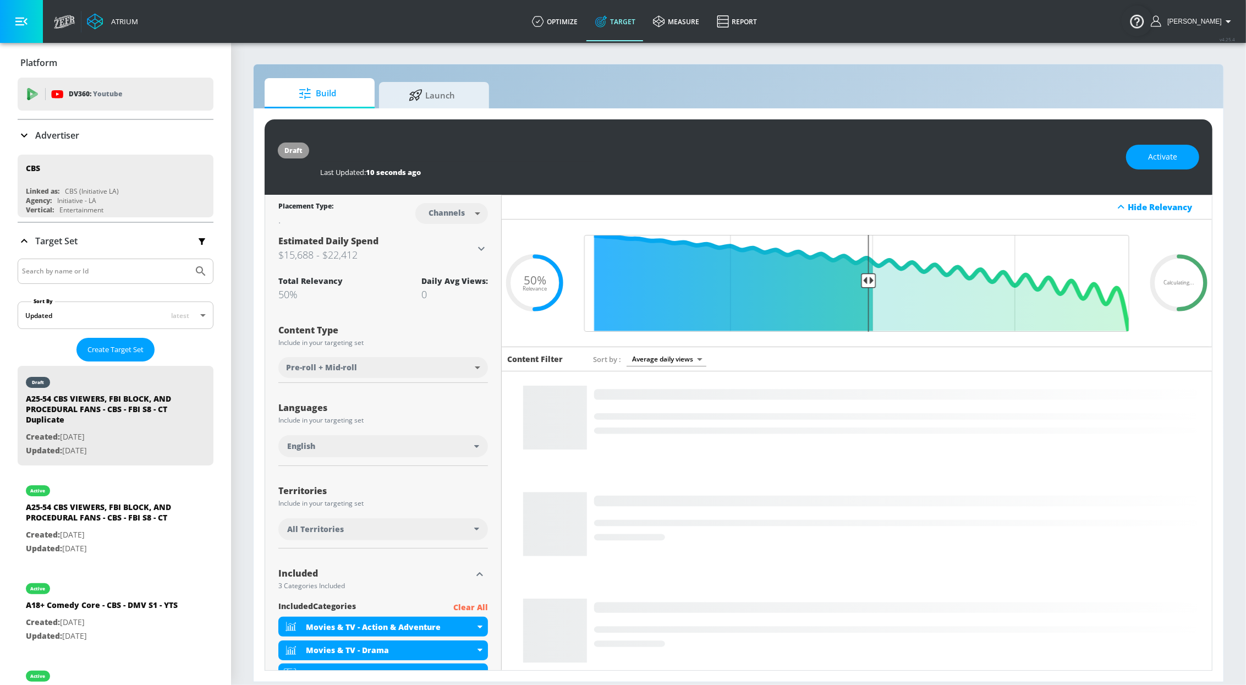
click at [695, 155] on div "A25-54 CBS VIEWERS, FBI BLOCK, AND PROCEDURAL FANS - CBS - FBI S8 - CT Duplicate" at bounding box center [717, 149] width 795 height 25
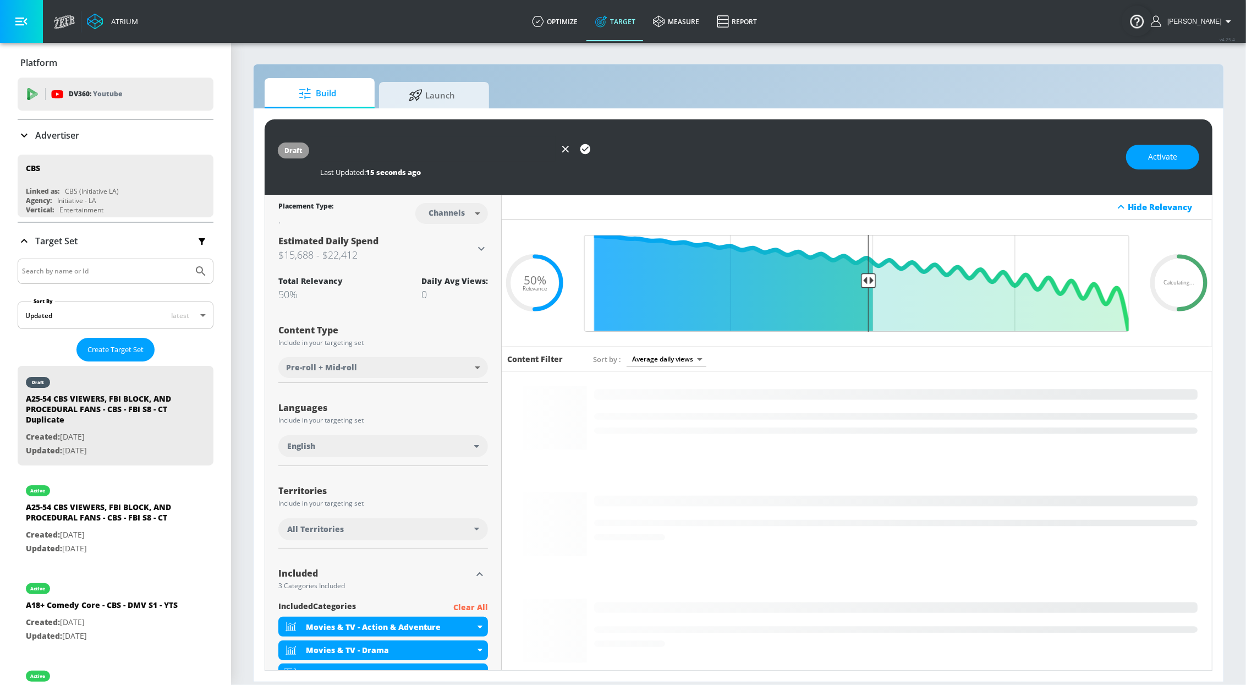
type input "A25-54 CBS VIEWERS, FBI BLOCK, AND PROCEDURAL FANS - CBS - FBI S8 - TS"
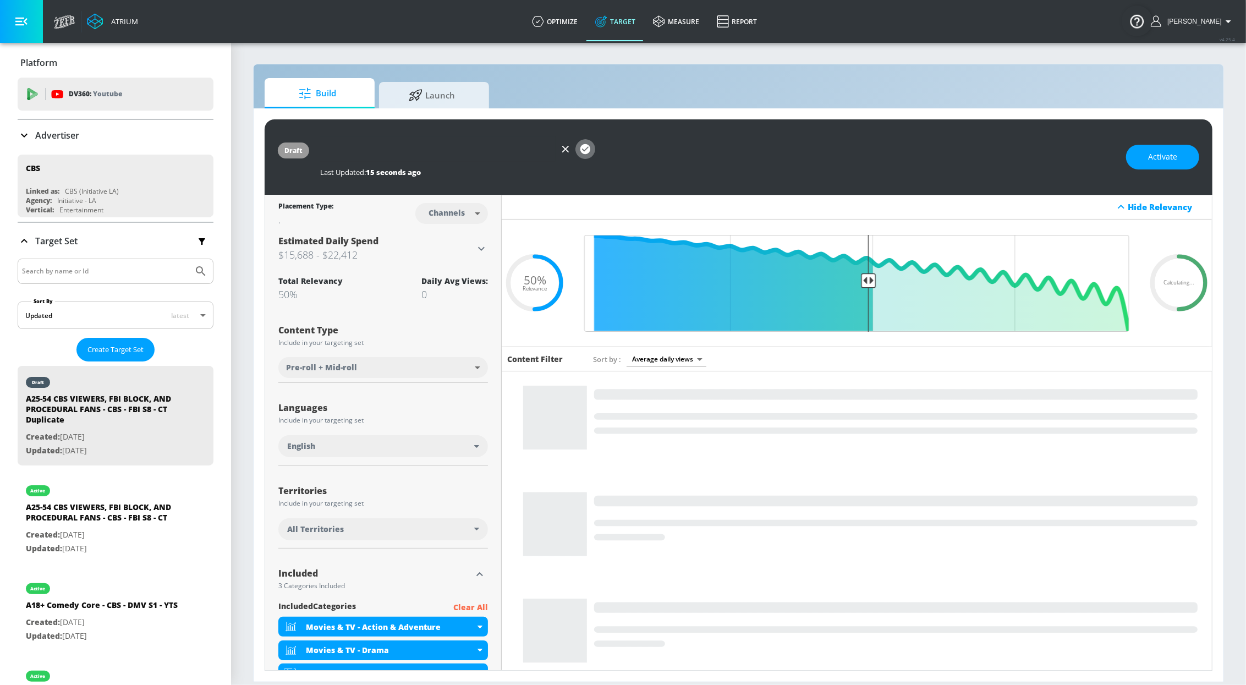
click at [590, 152] on icon "button" at bounding box center [585, 149] width 12 height 12
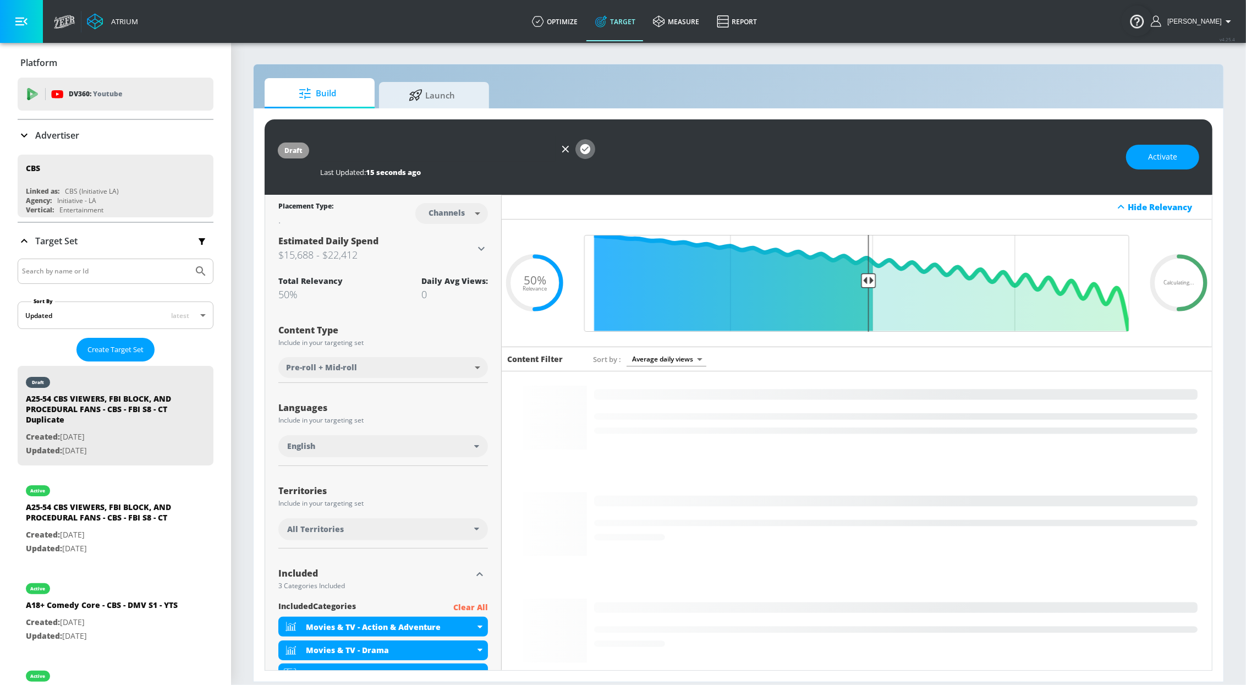
scroll to position [0, 0]
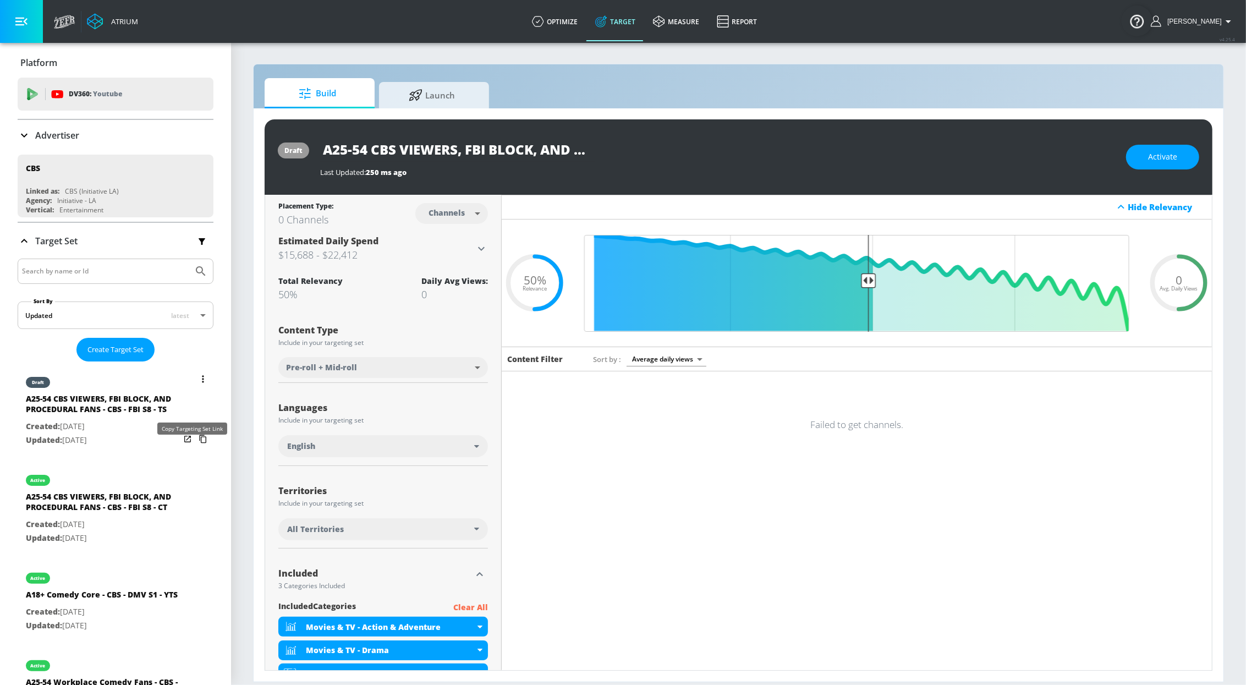
click at [194, 448] on icon "list of Target Set" at bounding box center [203, 439] width 18 height 18
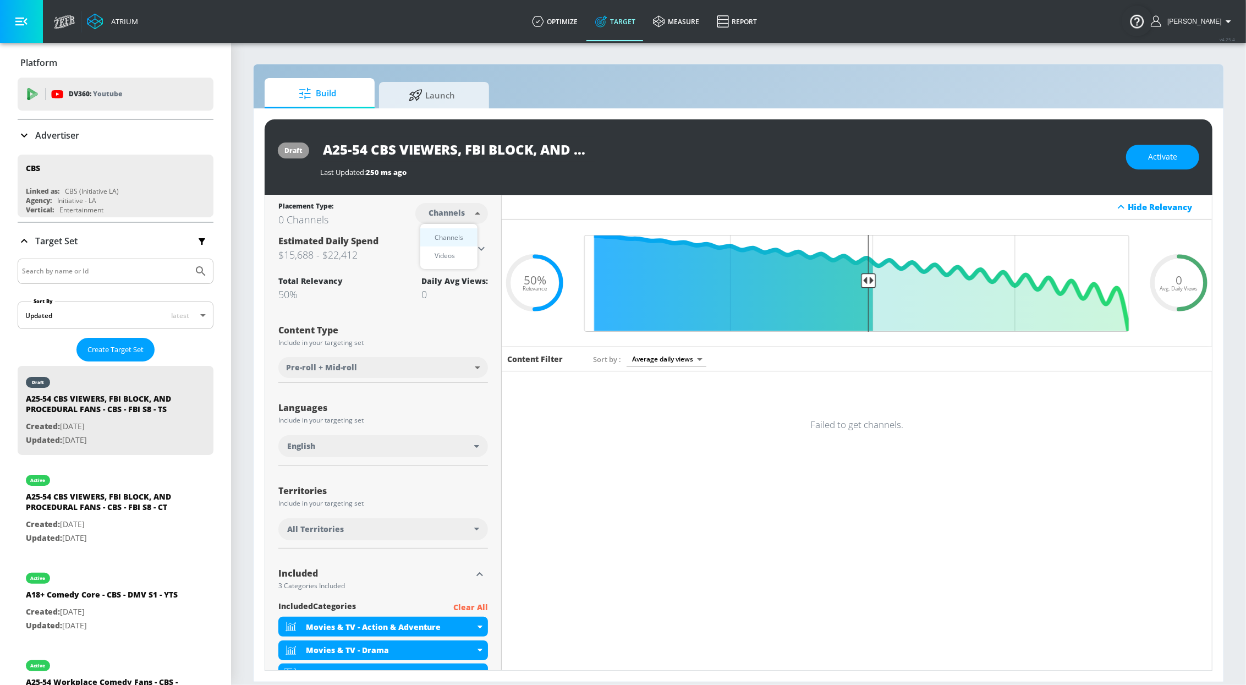
click at [478, 210] on body "Atrium optimize Target measure Report optimize Target measure Report v 4.25.4 S…" at bounding box center [623, 342] width 1246 height 685
click at [440, 251] on div "Videos" at bounding box center [444, 256] width 31 height 12
type input "videos"
click at [1182, 290] on div "Update data" at bounding box center [1178, 282] width 47 height 47
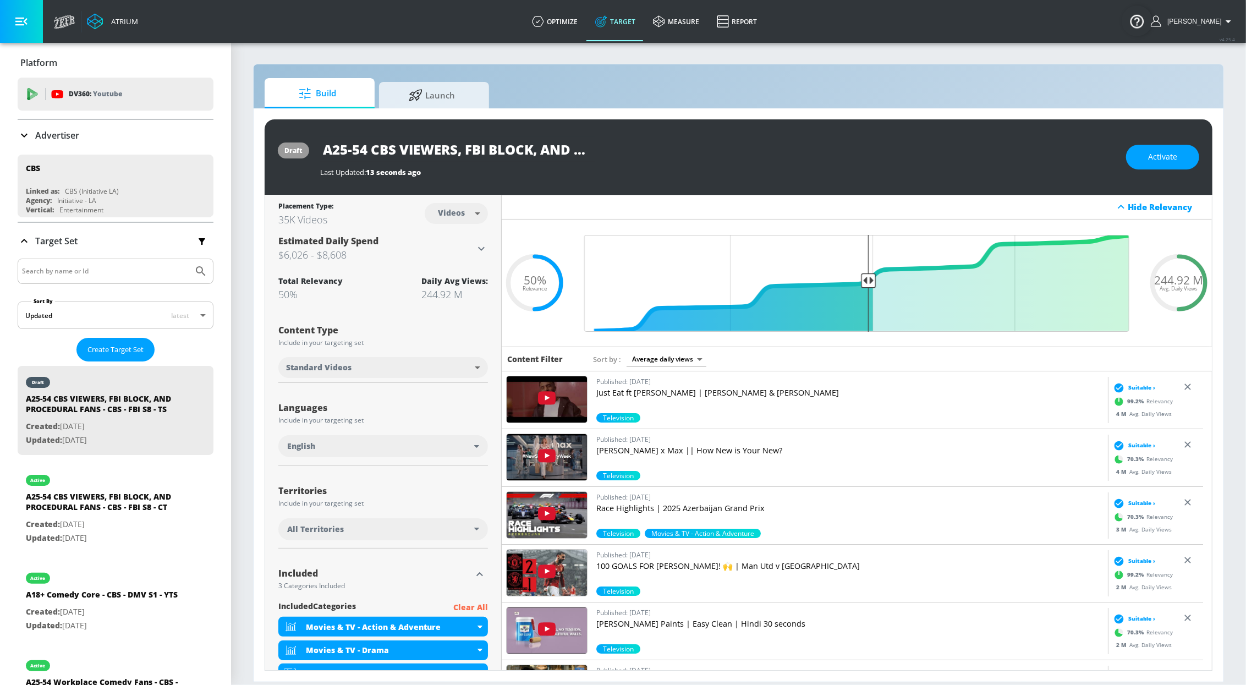
click at [376, 521] on div "All Territories" at bounding box center [383, 529] width 210 height 22
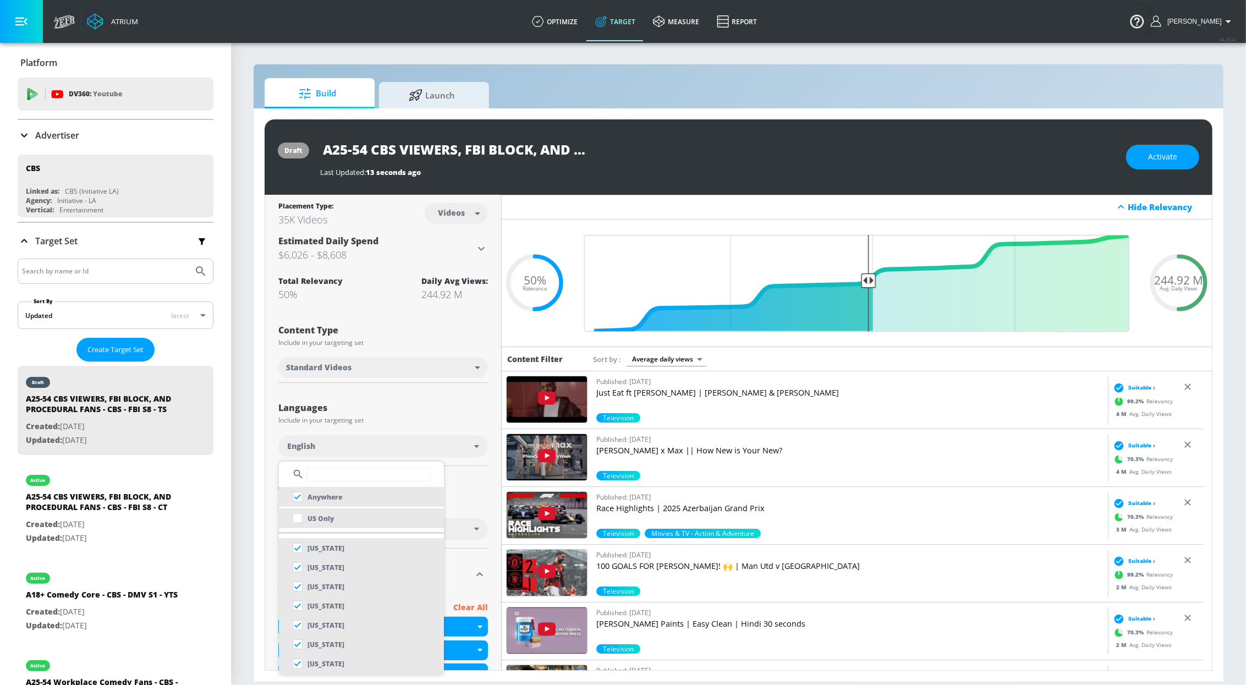
click at [358, 517] on li "US Only" at bounding box center [361, 518] width 165 height 20
checkbox input "false"
checkbox input "true"
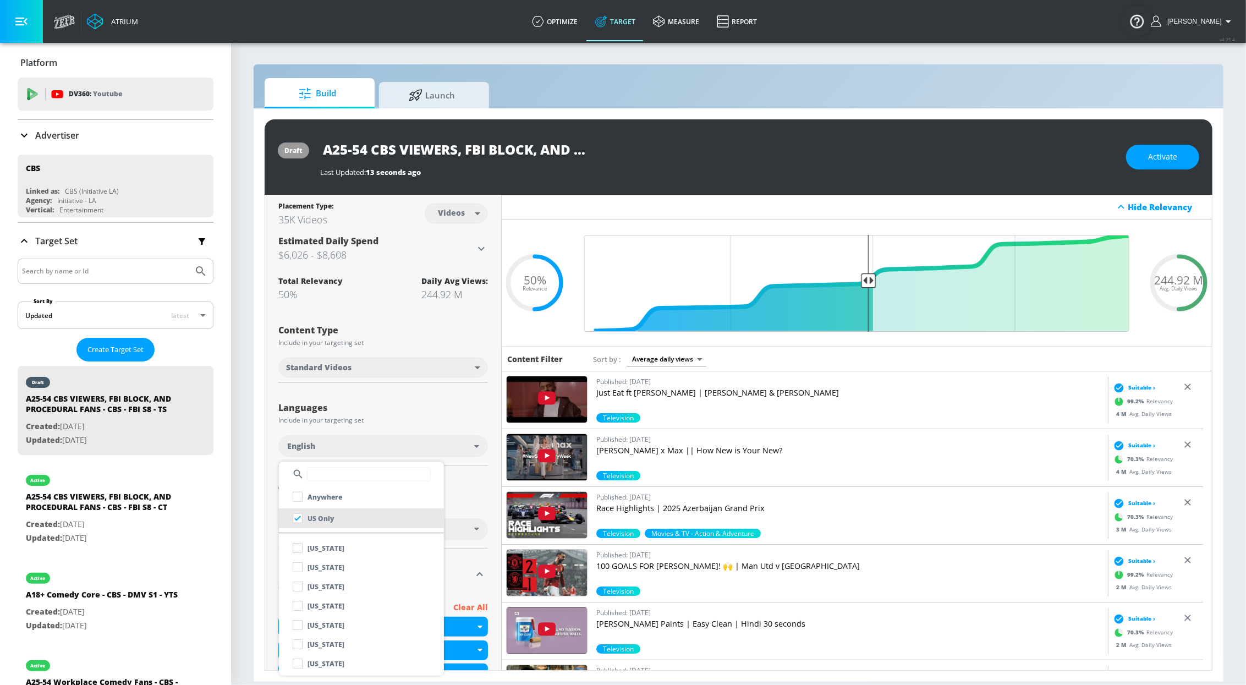
click at [485, 514] on div at bounding box center [623, 342] width 1246 height 685
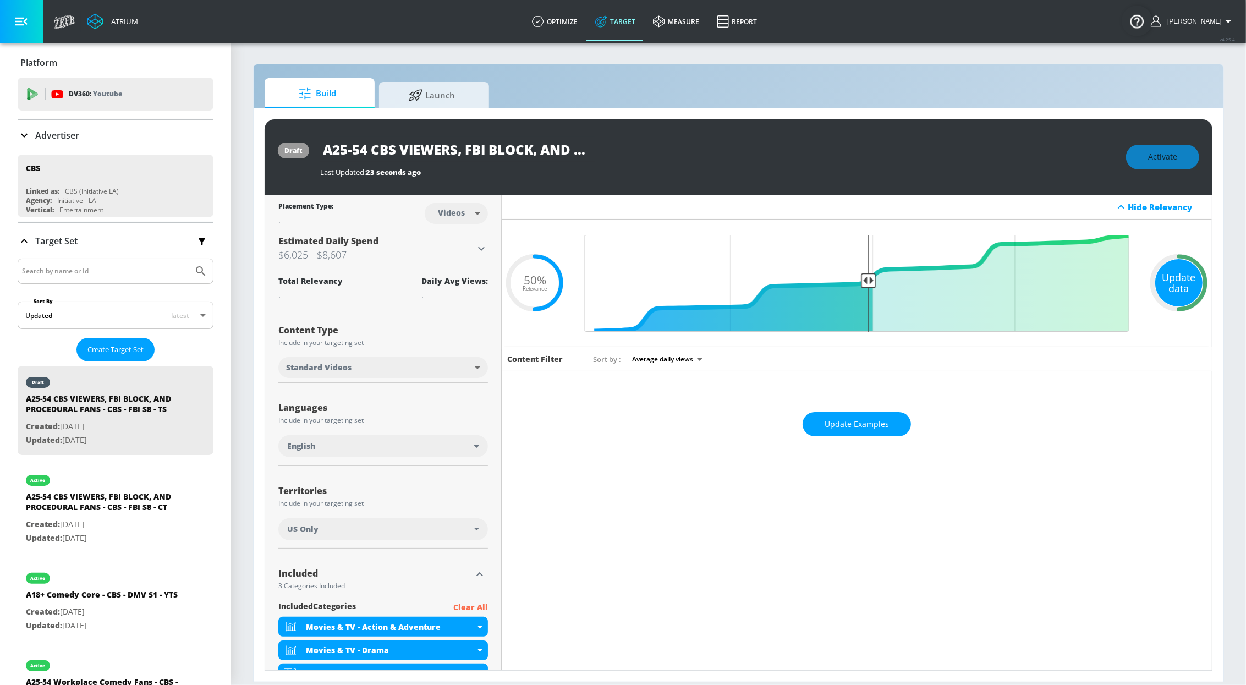
click at [1155, 269] on div "Update data" at bounding box center [1178, 282] width 47 height 47
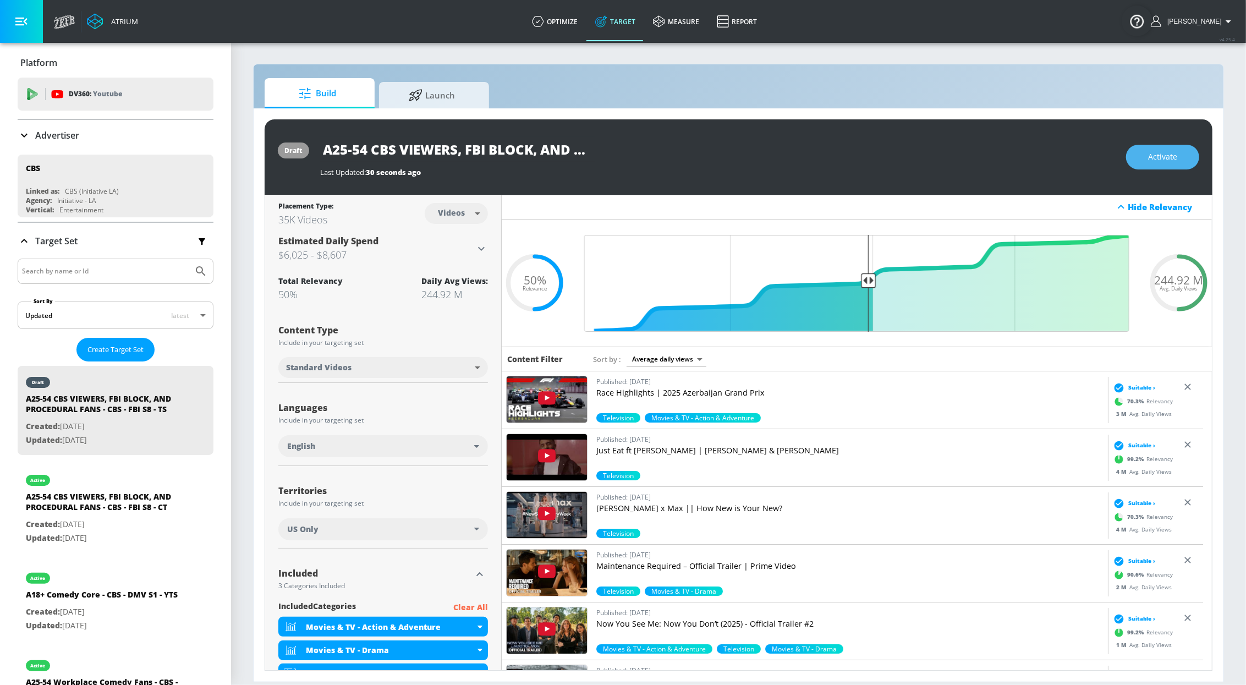
click at [1168, 153] on span "Activate" at bounding box center [1162, 157] width 29 height 14
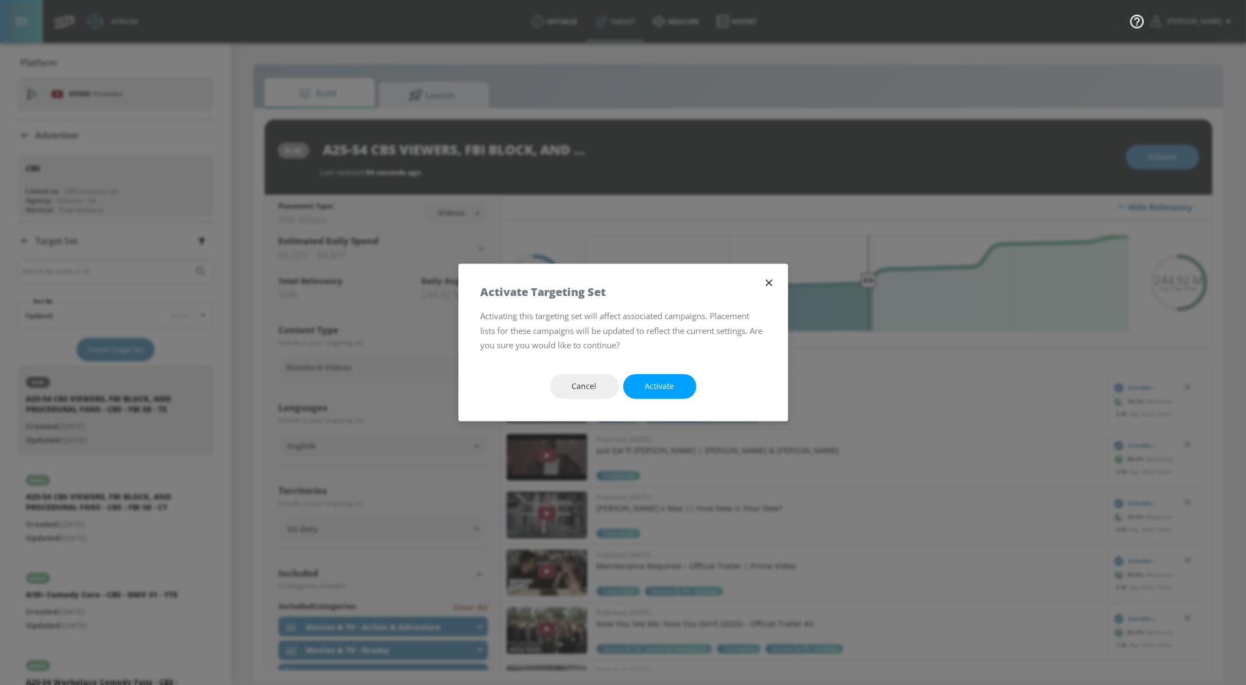
click at [770, 283] on icon "button" at bounding box center [769, 283] width 12 height 12
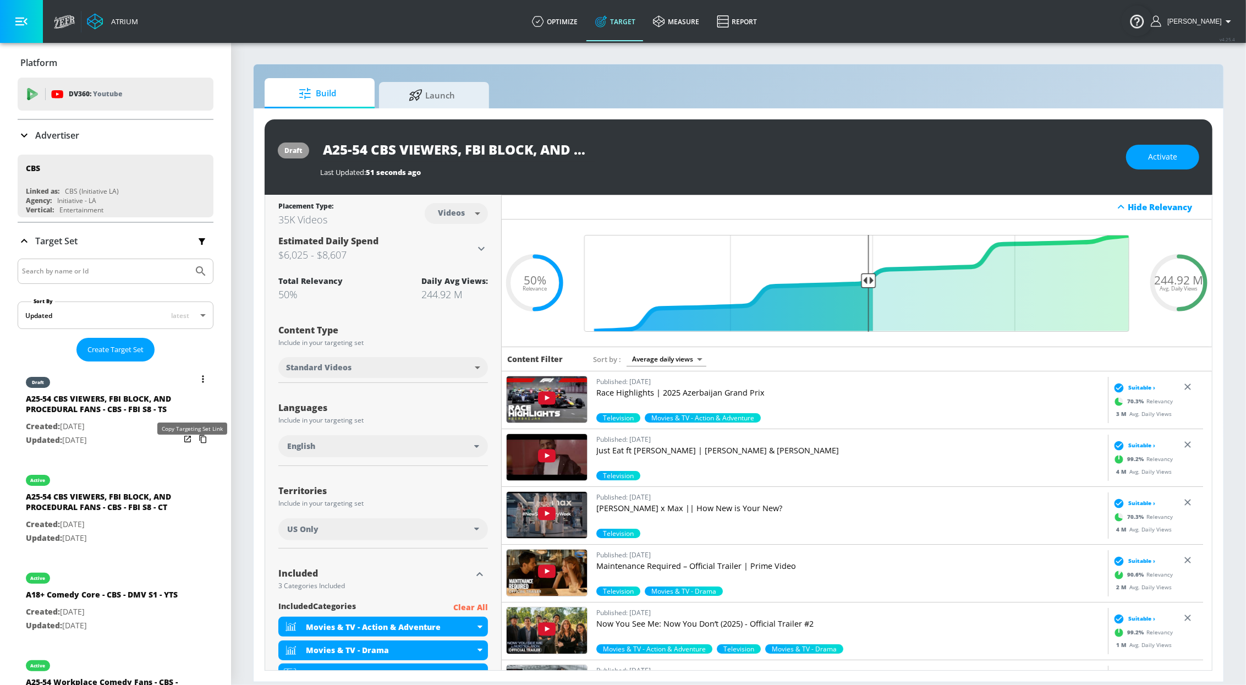
click at [194, 448] on icon "list of Target Set" at bounding box center [203, 439] width 18 height 18
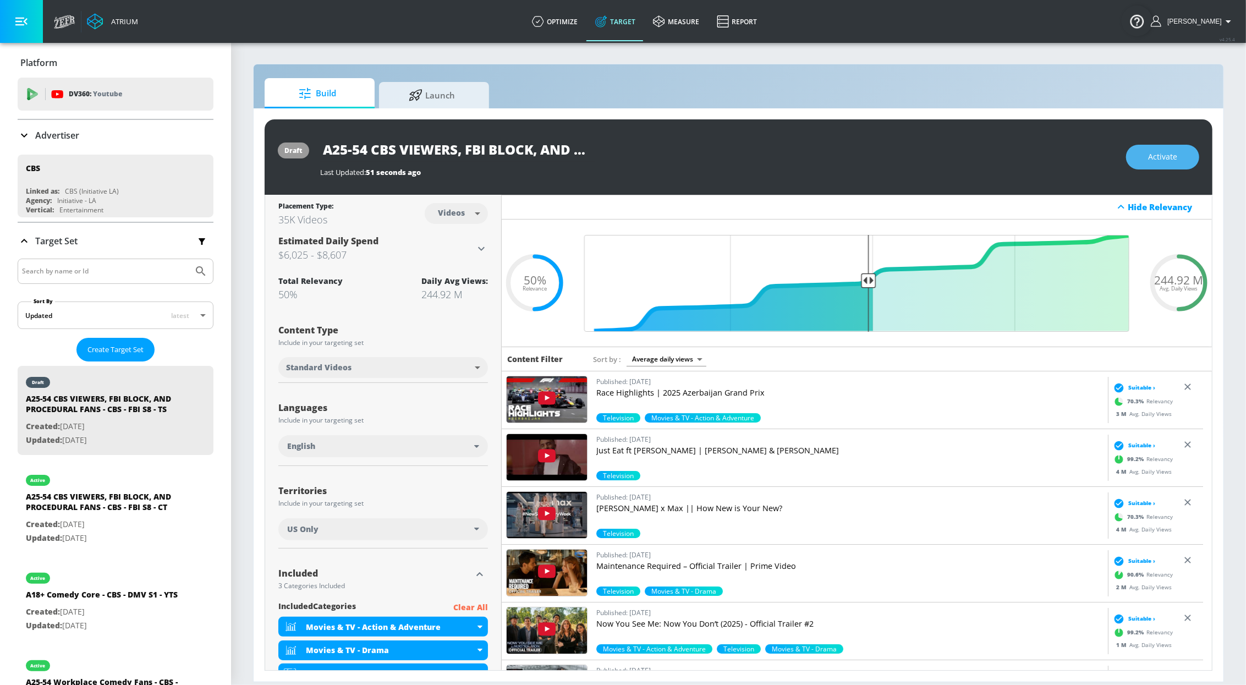
click at [1179, 160] on button "Activate" at bounding box center [1162, 157] width 73 height 25
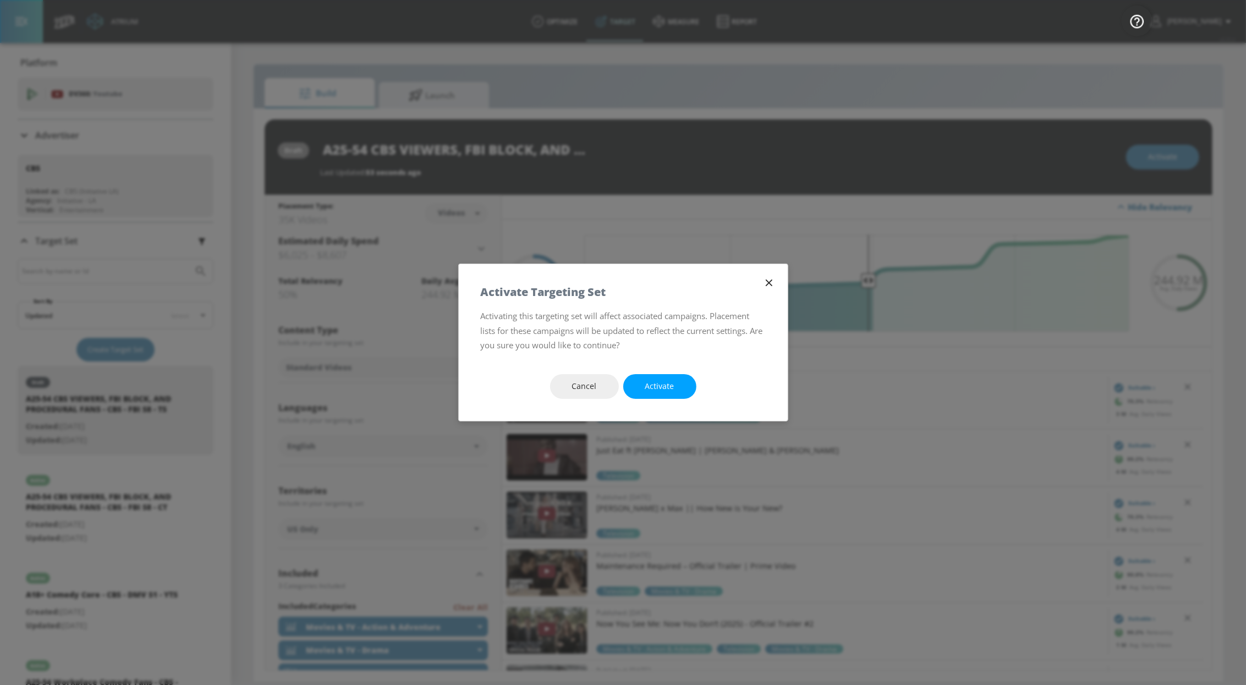
drag, startPoint x: 666, startPoint y: 391, endPoint x: 860, endPoint y: 9, distance: 427.7
click at [666, 390] on span "Activate" at bounding box center [659, 387] width 29 height 14
